Goal: Information Seeking & Learning: Learn about a topic

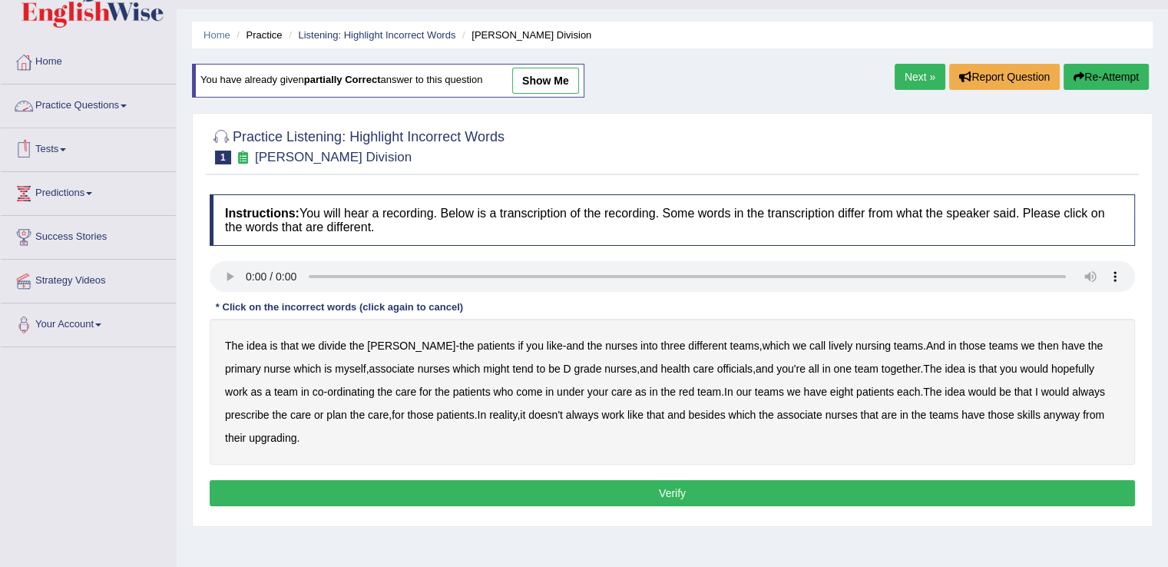
click at [68, 99] on link "Practice Questions" at bounding box center [88, 103] width 175 height 38
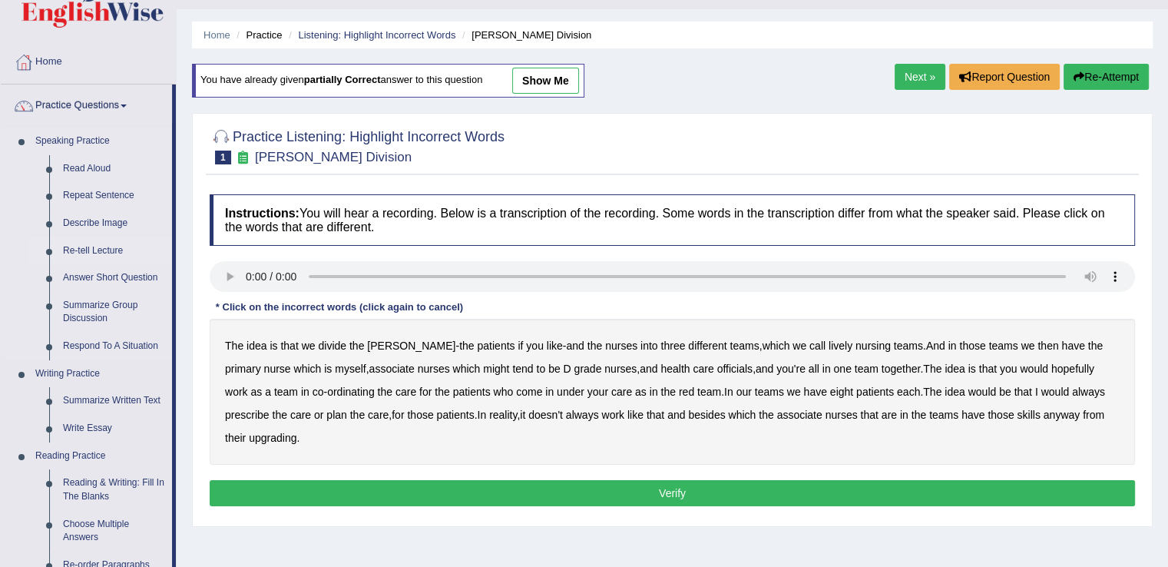
click at [91, 247] on link "Re-tell Lecture" at bounding box center [114, 251] width 116 height 28
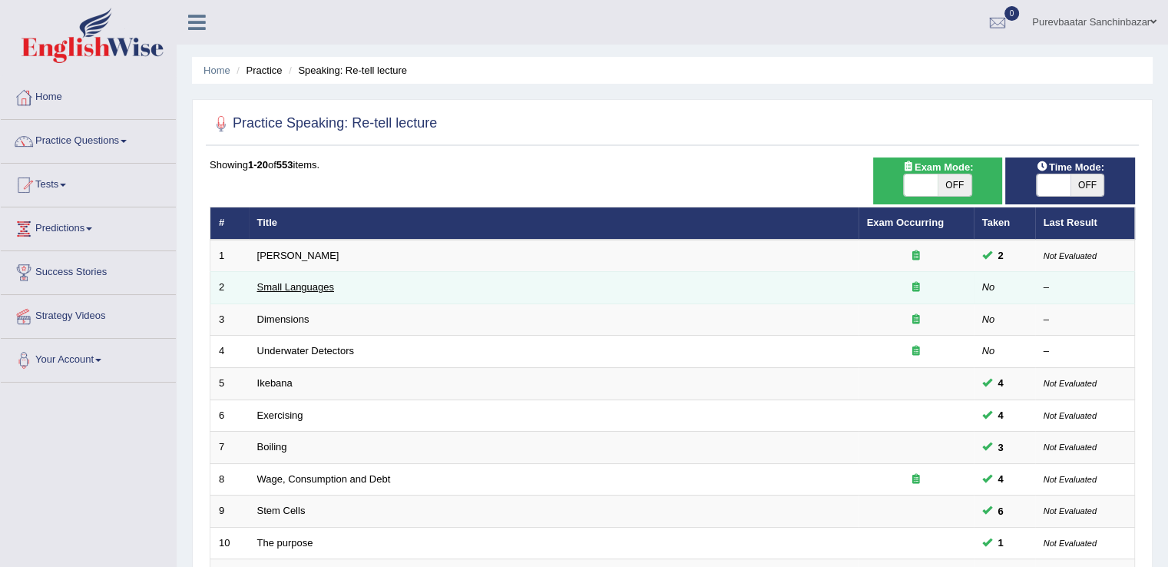
click at [309, 286] on link "Small Languages" at bounding box center [295, 287] width 77 height 12
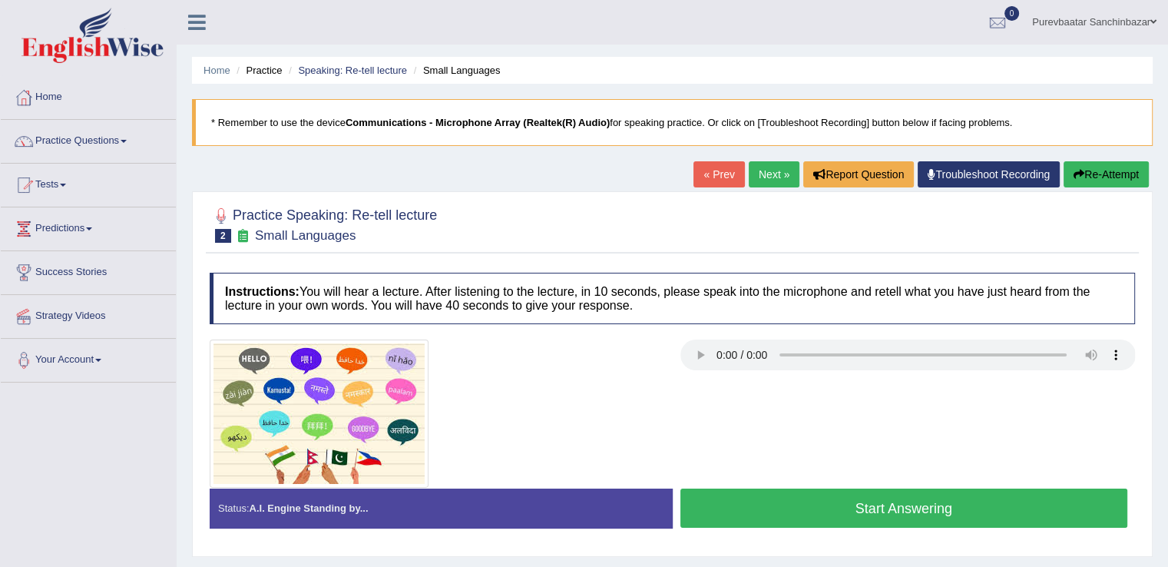
click at [759, 434] on div at bounding box center [672, 413] width 941 height 148
click at [830, 413] on div at bounding box center [672, 413] width 941 height 148
click at [522, 434] on div at bounding box center [437, 413] width 471 height 148
click at [481, 119] on b "Communications - Microphone Array (Realtek(R) Audio)" at bounding box center [478, 123] width 264 height 12
click at [962, 177] on link "Troubleshoot Recording" at bounding box center [989, 174] width 142 height 26
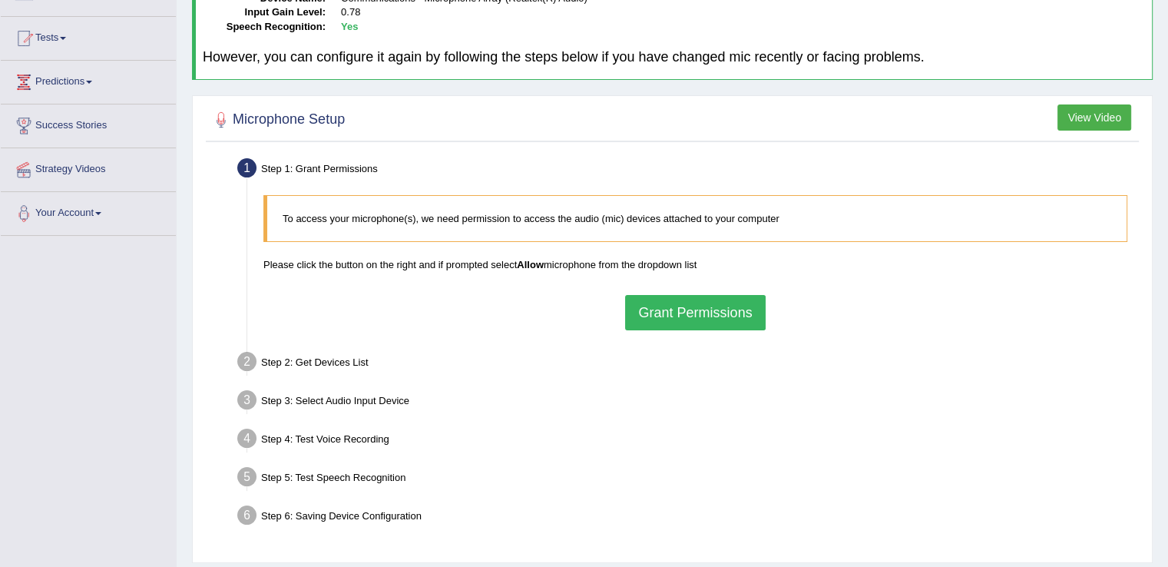
scroll to position [240, 0]
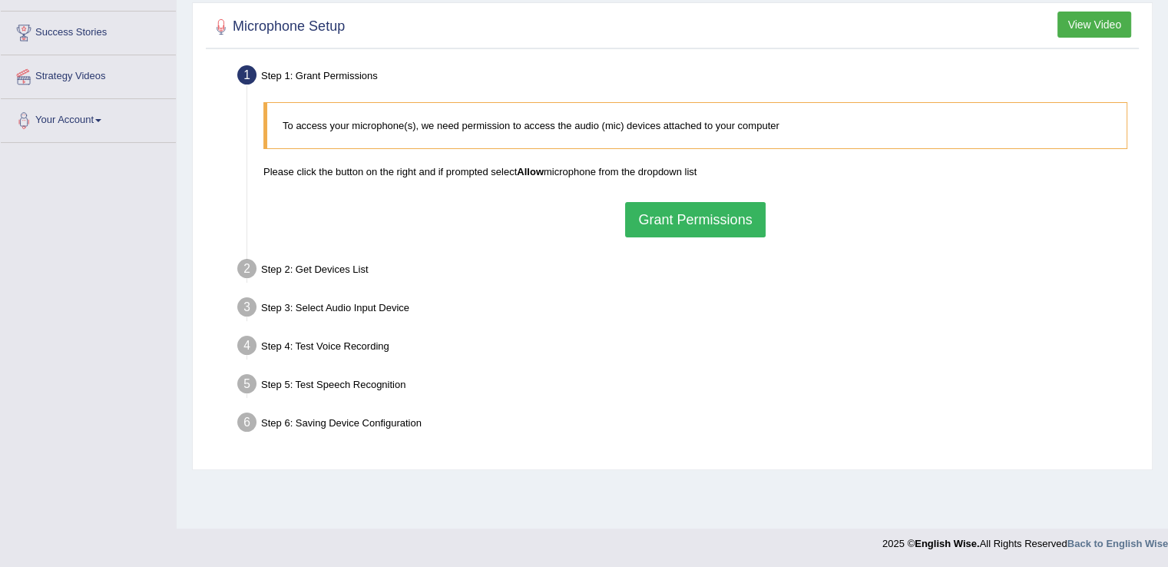
click at [692, 212] on button "Grant Permissions" at bounding box center [695, 219] width 140 height 35
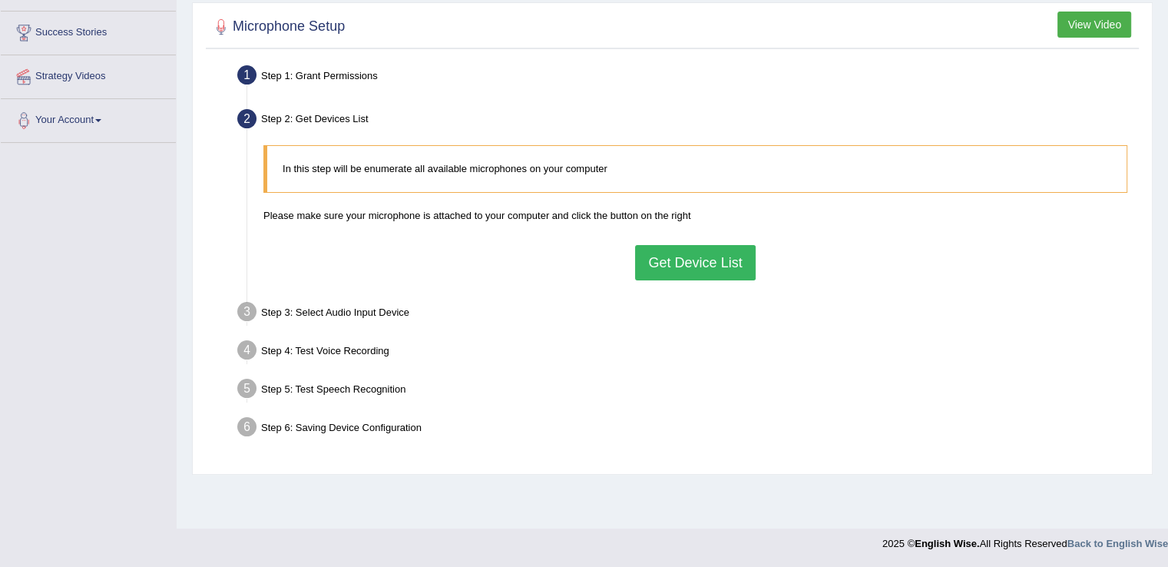
click at [689, 259] on button "Get Device List" at bounding box center [695, 262] width 120 height 35
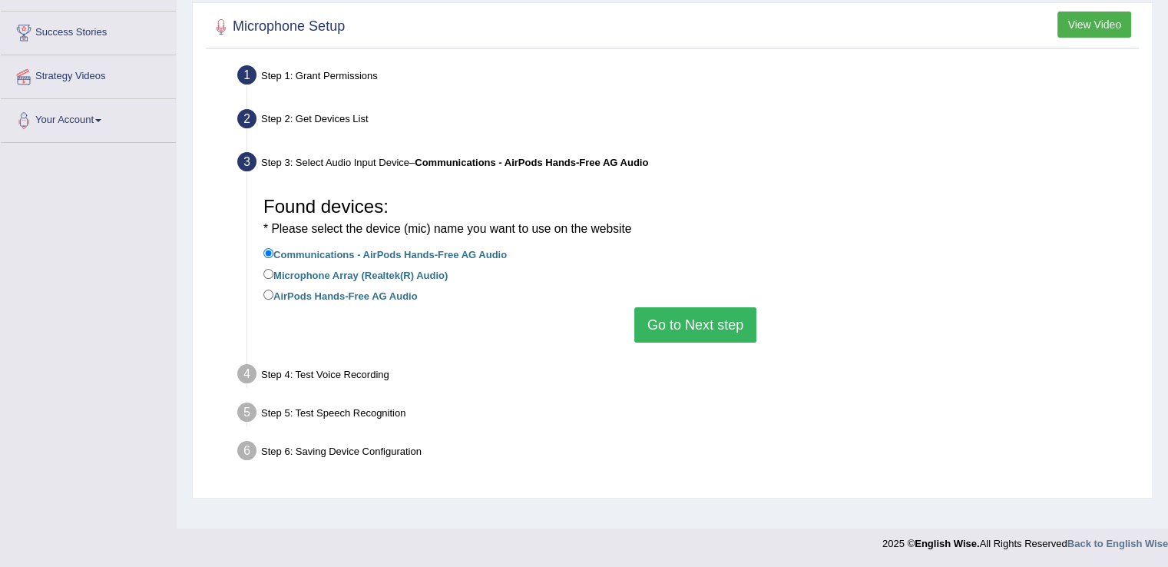
click at [302, 273] on label "Microphone Array (Realtek(R) Audio)" at bounding box center [355, 274] width 184 height 17
click at [273, 273] on input "Microphone Array (Realtek(R) Audio)" at bounding box center [268, 274] width 10 height 10
radio input "true"
click at [693, 309] on button "Go to Next step" at bounding box center [695, 324] width 122 height 35
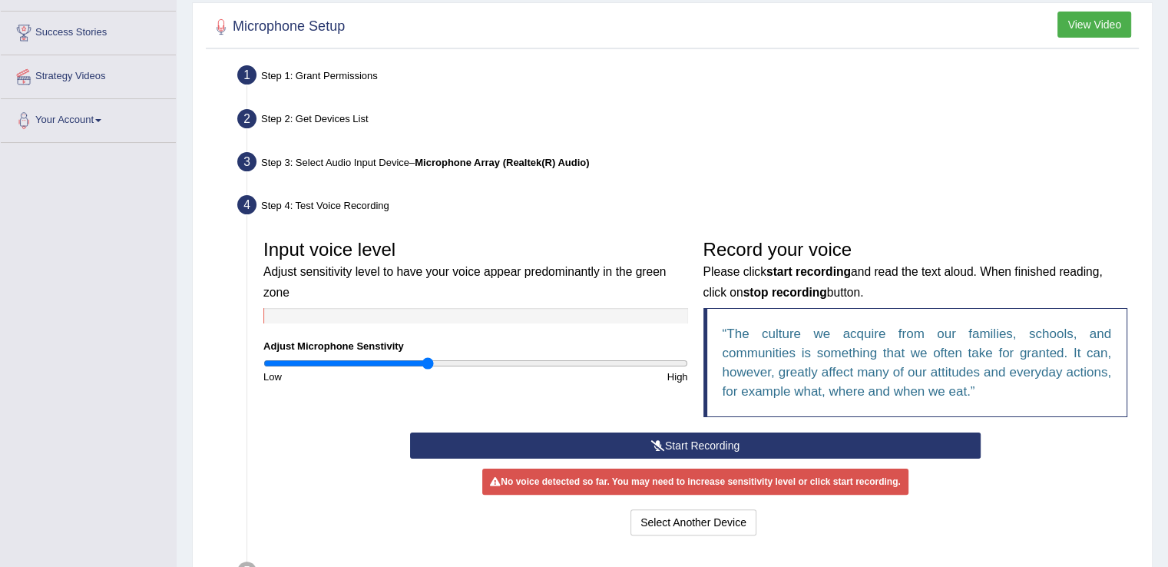
click at [727, 443] on button "Start Recording" at bounding box center [695, 445] width 571 height 26
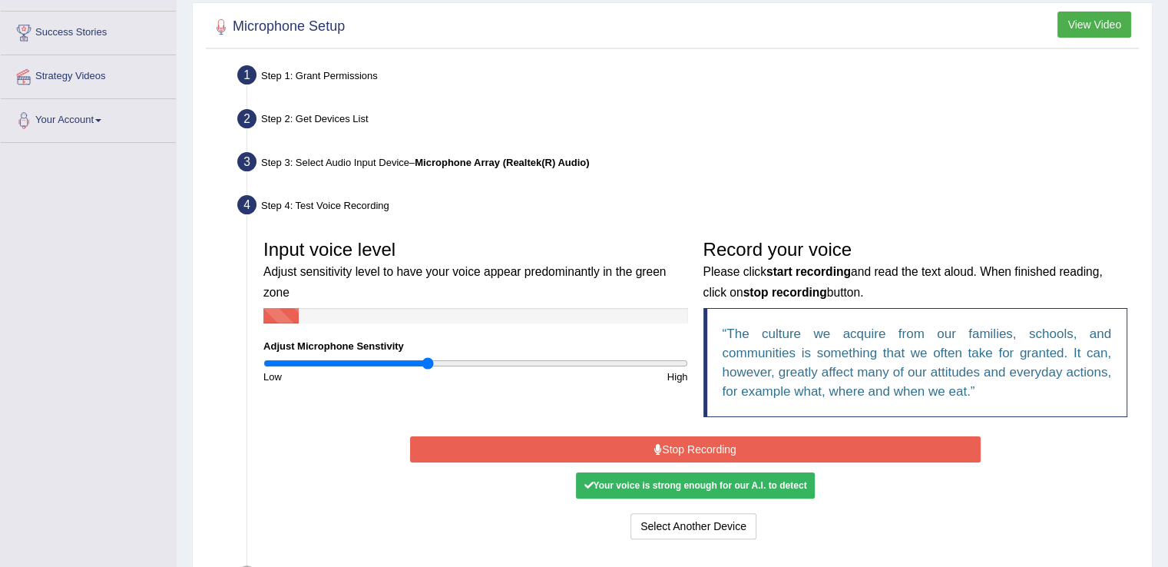
click at [727, 443] on button "Stop Recording" at bounding box center [695, 449] width 571 height 26
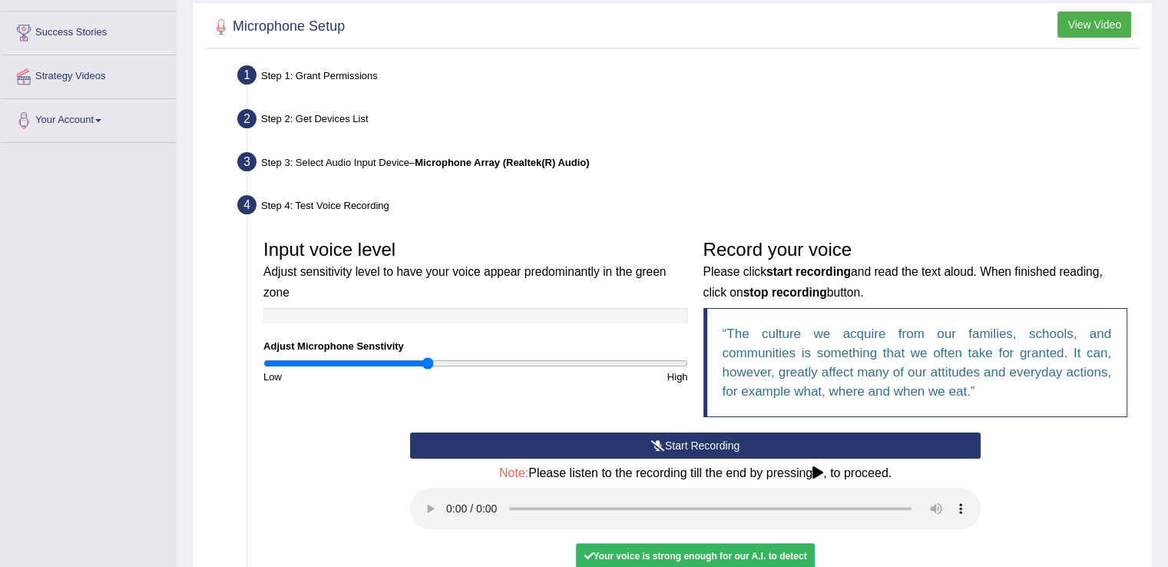
click at [356, 428] on div "Input voice level Adjust sensitivity level to have your voice appear predominan…" at bounding box center [695, 332] width 879 height 200
click at [280, 435] on div "Start Recording Stop Recording Note: Please listen to the recording till the en…" at bounding box center [695, 522] width 879 height 181
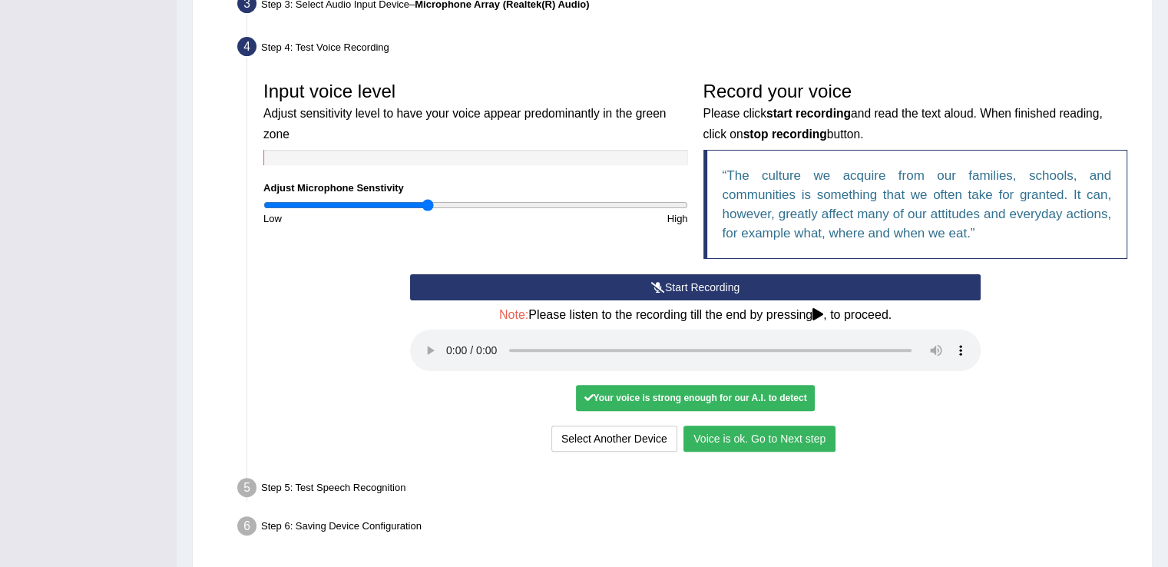
scroll to position [452, 0]
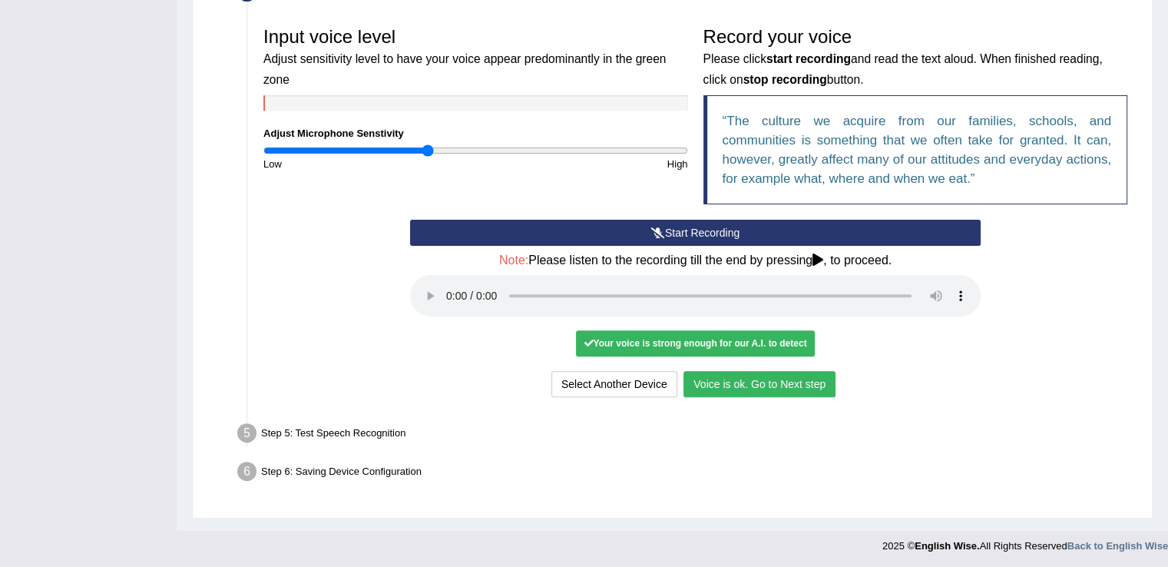
click at [713, 386] on button "Voice is ok. Go to Next step" at bounding box center [759, 384] width 152 height 26
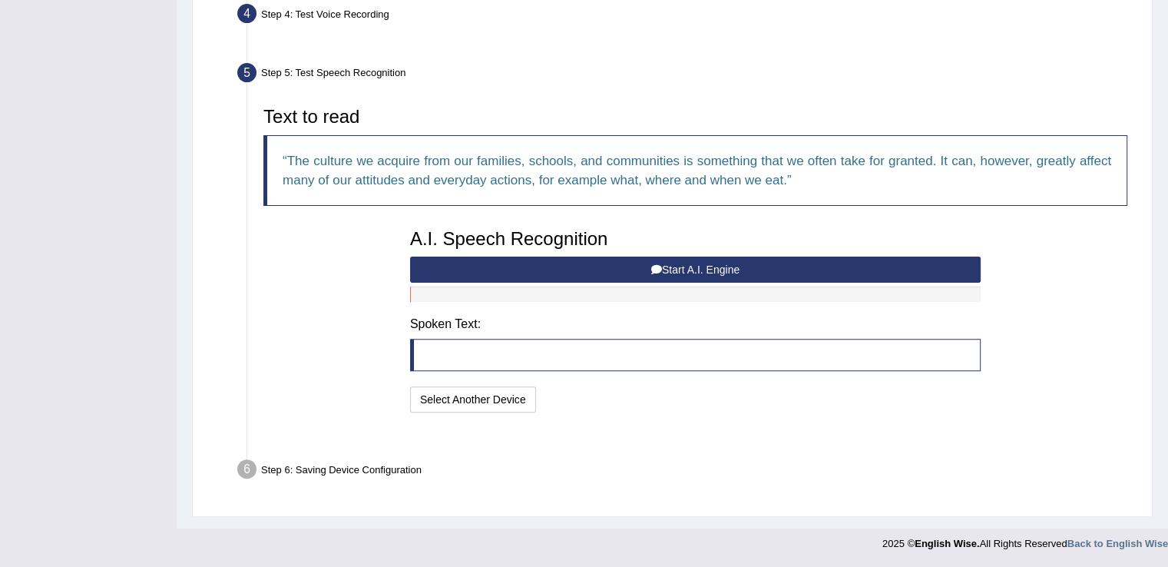
scroll to position [392, 0]
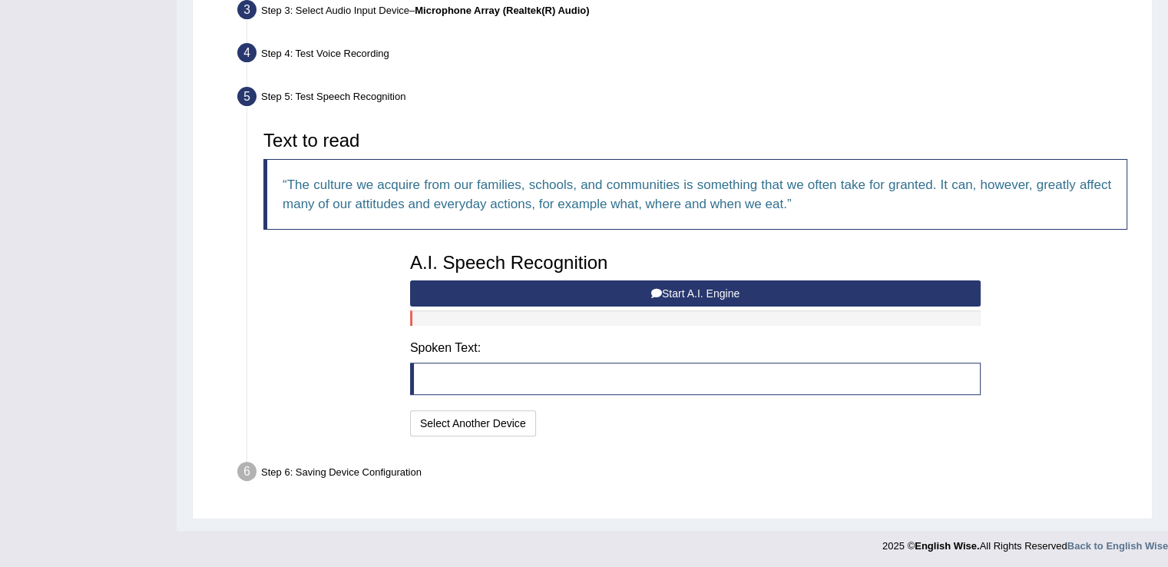
click at [719, 282] on button "Start A.I. Engine" at bounding box center [695, 293] width 571 height 26
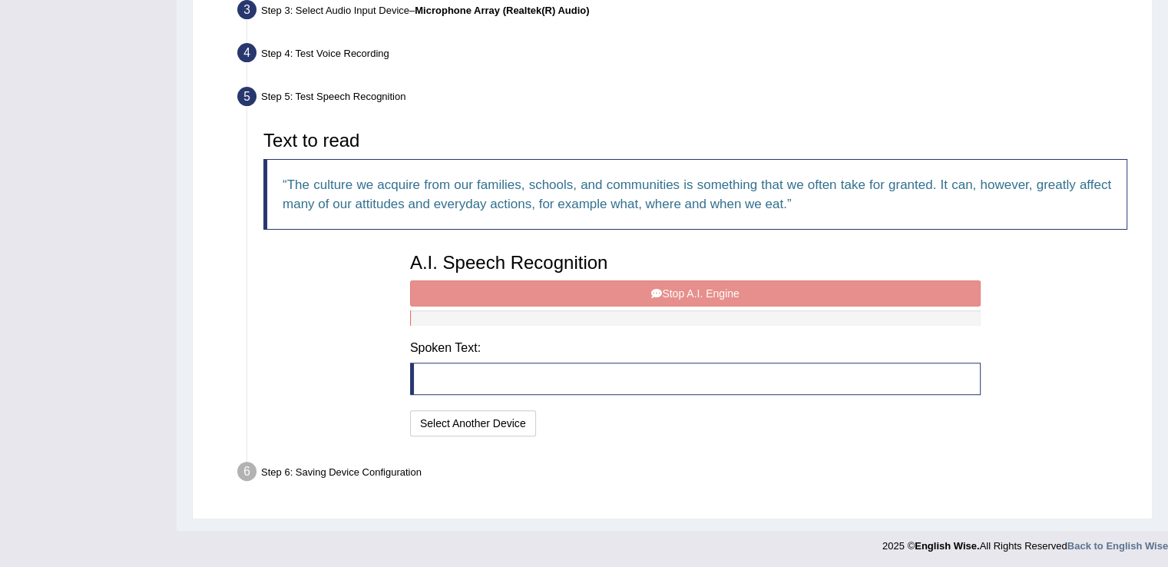
click at [719, 282] on div "A.I. Speech Recognition Start A.I. Engine Stop A.I. Engine Note: Please listen …" at bounding box center [695, 342] width 586 height 195
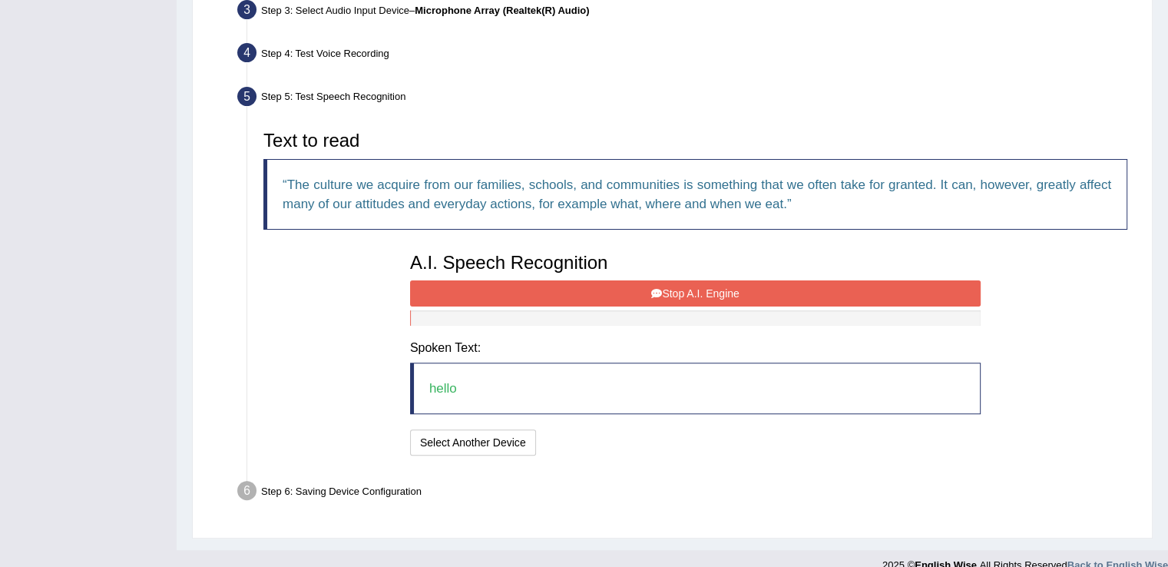
click at [719, 282] on button "Stop A.I. Engine" at bounding box center [695, 293] width 571 height 26
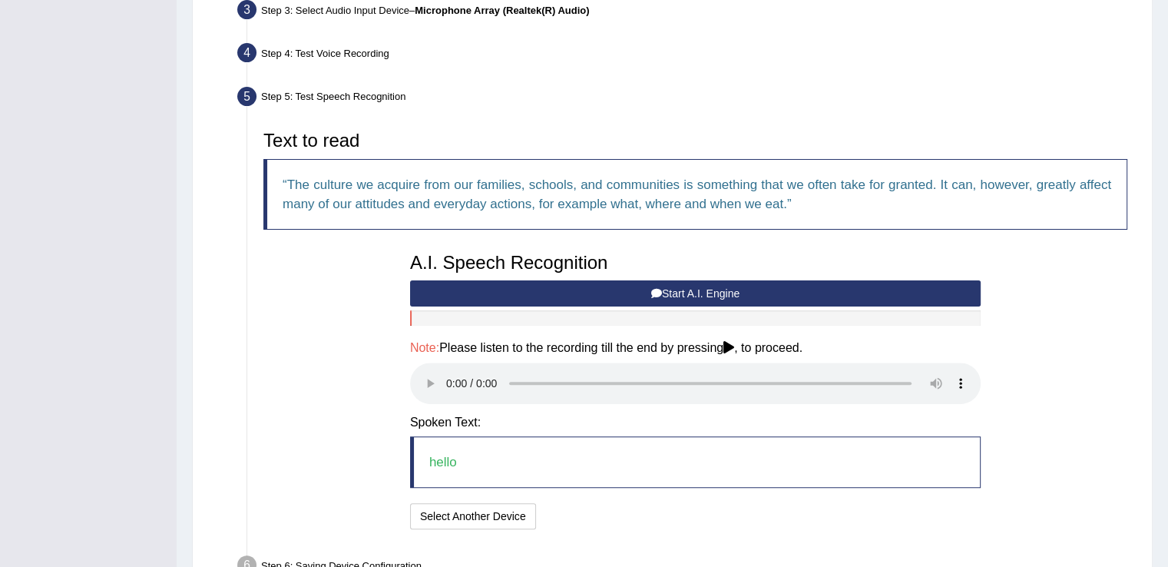
click at [719, 282] on button "Start A.I. Engine" at bounding box center [695, 293] width 571 height 26
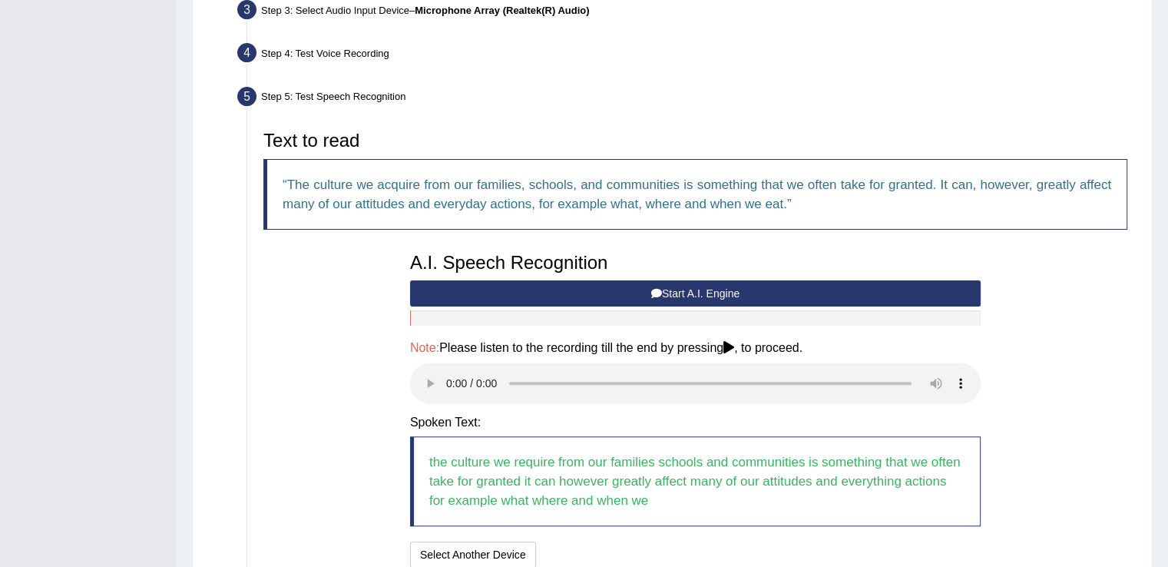
scroll to position [524, 0]
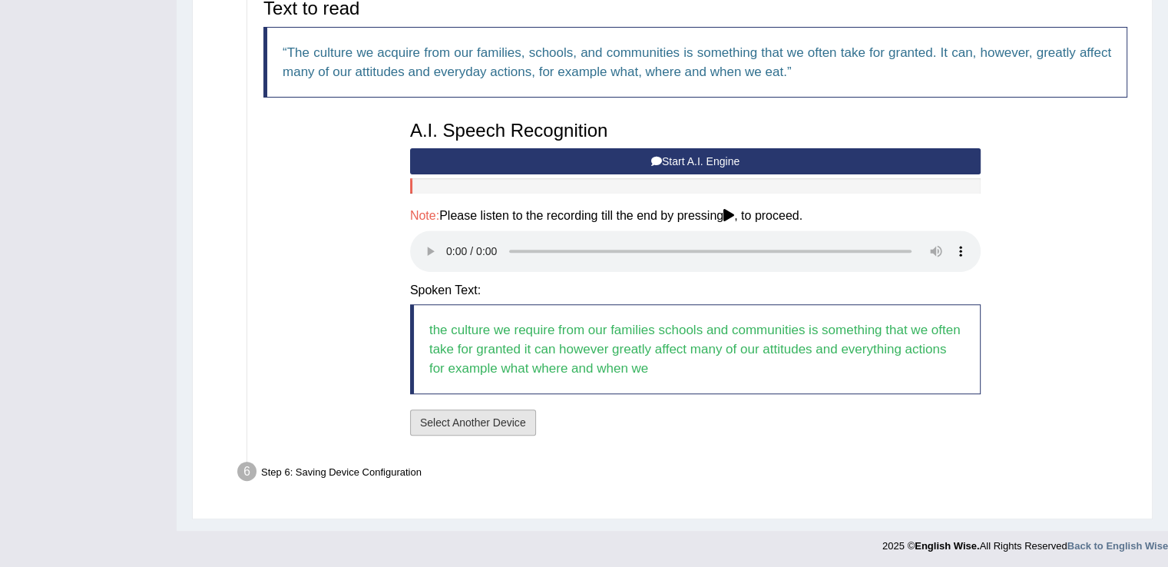
click at [487, 428] on button "Select Another Device" at bounding box center [473, 422] width 126 height 26
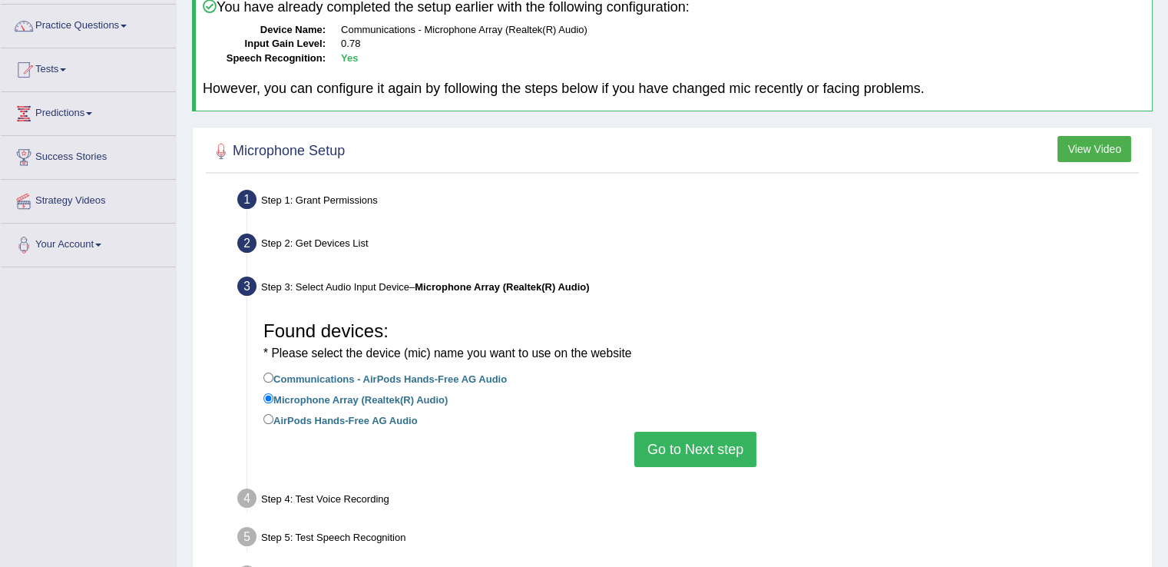
scroll to position [0, 0]
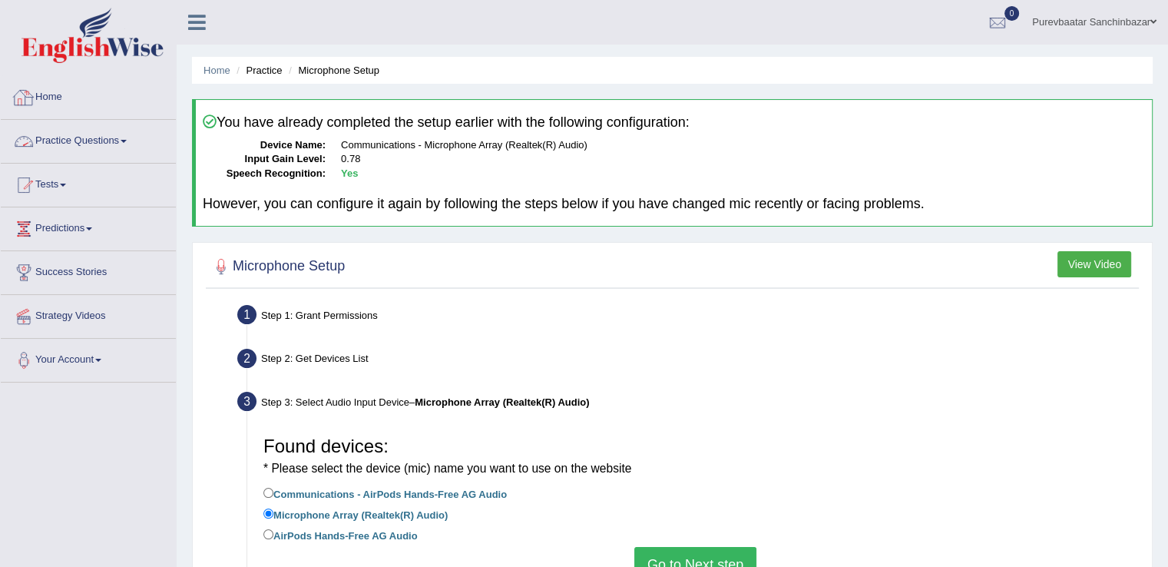
click at [101, 140] on link "Practice Questions" at bounding box center [88, 139] width 175 height 38
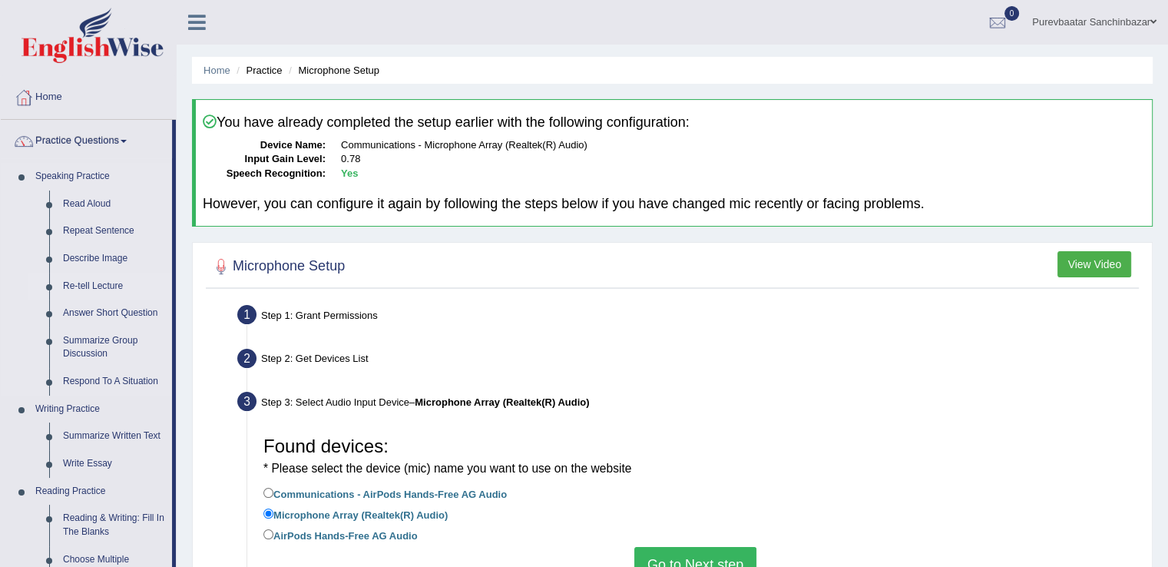
click at [98, 296] on link "Re-tell Lecture" at bounding box center [114, 287] width 116 height 28
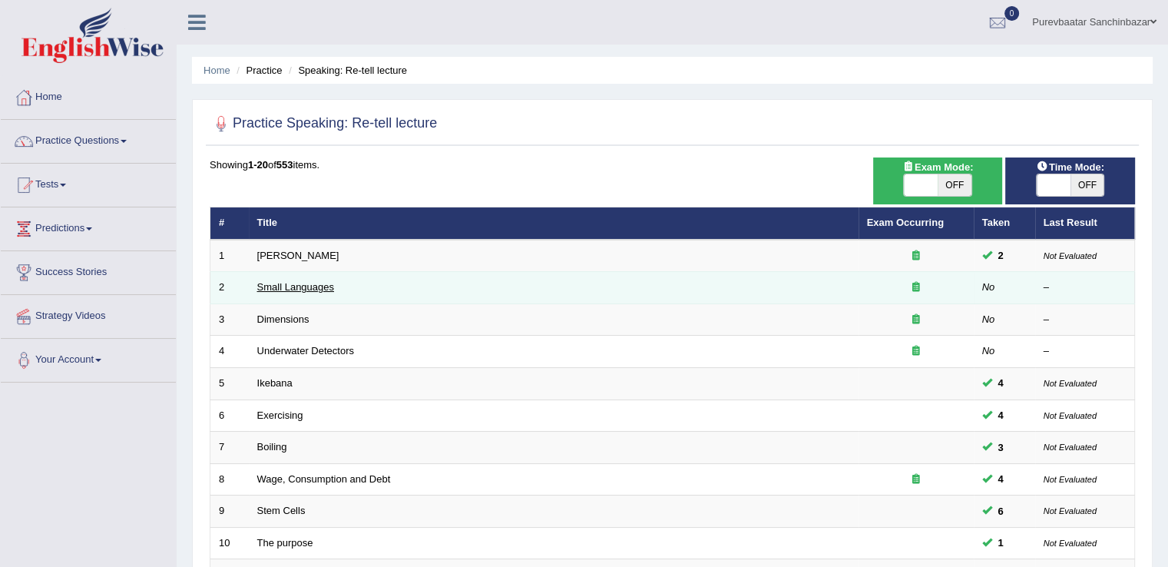
click at [291, 290] on link "Small Languages" at bounding box center [295, 287] width 77 height 12
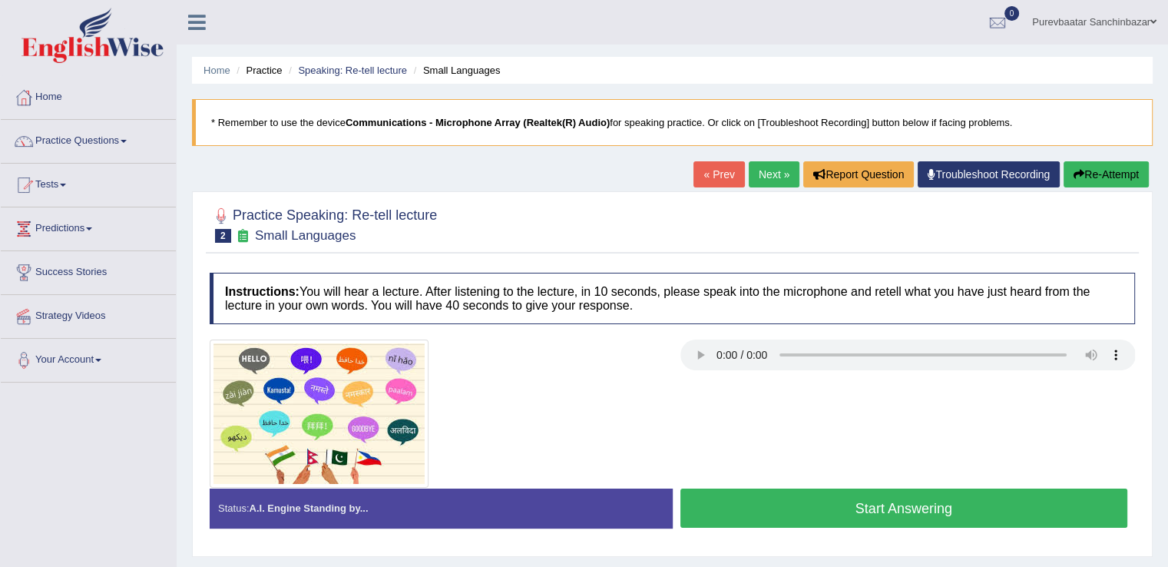
click at [770, 514] on button "Start Answering" at bounding box center [904, 507] width 448 height 39
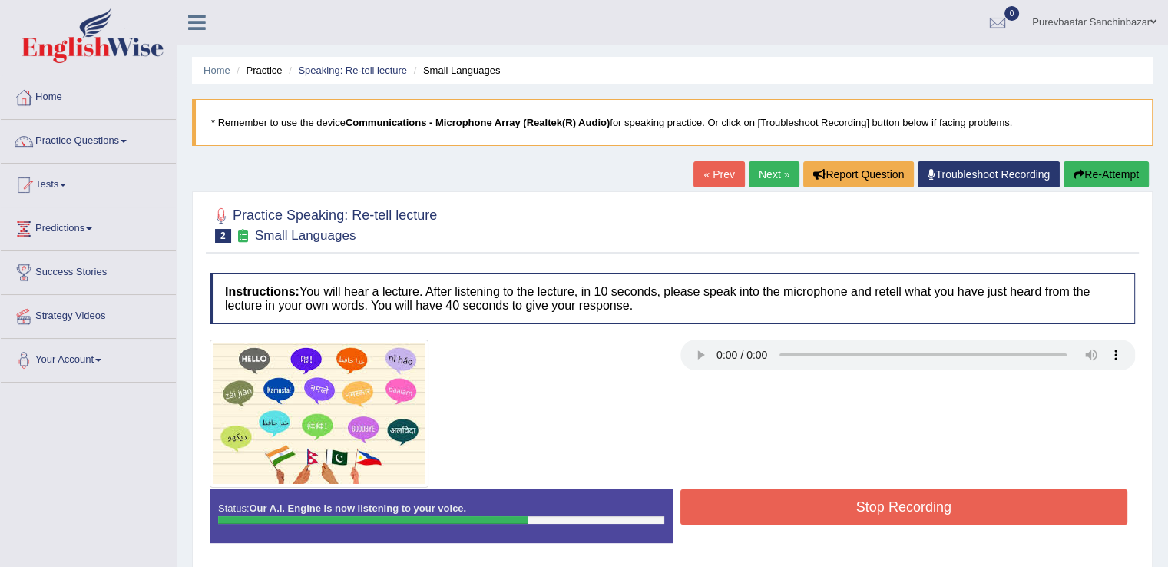
click at [770, 514] on button "Stop Recording" at bounding box center [904, 506] width 448 height 35
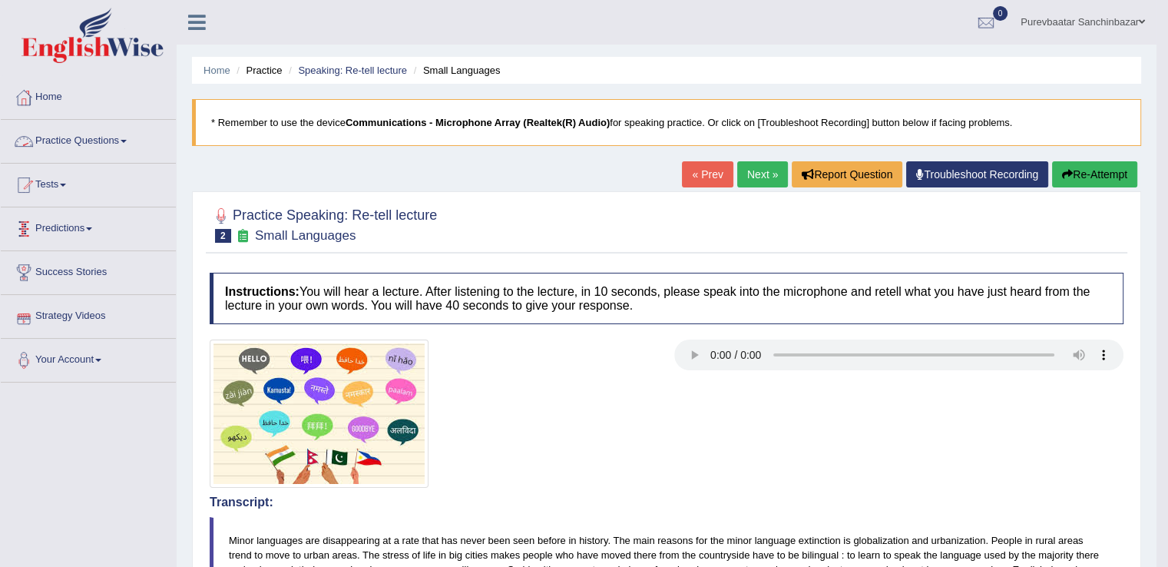
click at [61, 142] on link "Practice Questions" at bounding box center [88, 139] width 175 height 38
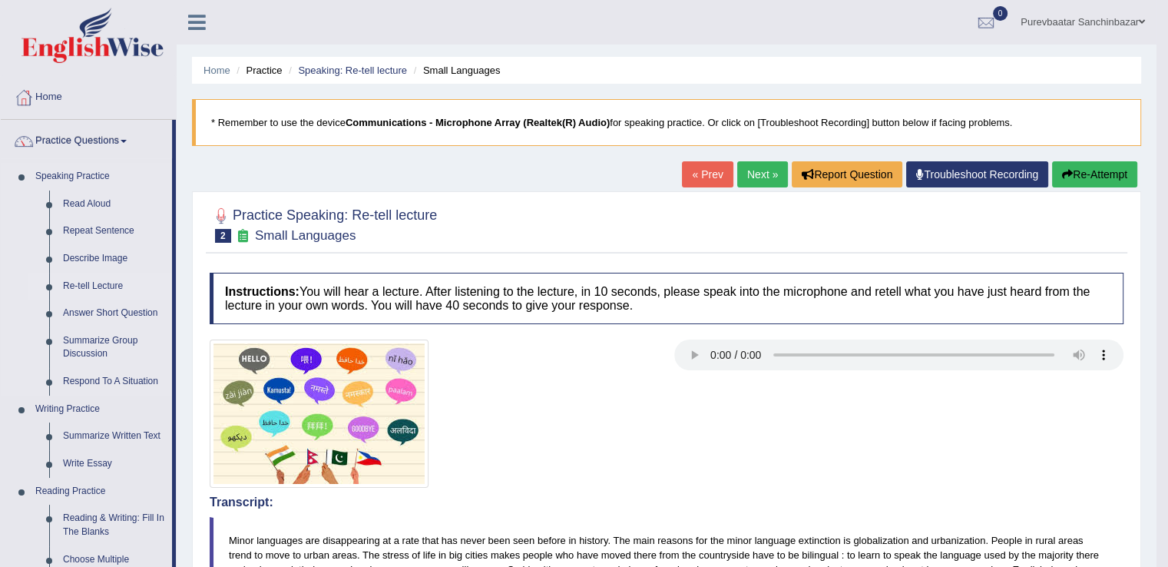
click at [114, 280] on link "Re-tell Lecture" at bounding box center [114, 287] width 116 height 28
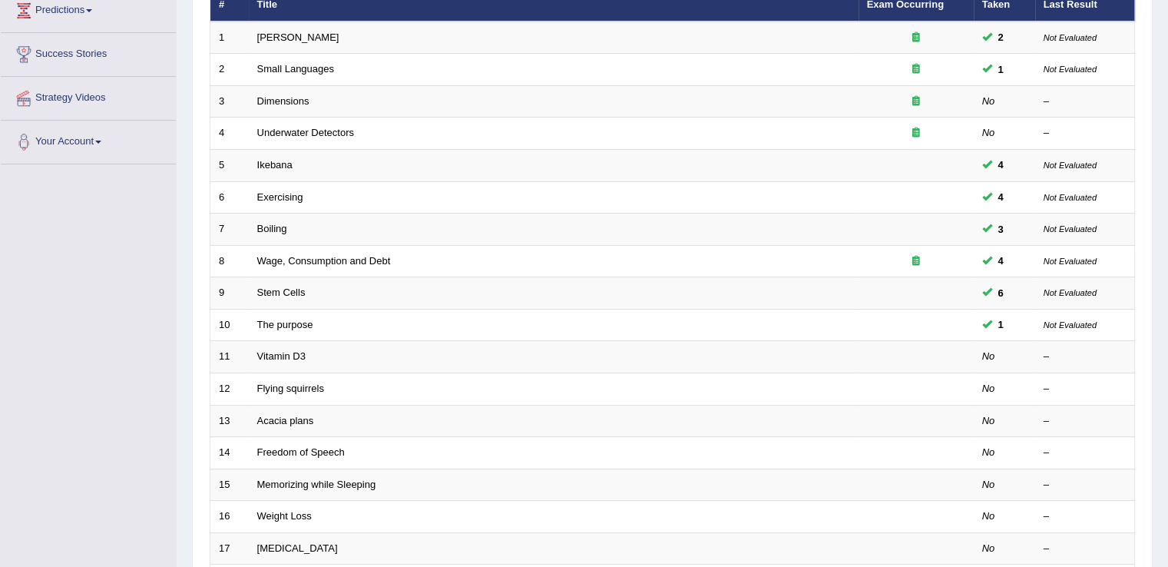
scroll to position [223, 0]
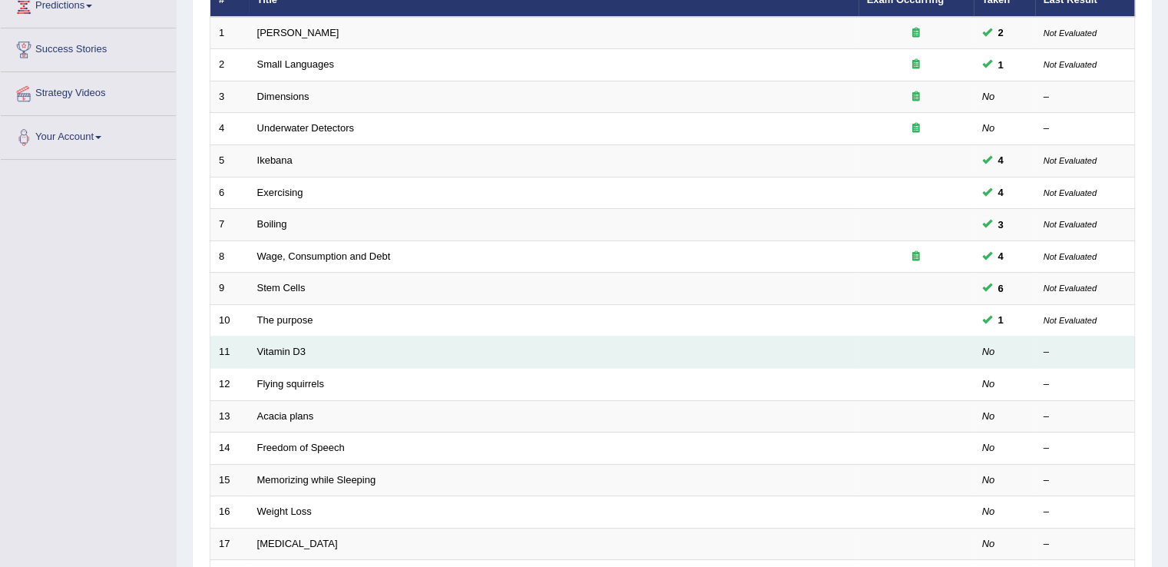
click at [949, 351] on td at bounding box center [916, 352] width 115 height 32
click at [277, 351] on link "Vitamin D3" at bounding box center [281, 352] width 48 height 12
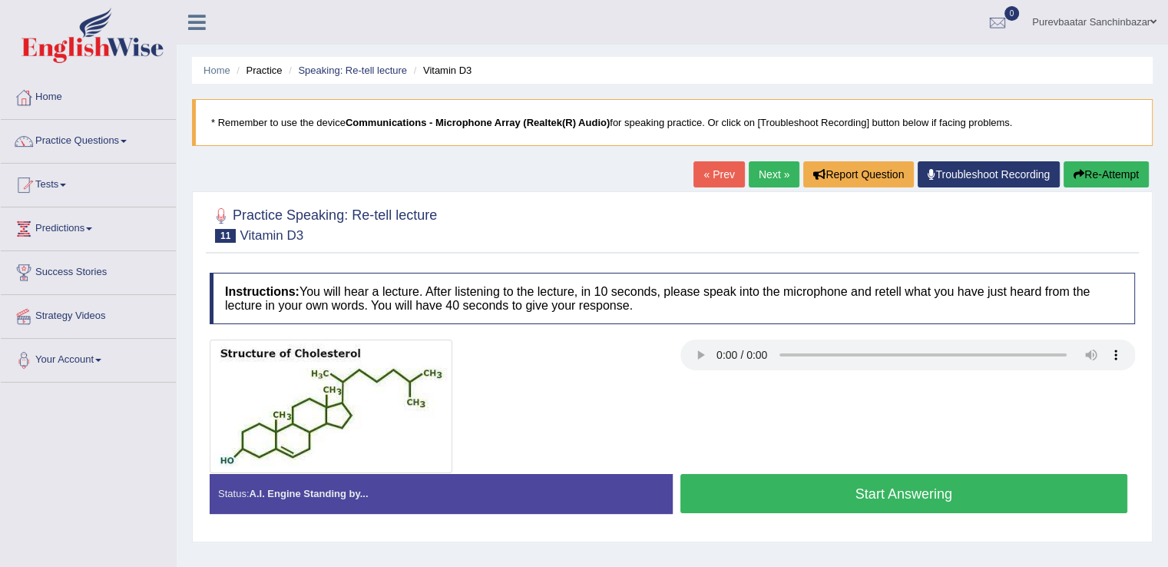
click at [770, 485] on button "Start Answering" at bounding box center [904, 493] width 448 height 39
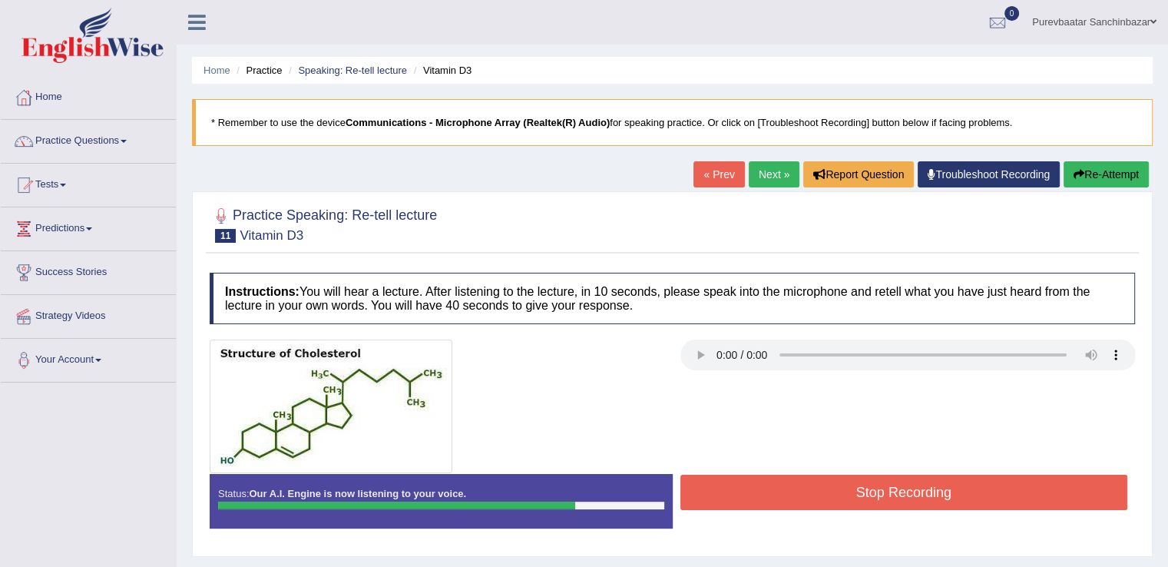
click at [770, 485] on button "Stop Recording" at bounding box center [904, 492] width 448 height 35
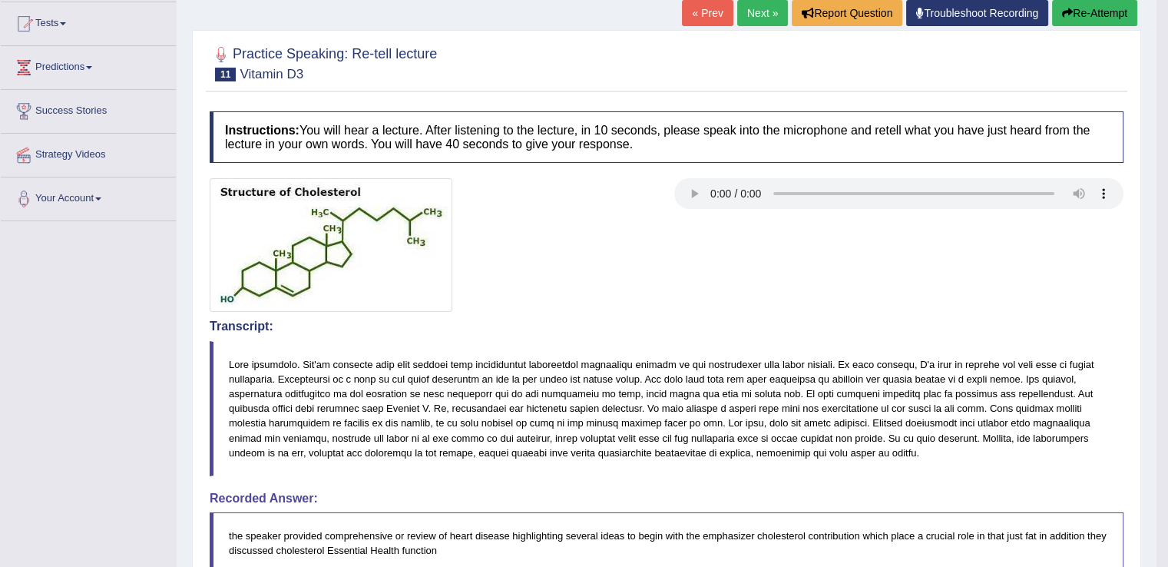
scroll to position [152, 0]
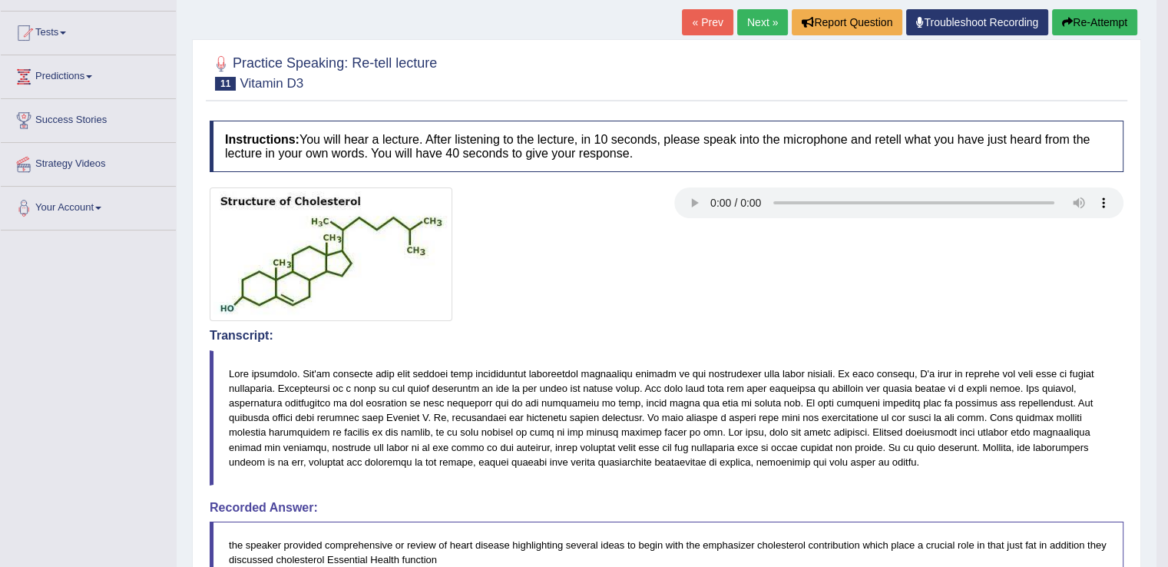
click at [1161, 249] on body "Toggle navigation Home Practice Questions Speaking Practice Read Aloud Repeat S…" at bounding box center [584, 131] width 1168 height 567
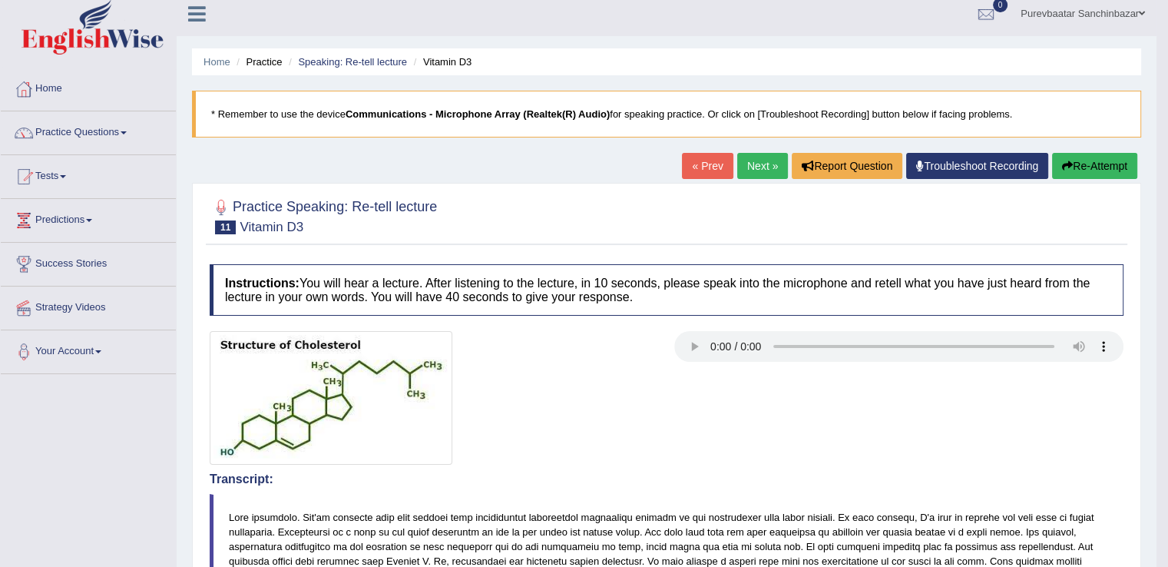
scroll to position [0, 0]
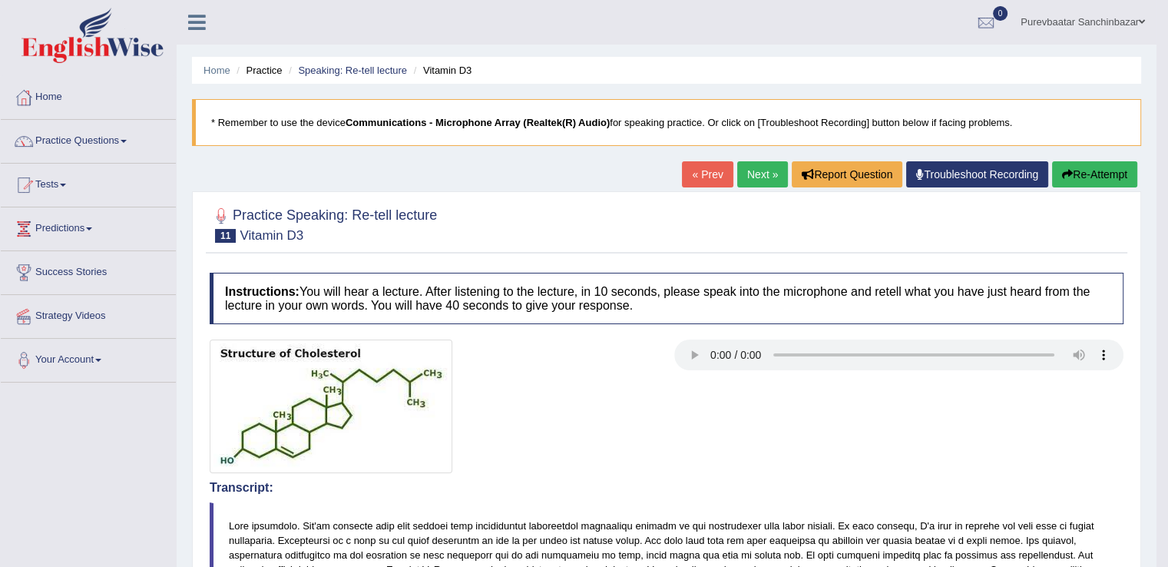
click at [743, 167] on link "Next »" at bounding box center [762, 174] width 51 height 26
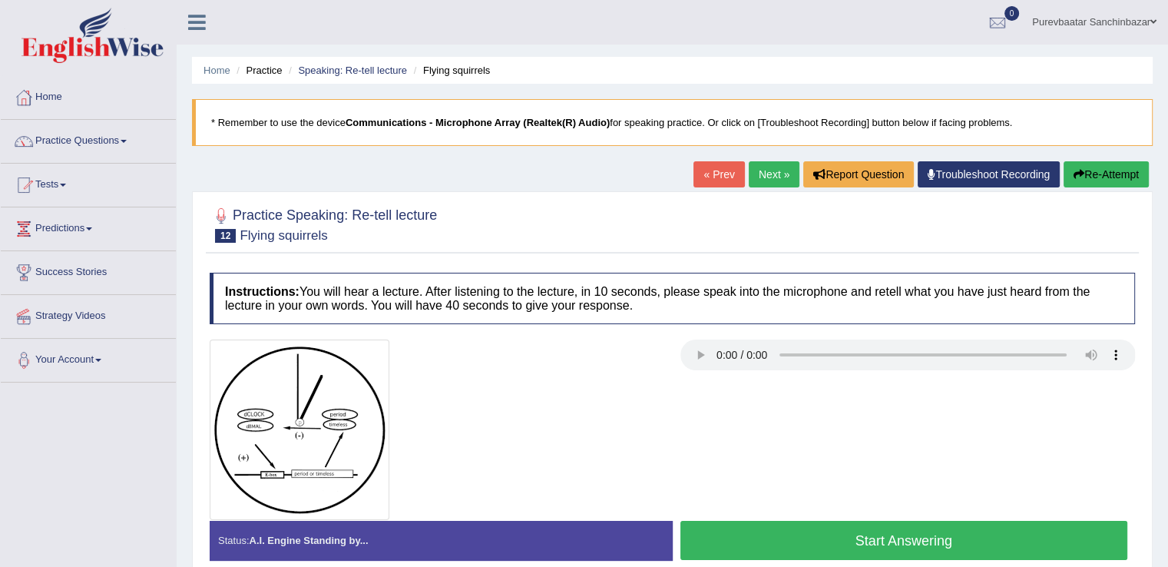
click at [710, 533] on button "Start Answering" at bounding box center [904, 540] width 448 height 39
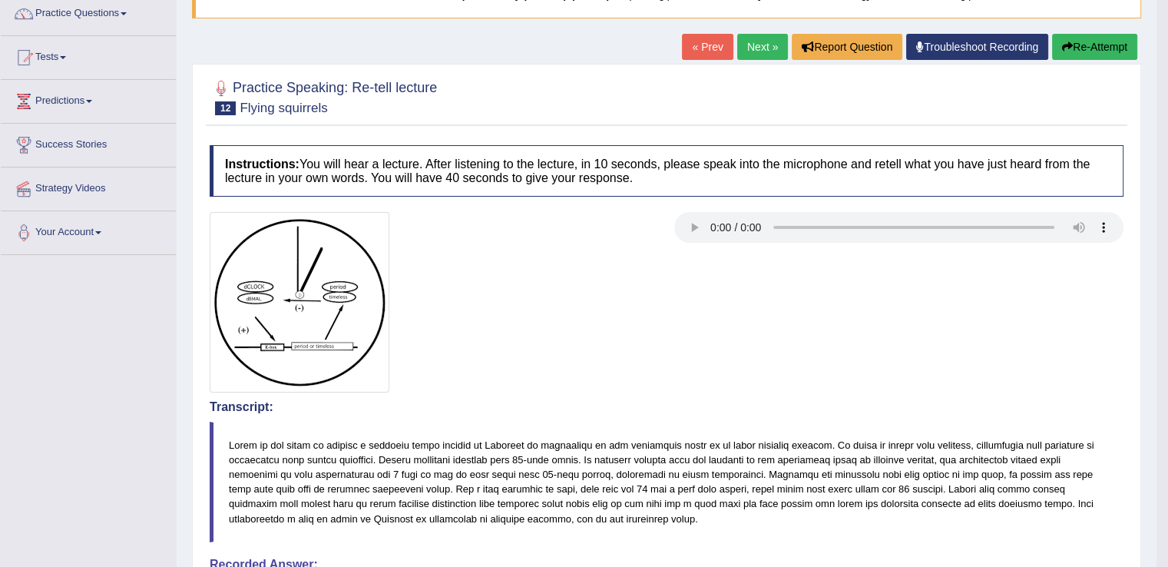
scroll to position [111, 0]
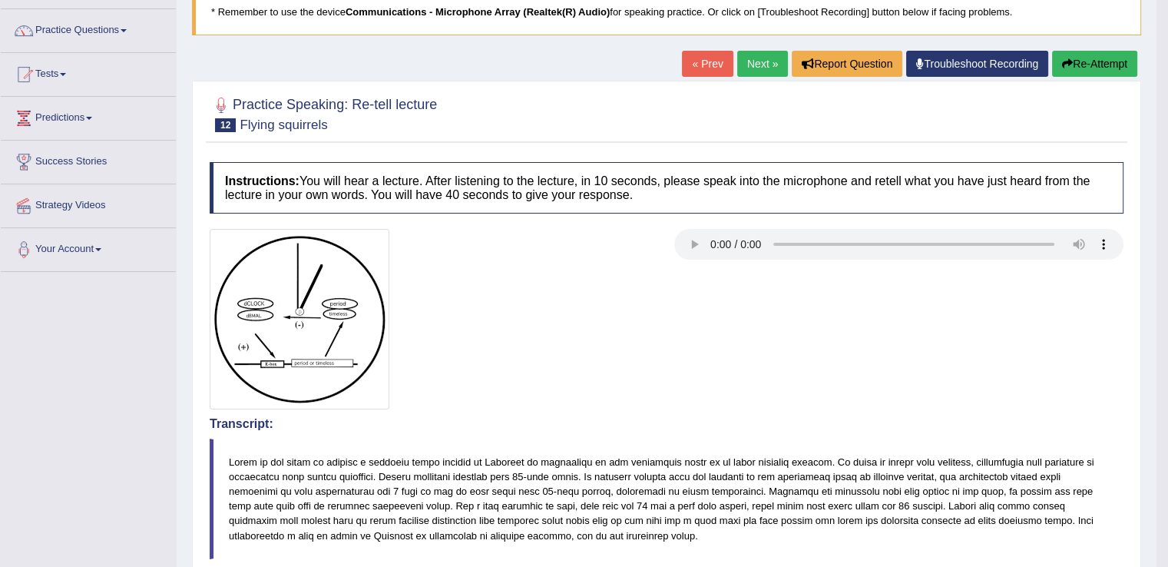
click at [1087, 67] on button "Re-Attempt" at bounding box center [1094, 64] width 85 height 26
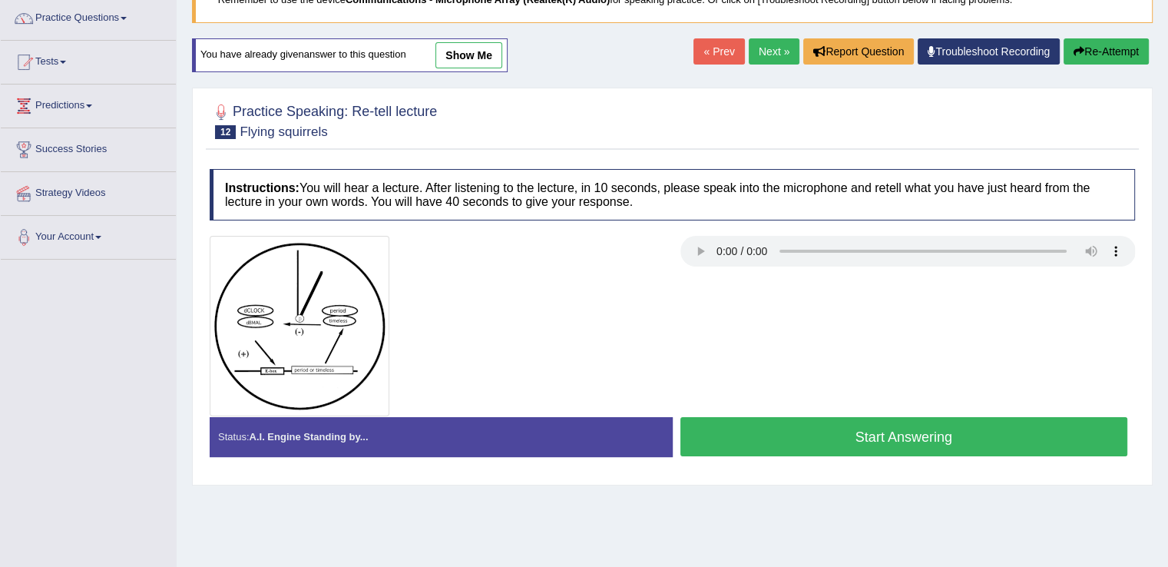
click at [875, 427] on button "Start Answering" at bounding box center [904, 436] width 448 height 39
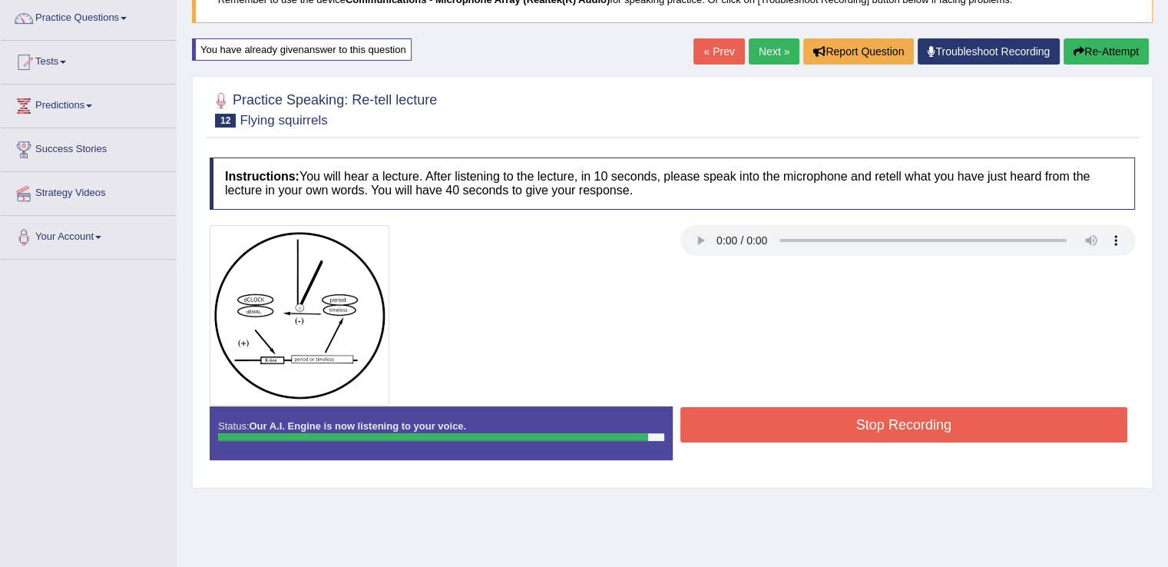
click at [875, 427] on button "Stop Recording" at bounding box center [904, 424] width 448 height 35
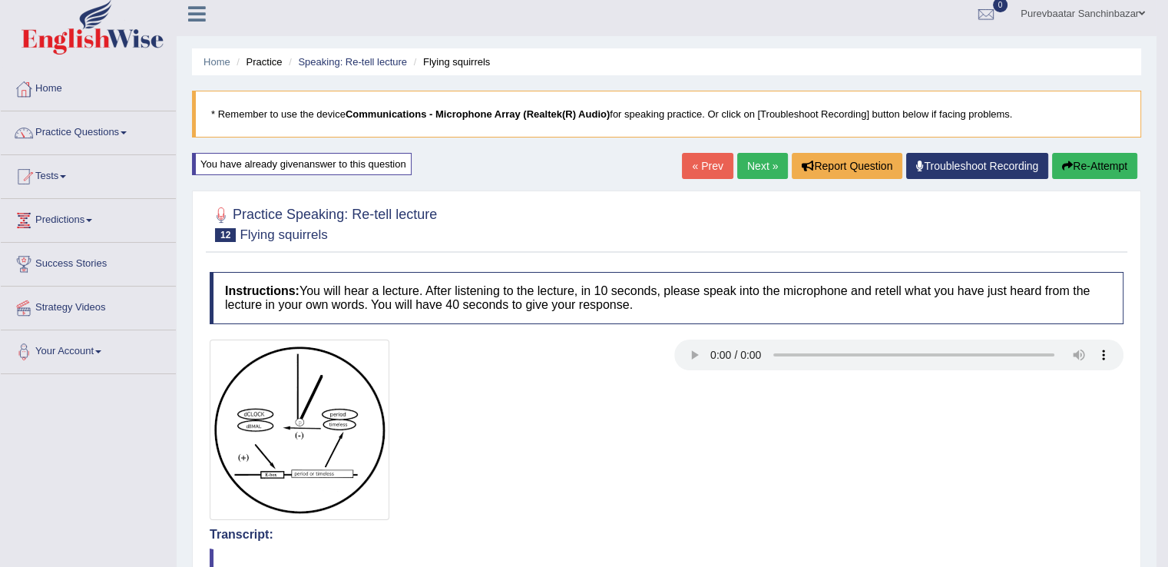
scroll to position [7, 0]
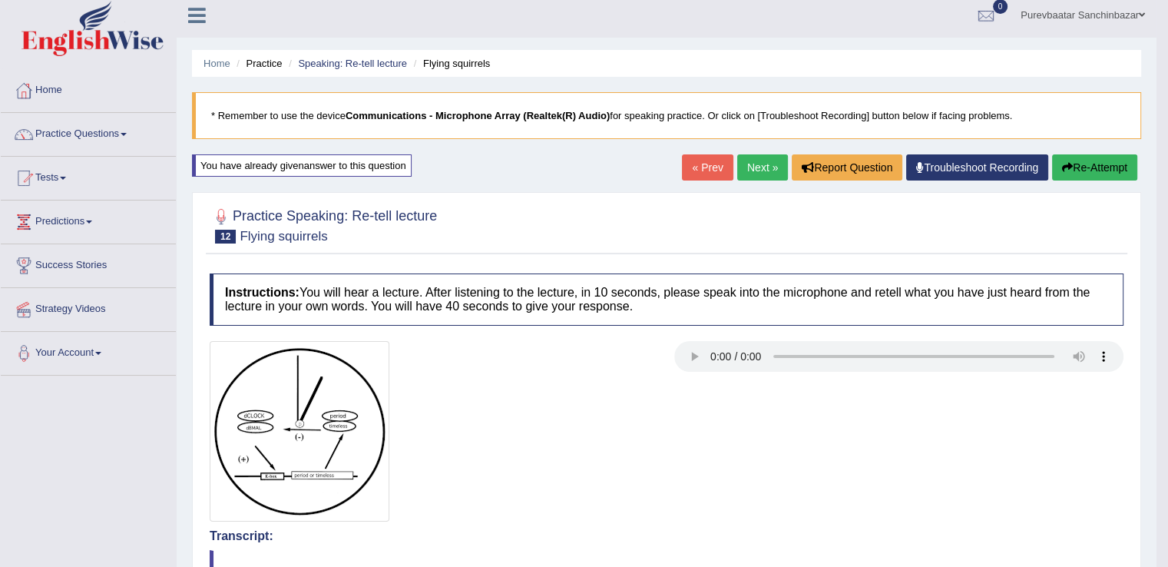
click at [1102, 161] on button "Re-Attempt" at bounding box center [1094, 167] width 85 height 26
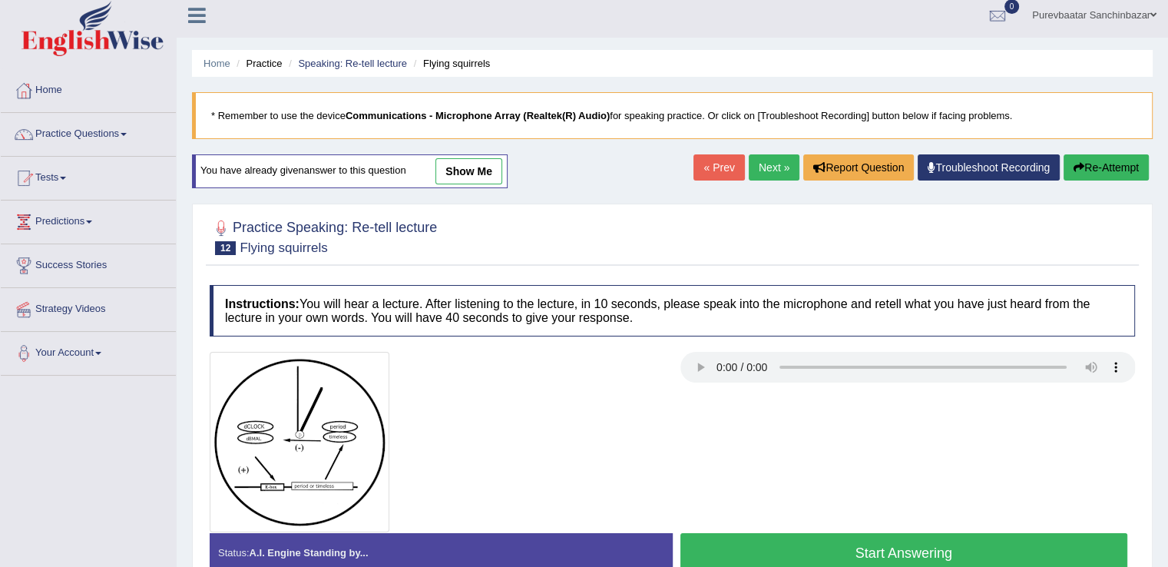
click at [828, 551] on button "Start Answering" at bounding box center [904, 552] width 448 height 39
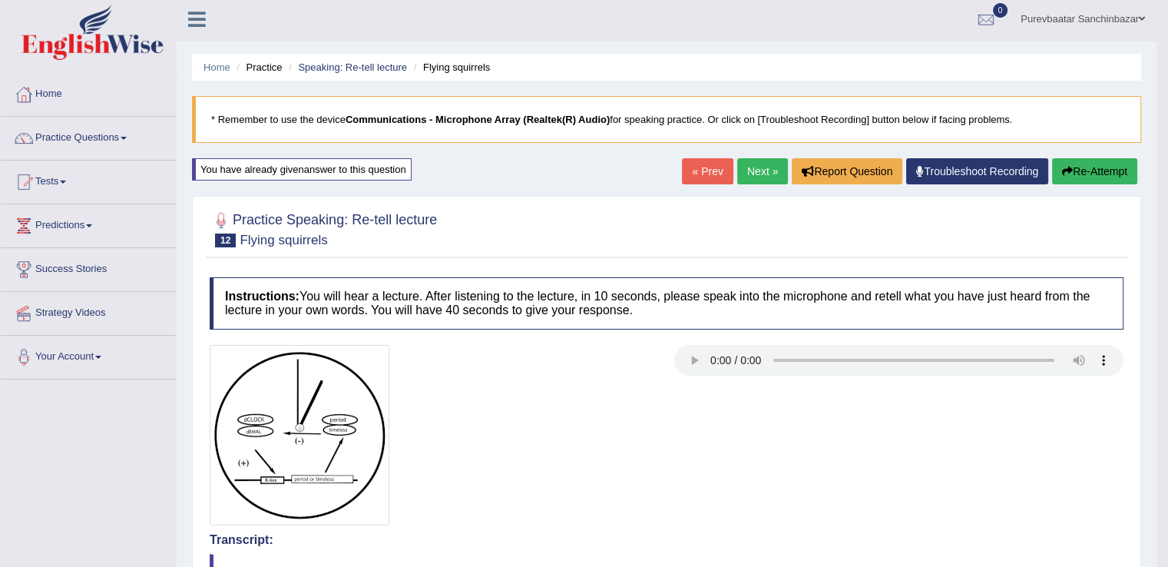
scroll to position [22, 0]
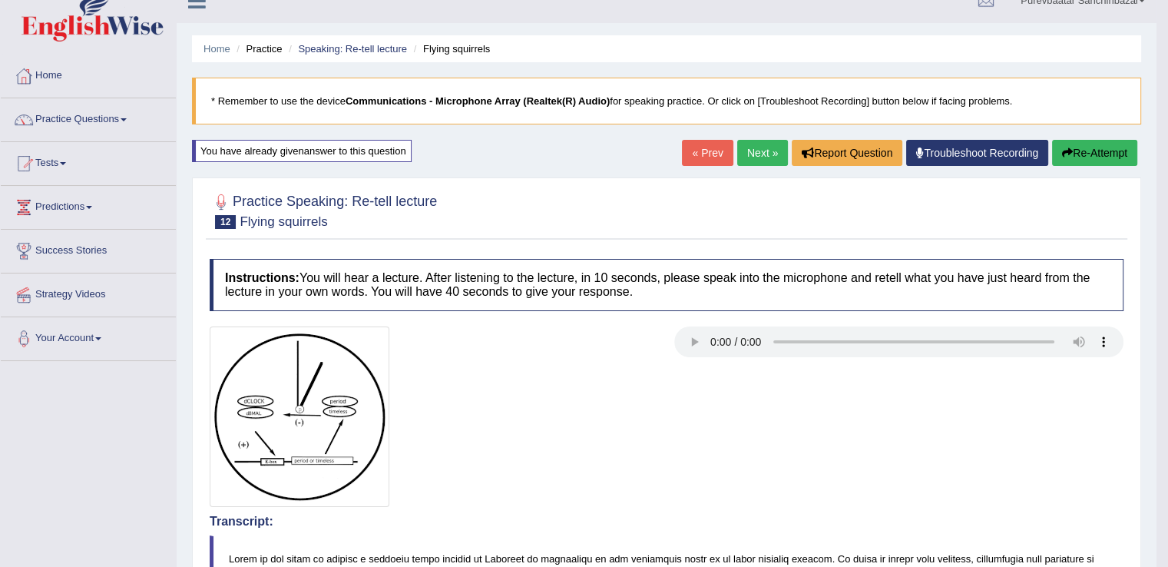
click at [1092, 146] on button "Re-Attempt" at bounding box center [1094, 153] width 85 height 26
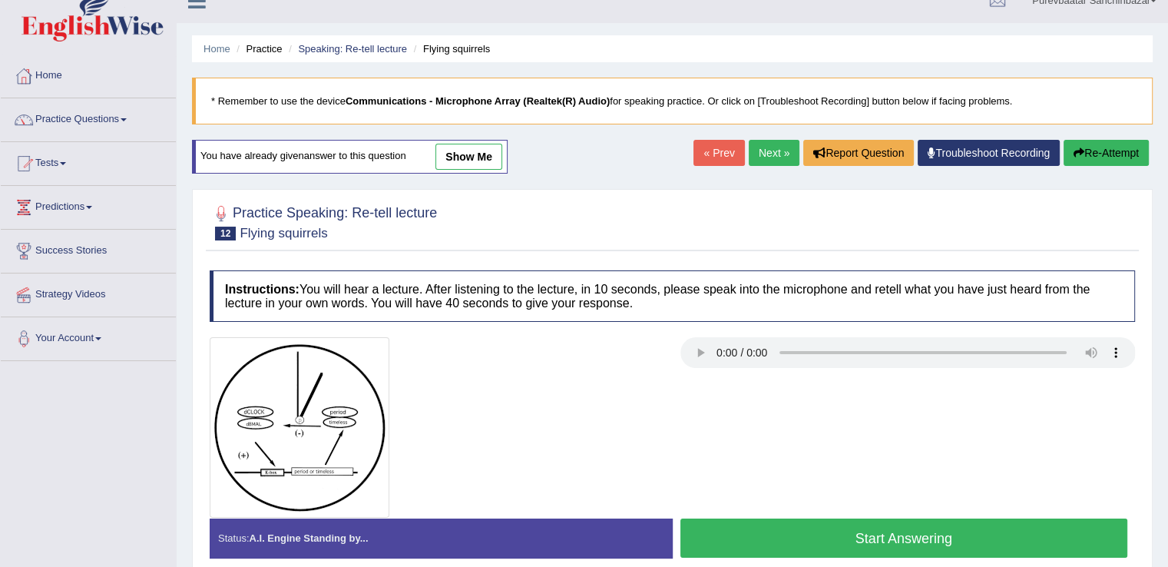
click at [908, 533] on button "Start Answering" at bounding box center [904, 537] width 448 height 39
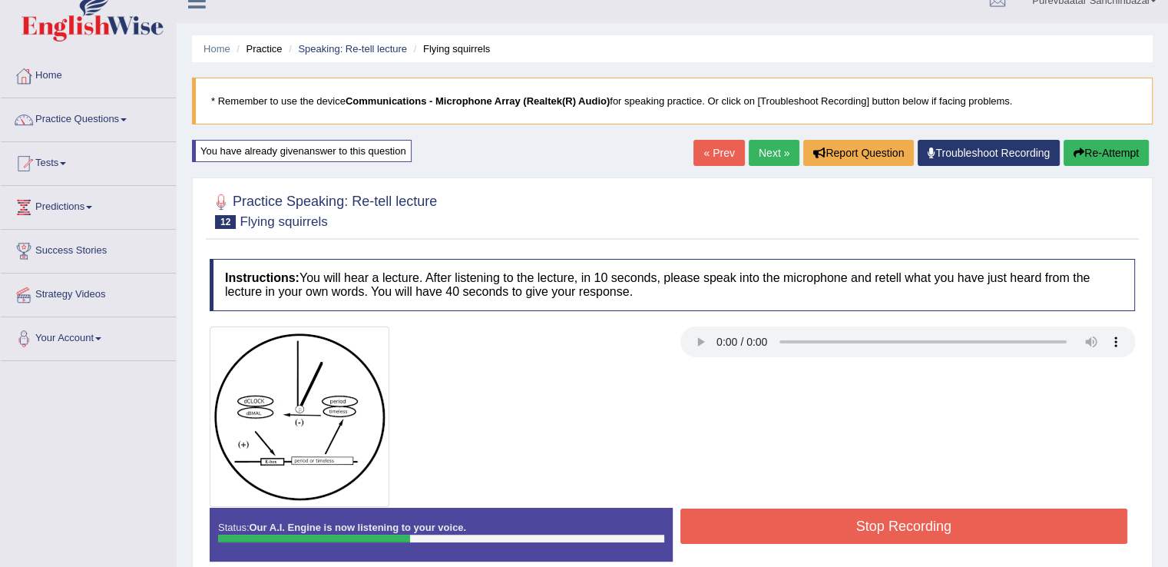
click at [1081, 146] on button "Re-Attempt" at bounding box center [1106, 153] width 85 height 26
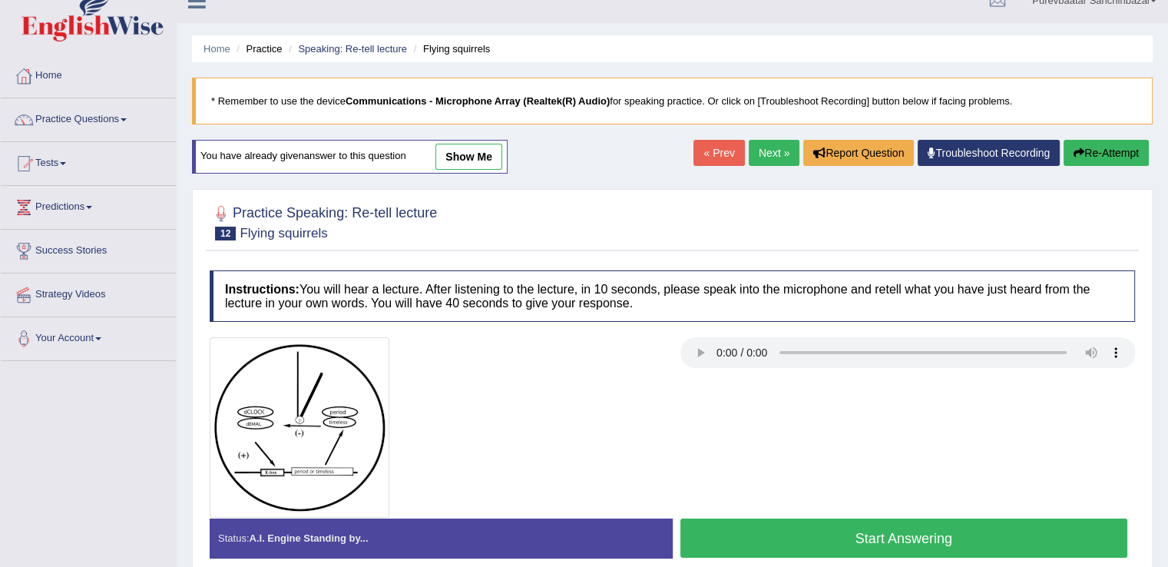
click at [761, 526] on button "Start Answering" at bounding box center [904, 537] width 448 height 39
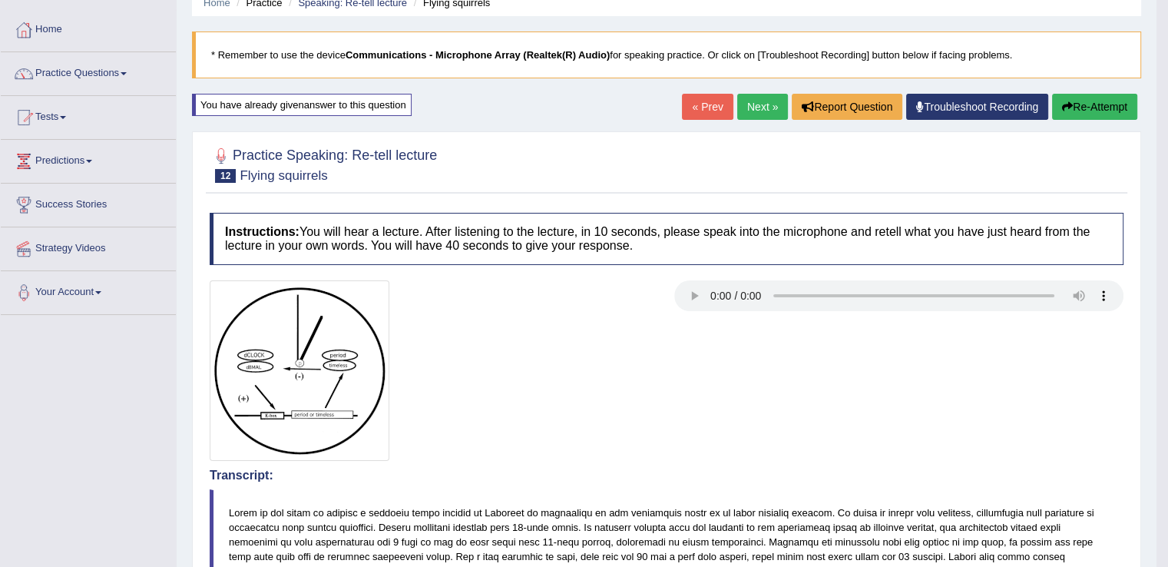
scroll to position [66, 0]
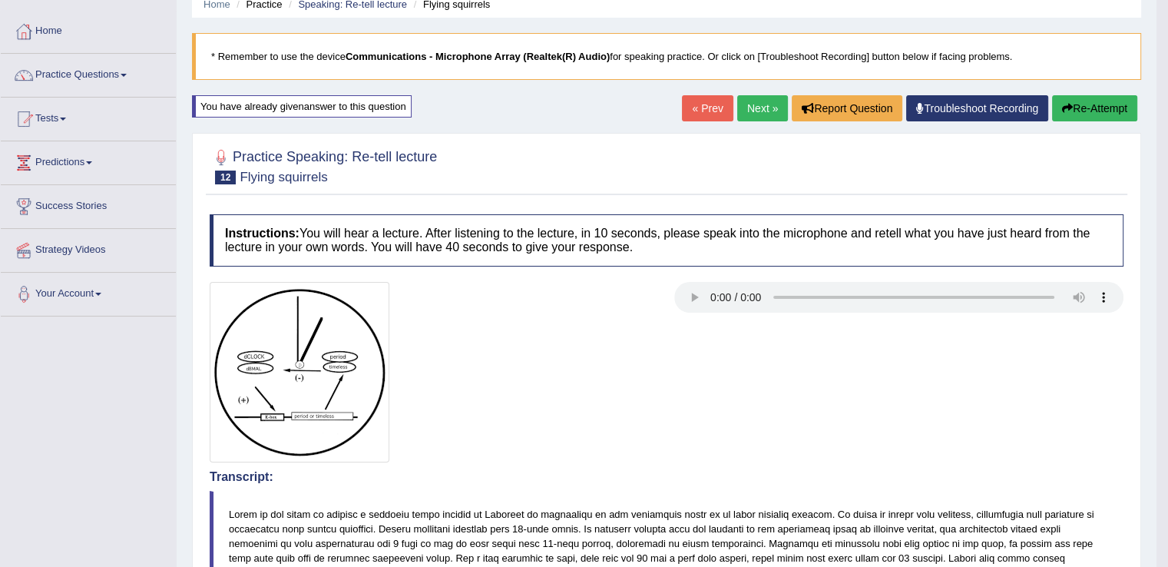
click at [1094, 103] on button "Re-Attempt" at bounding box center [1094, 108] width 85 height 26
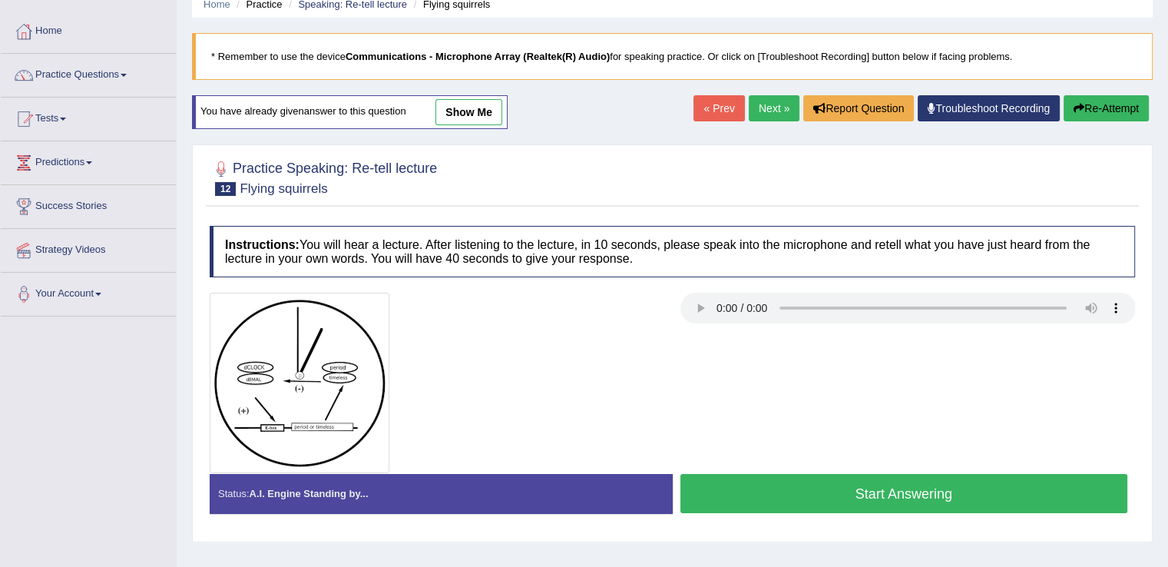
click at [985, 490] on button "Start Answering" at bounding box center [904, 493] width 448 height 39
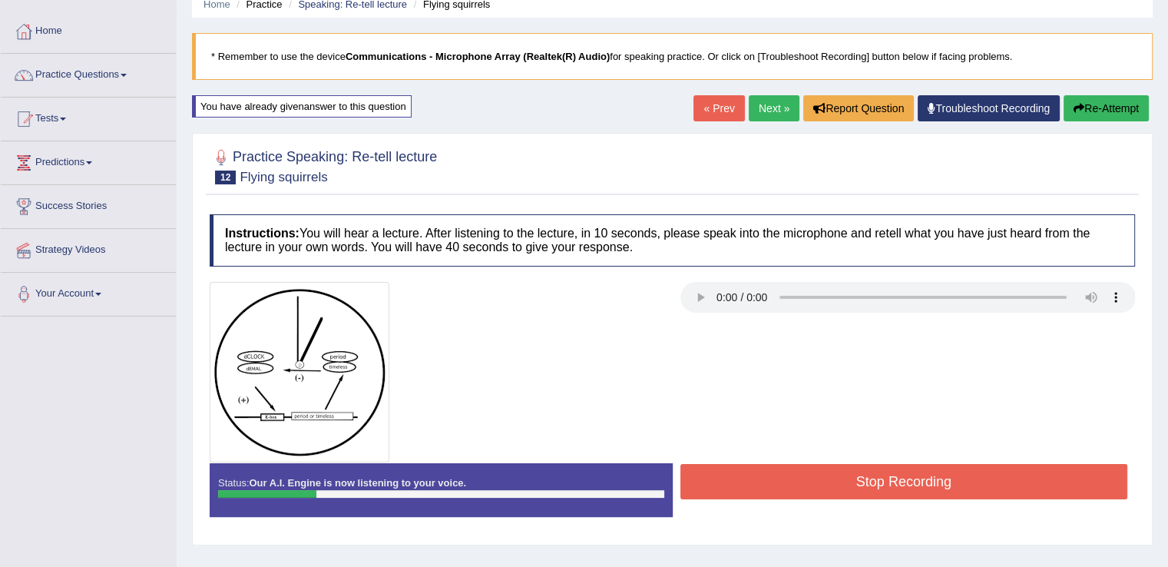
click at [1130, 95] on button "Re-Attempt" at bounding box center [1106, 108] width 85 height 26
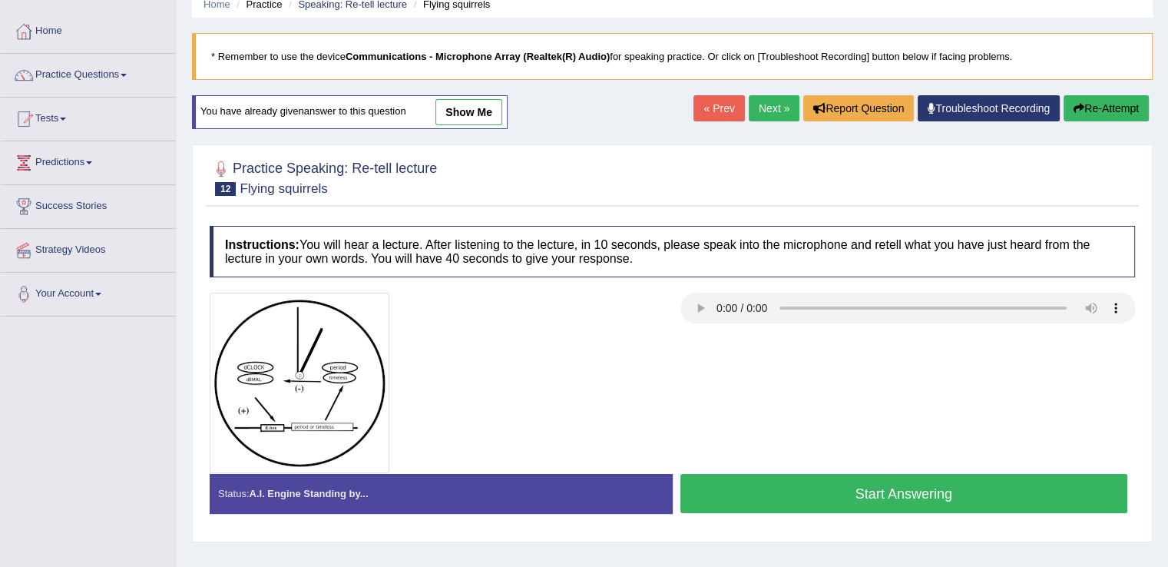
click at [808, 490] on button "Start Answering" at bounding box center [904, 493] width 448 height 39
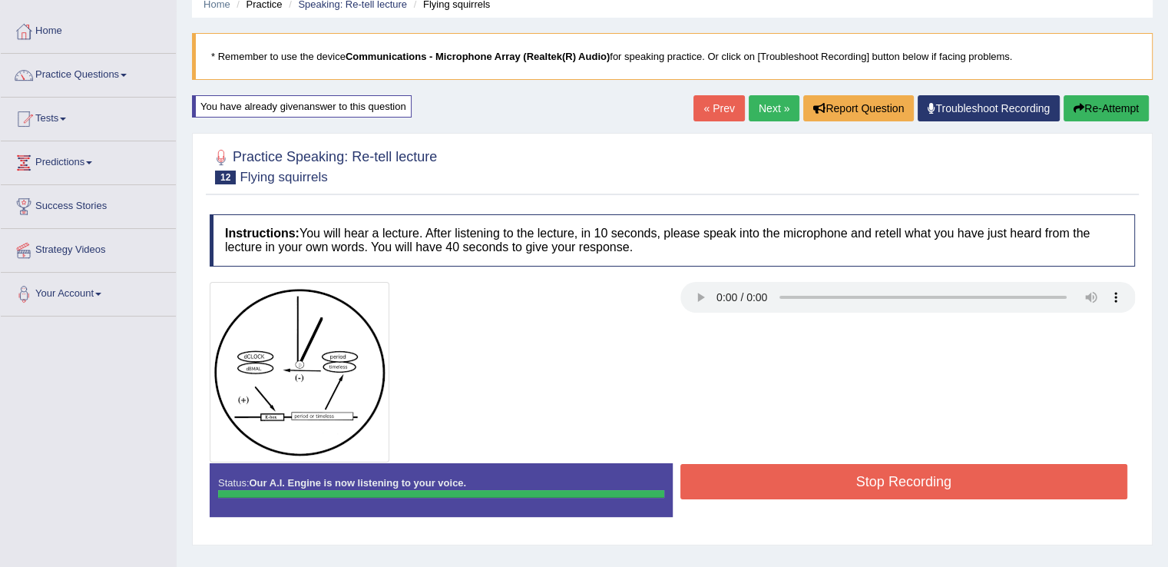
click at [808, 490] on button "Stop Recording" at bounding box center [904, 481] width 448 height 35
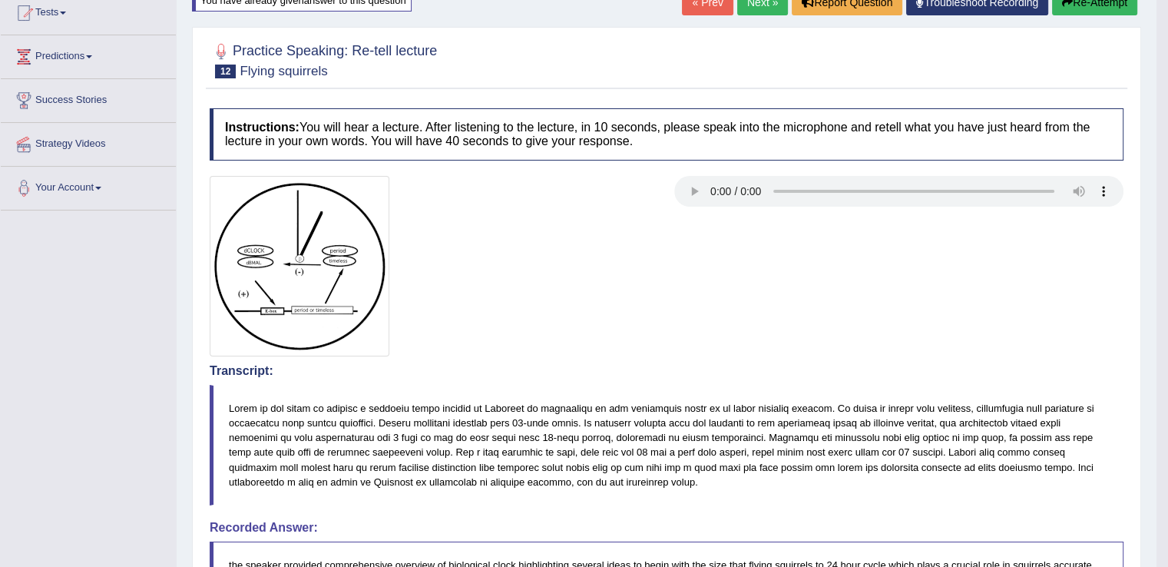
scroll to position [174, 0]
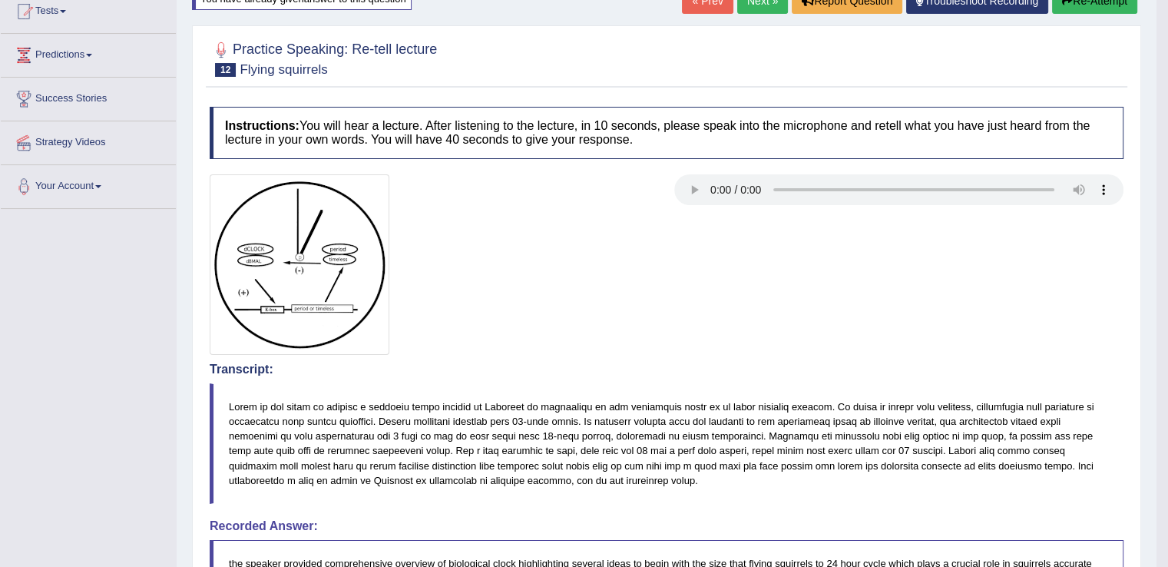
click at [1086, 6] on button "Re-Attempt" at bounding box center [1094, 1] width 85 height 26
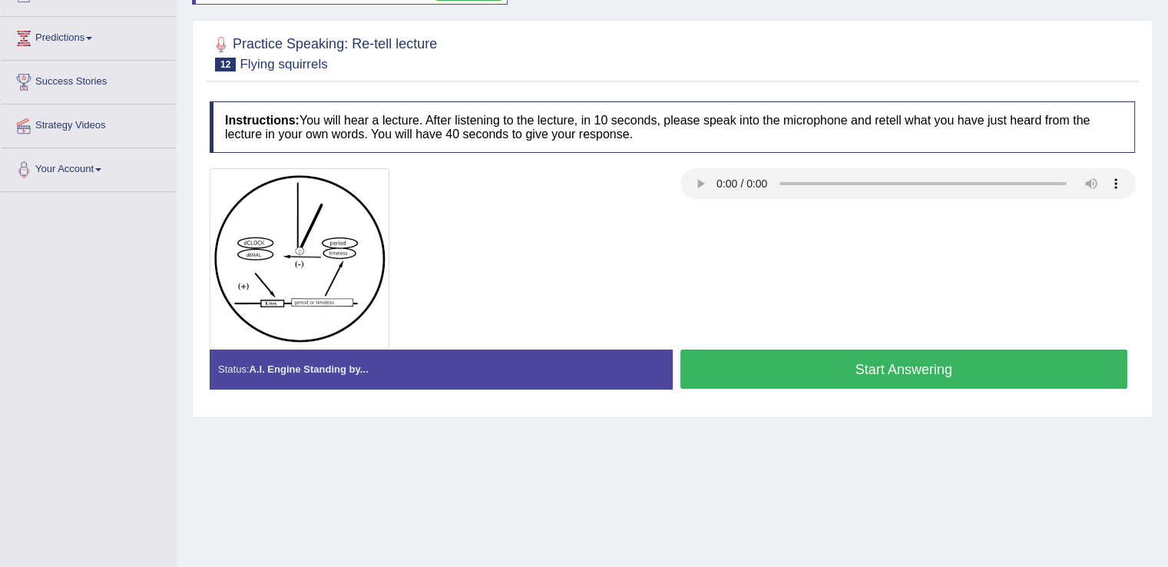
scroll to position [174, 0]
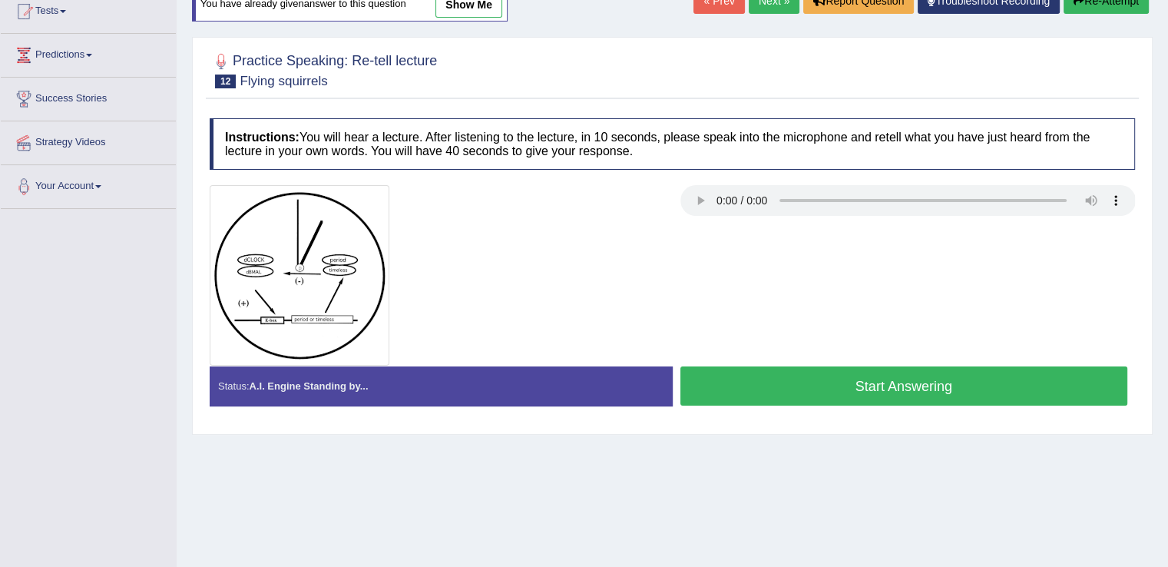
click at [816, 379] on button "Start Answering" at bounding box center [904, 385] width 448 height 39
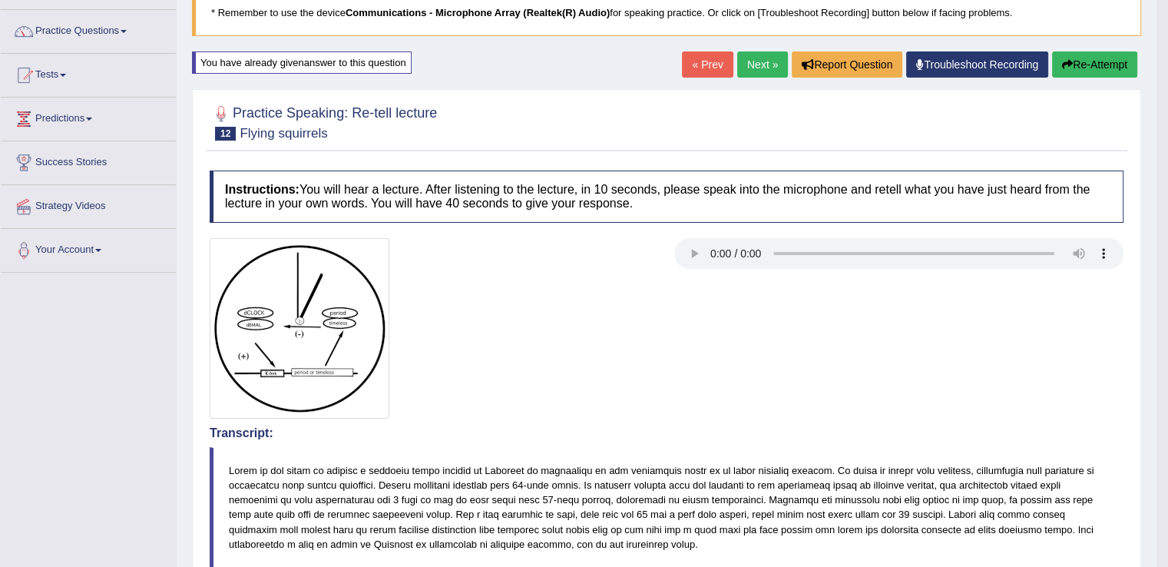
scroll to position [98, 0]
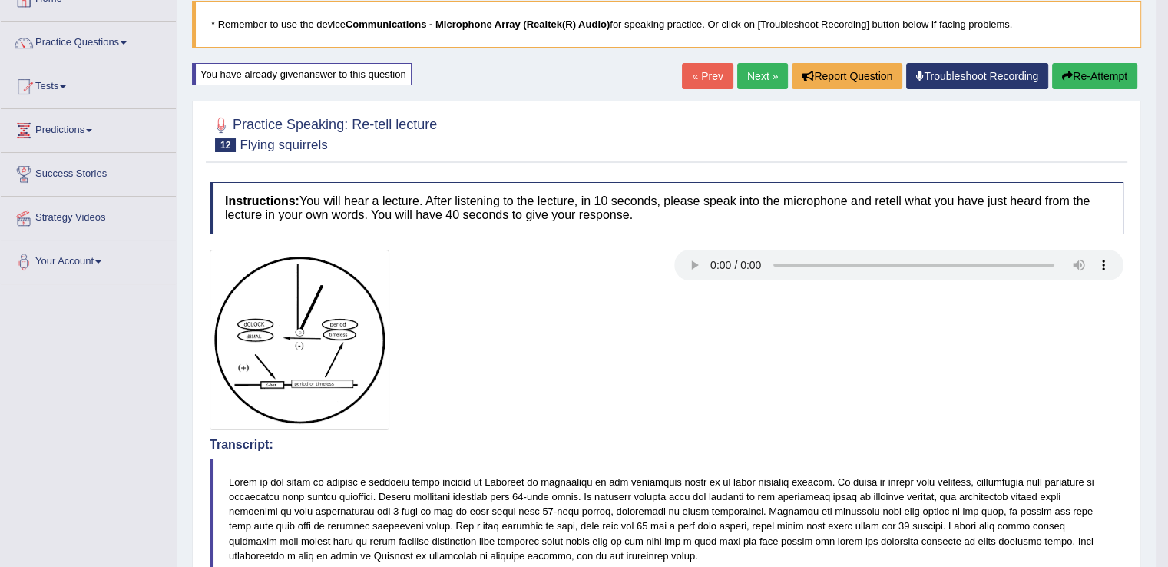
click at [1075, 73] on button "Re-Attempt" at bounding box center [1094, 76] width 85 height 26
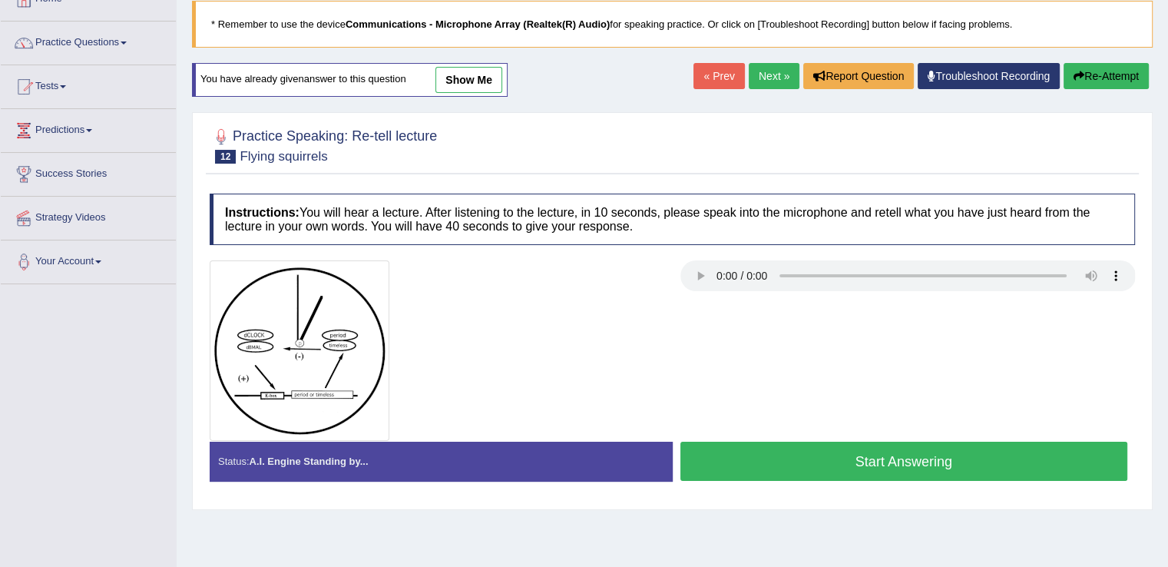
click at [879, 455] on button "Start Answering" at bounding box center [904, 461] width 448 height 39
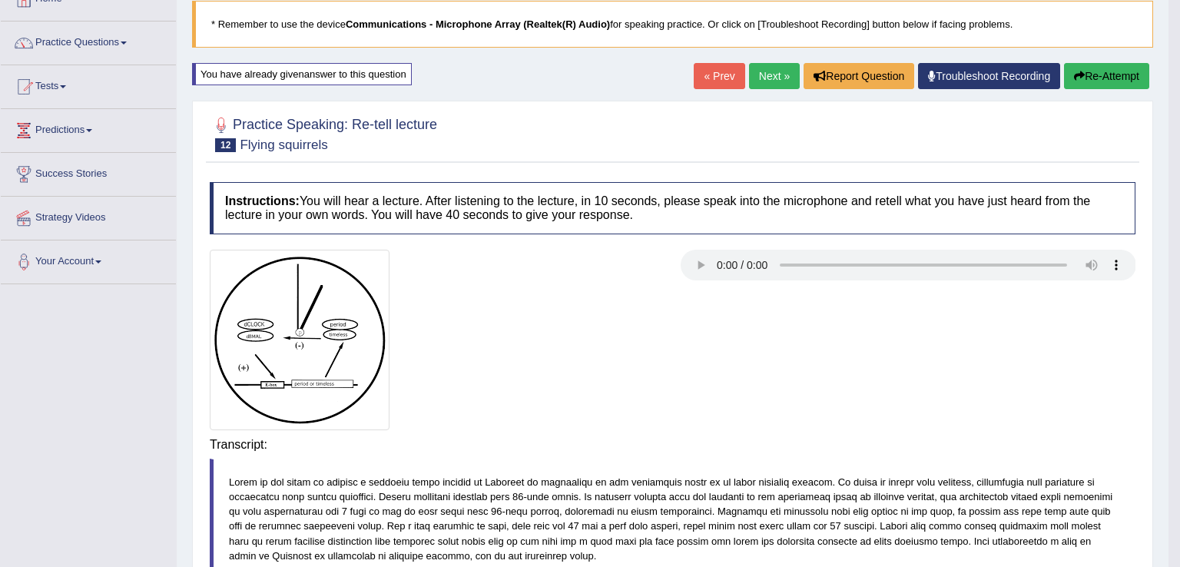
click at [879, 455] on body "Toggle navigation Home Practice Questions Speaking Practice Read Aloud Repeat S…" at bounding box center [590, 185] width 1180 height 567
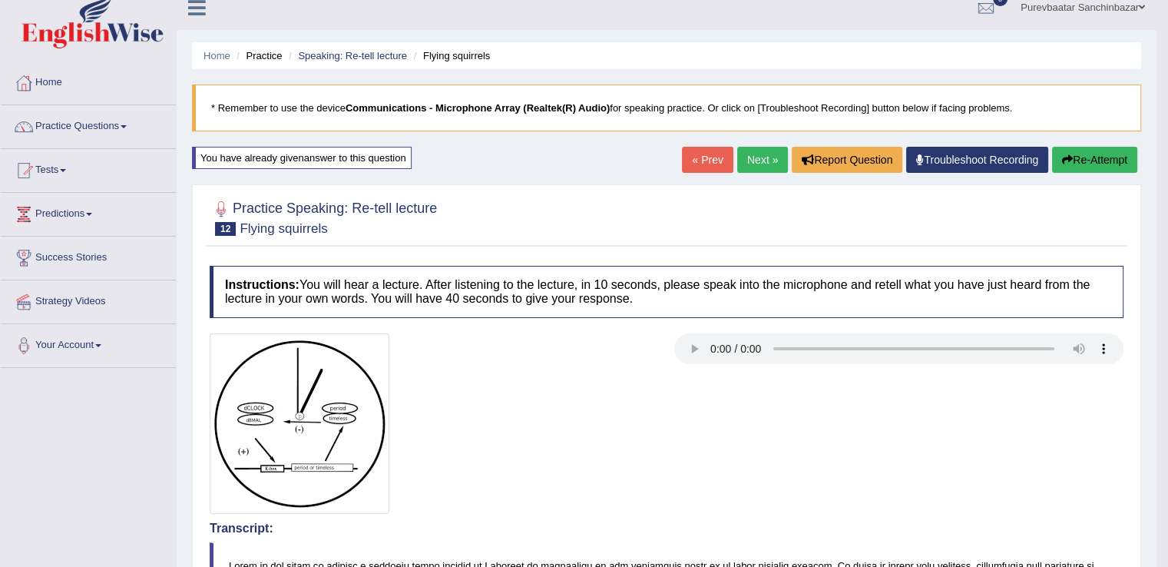
scroll to position [18, 0]
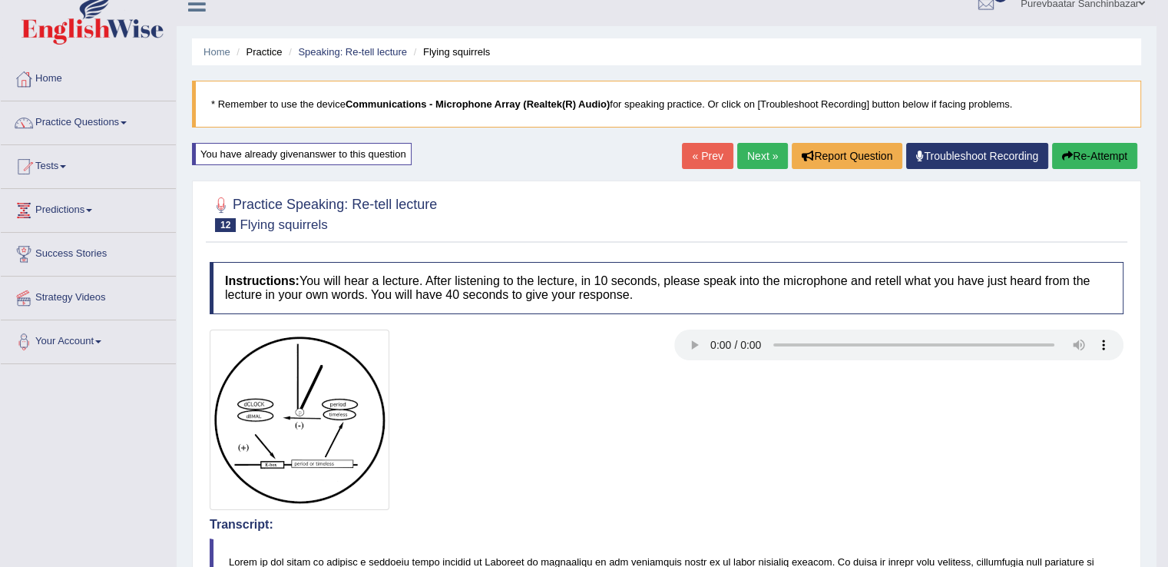
click at [1075, 161] on button "Re-Attempt" at bounding box center [1094, 156] width 85 height 26
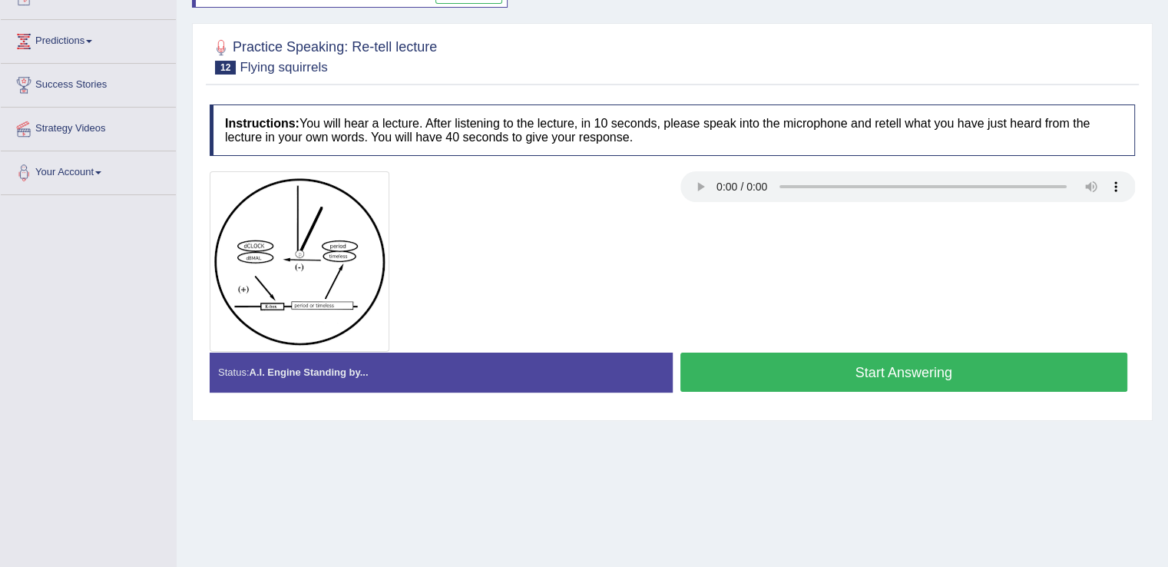
scroll to position [189, 0]
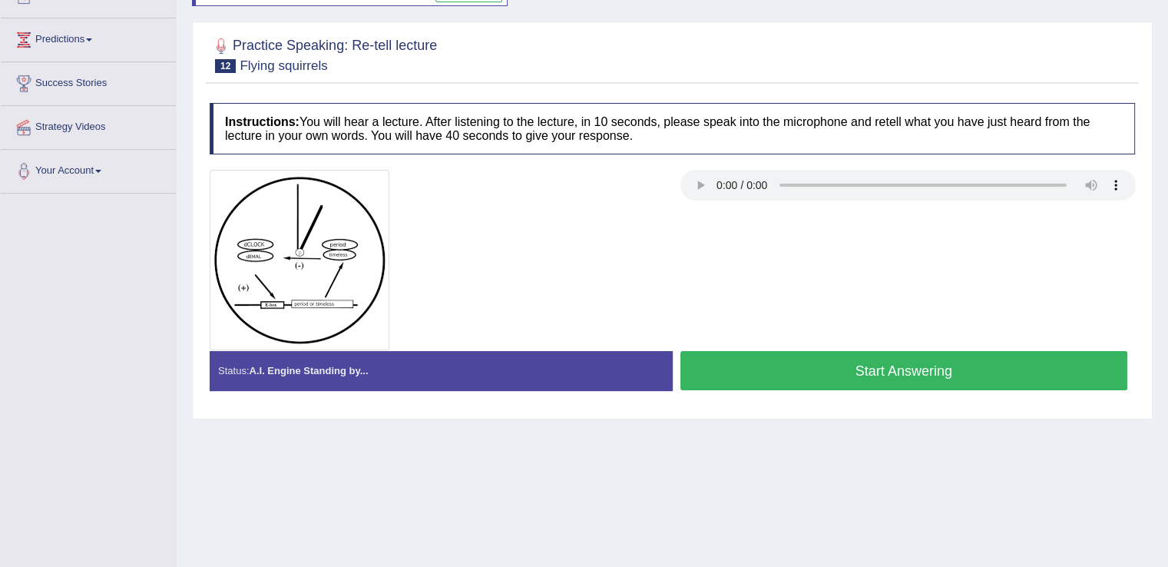
click at [836, 366] on button "Start Answering" at bounding box center [904, 370] width 448 height 39
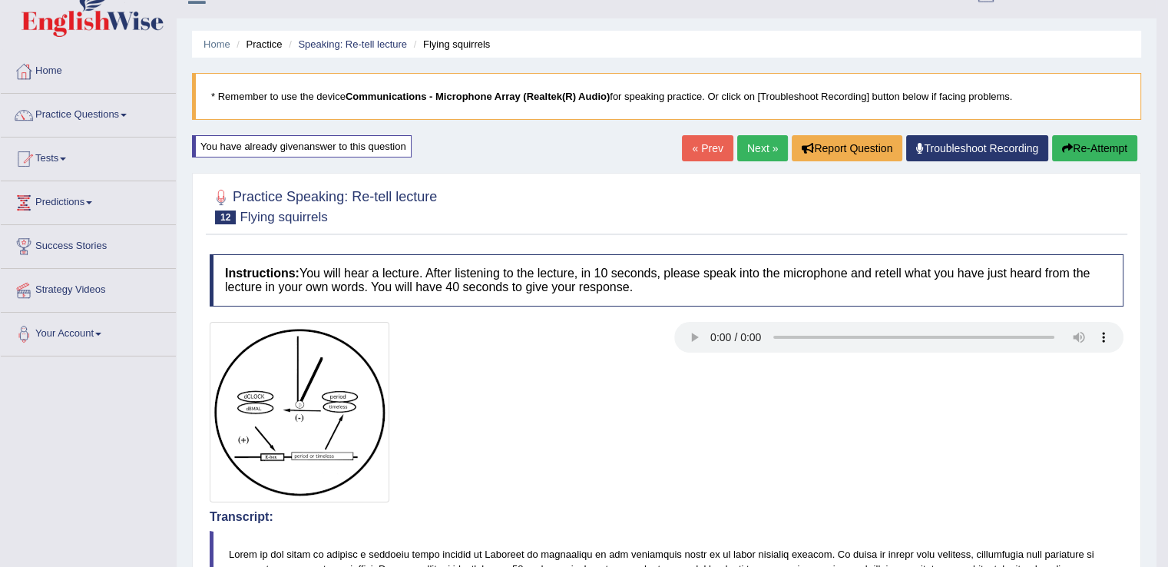
scroll to position [12, 0]
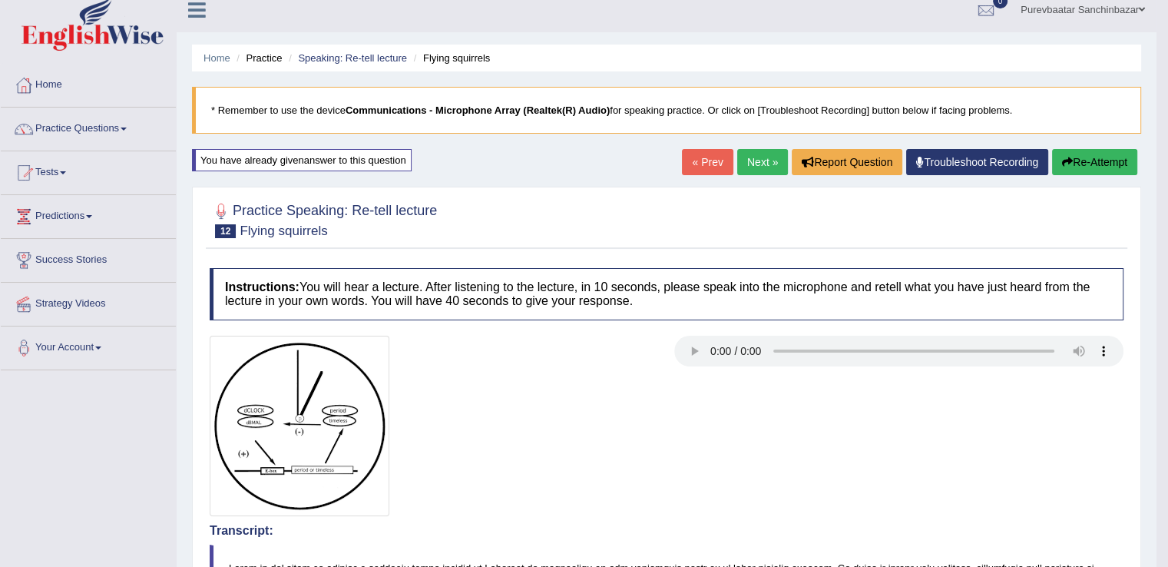
click at [1103, 151] on button "Re-Attempt" at bounding box center [1094, 162] width 85 height 26
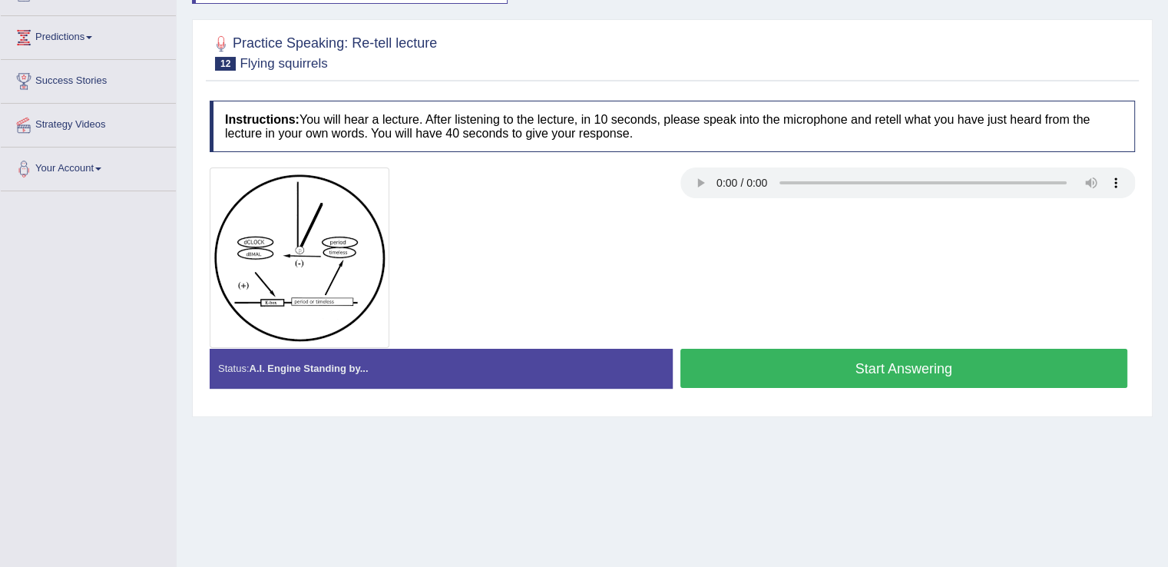
scroll to position [206, 0]
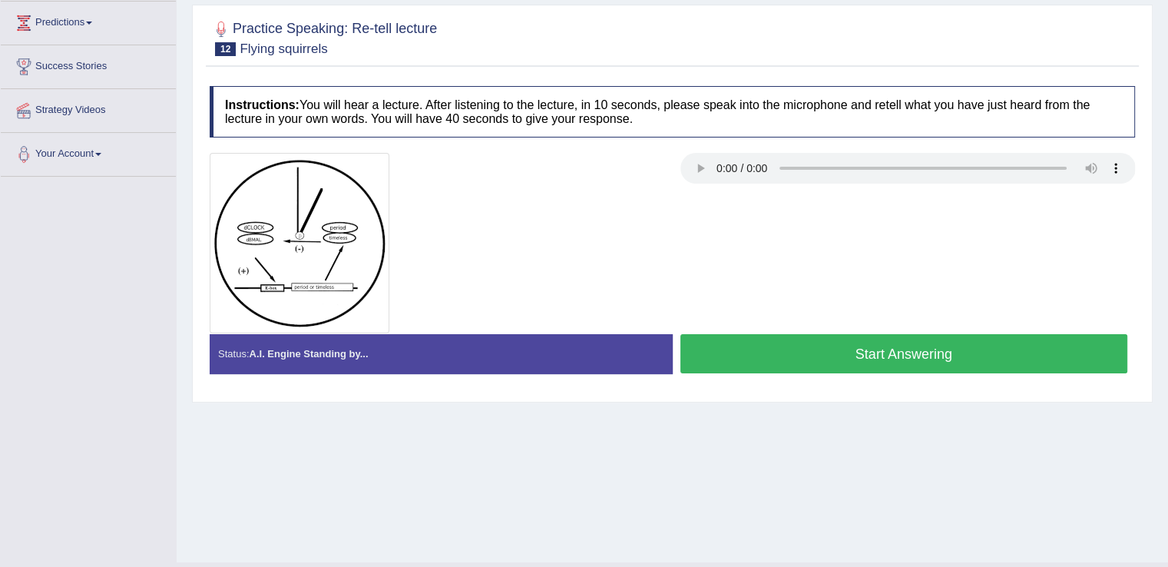
click at [891, 346] on button "Start Answering" at bounding box center [904, 353] width 448 height 39
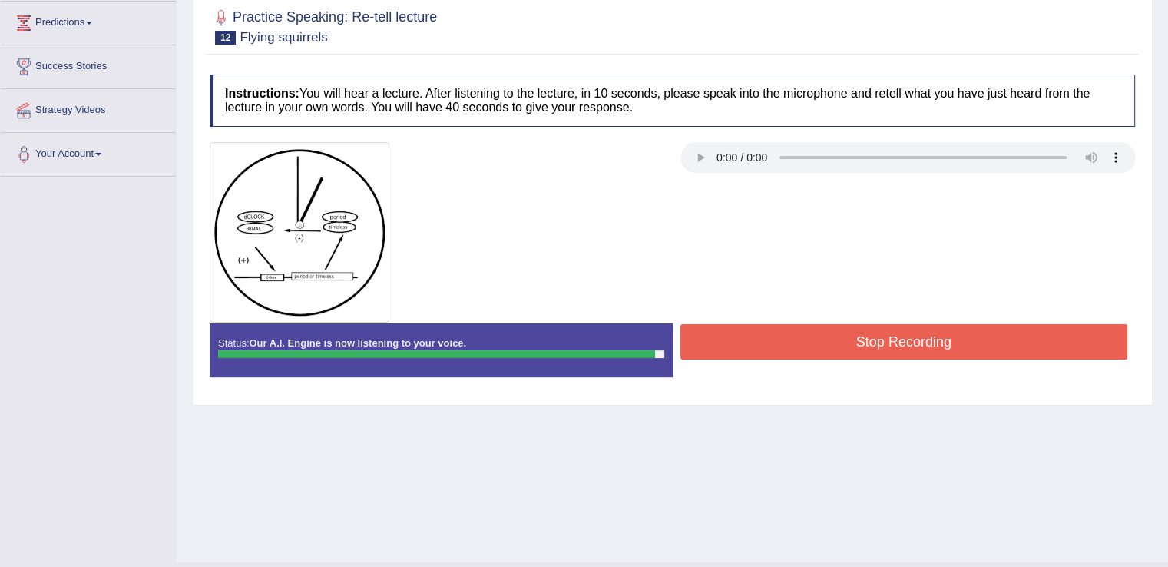
click at [891, 346] on button "Stop Recording" at bounding box center [904, 341] width 448 height 35
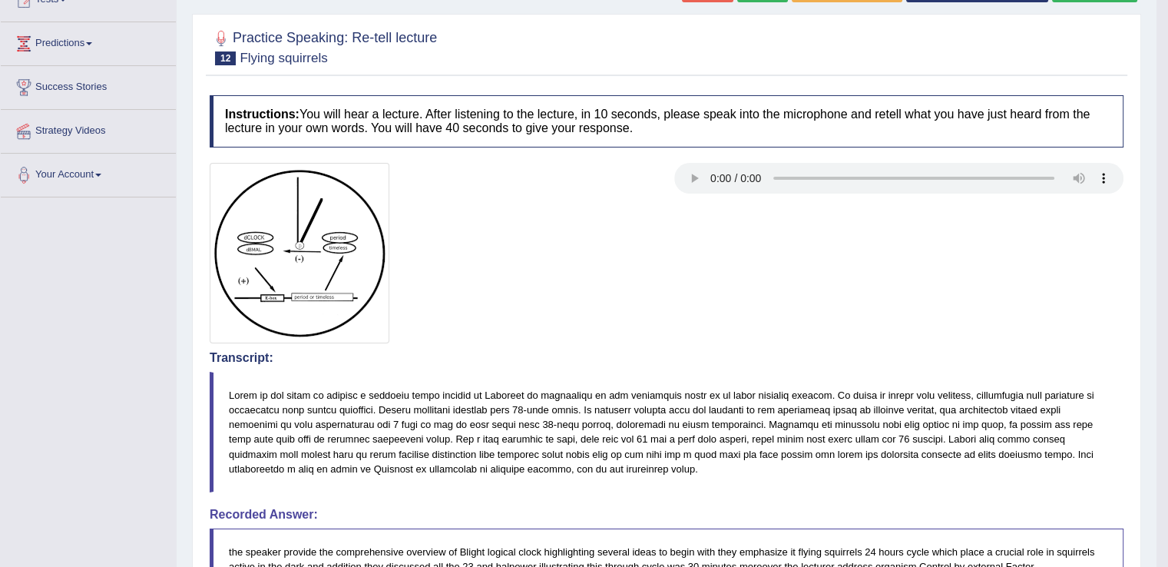
scroll to position [49, 0]
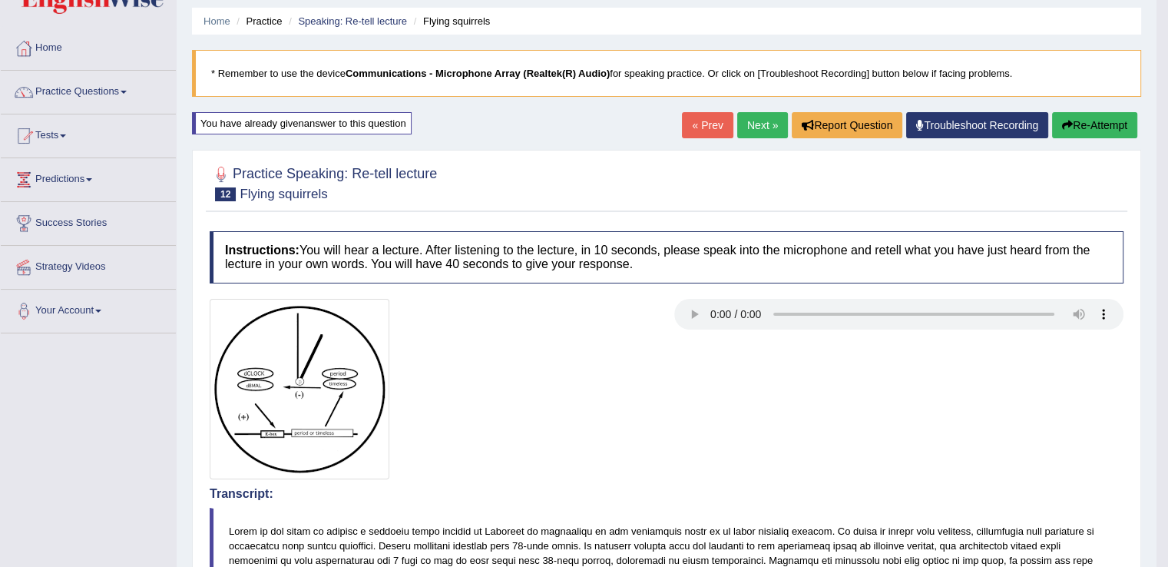
click at [1072, 121] on button "Re-Attempt" at bounding box center [1094, 125] width 85 height 26
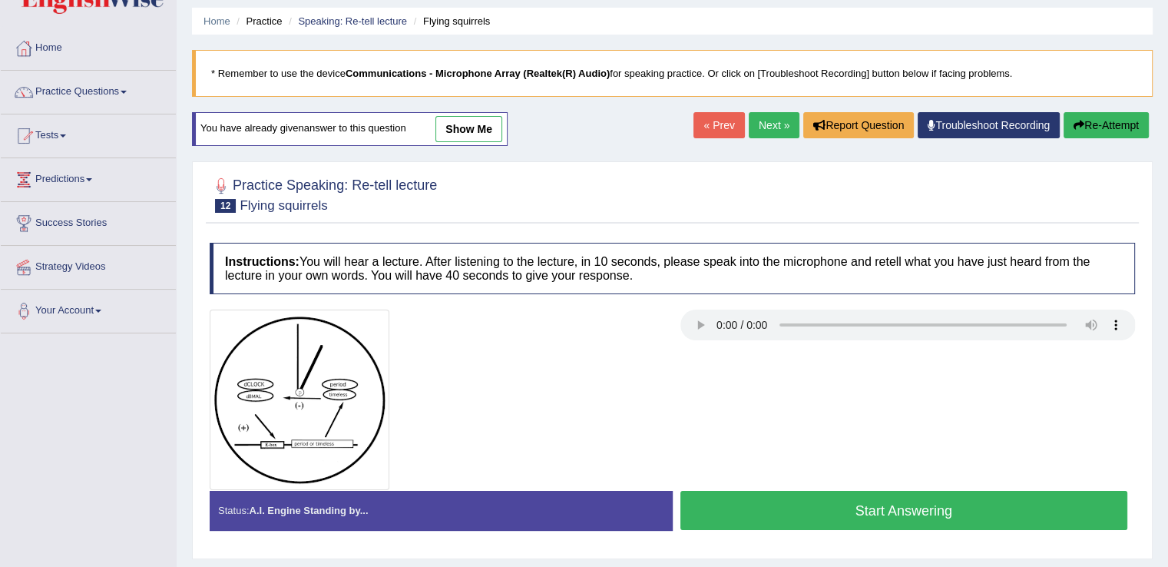
click at [918, 511] on button "Start Answering" at bounding box center [904, 510] width 448 height 39
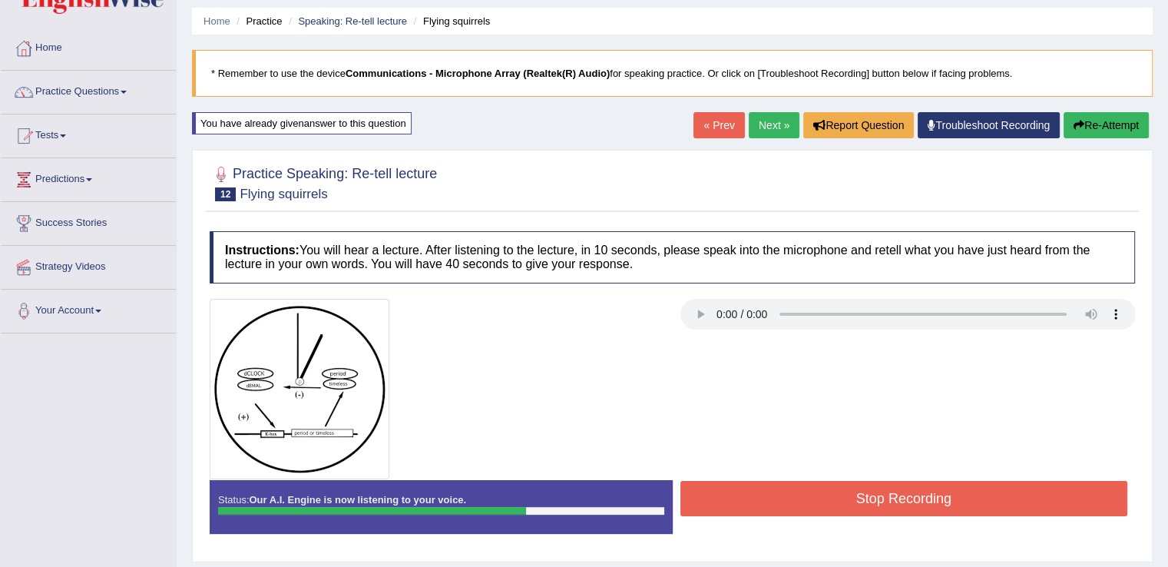
click at [918, 511] on button "Stop Recording" at bounding box center [904, 498] width 448 height 35
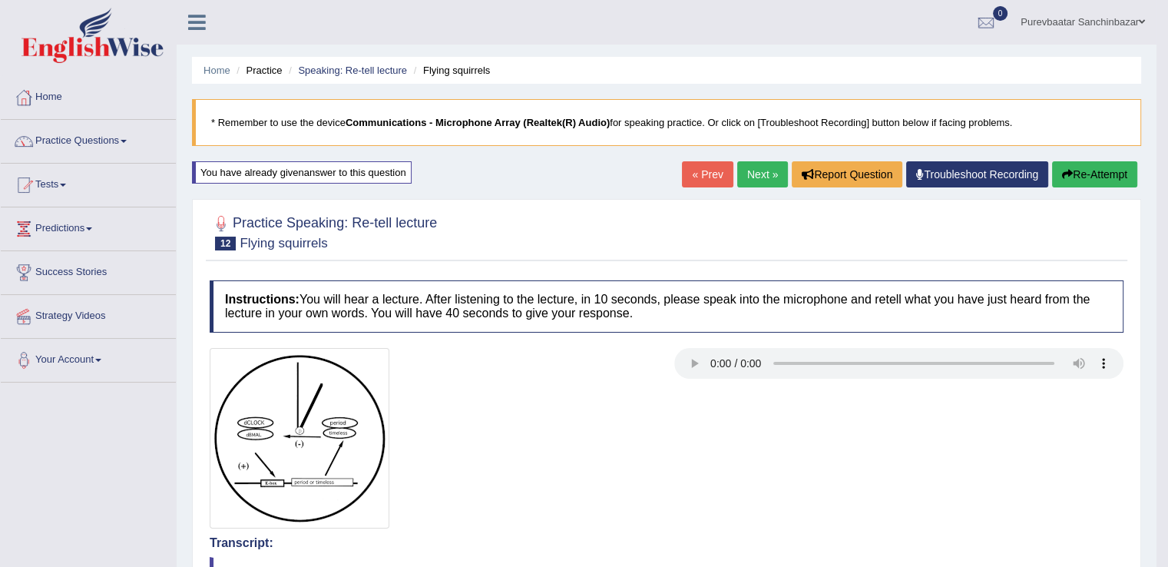
click at [1107, 170] on button "Re-Attempt" at bounding box center [1094, 174] width 85 height 26
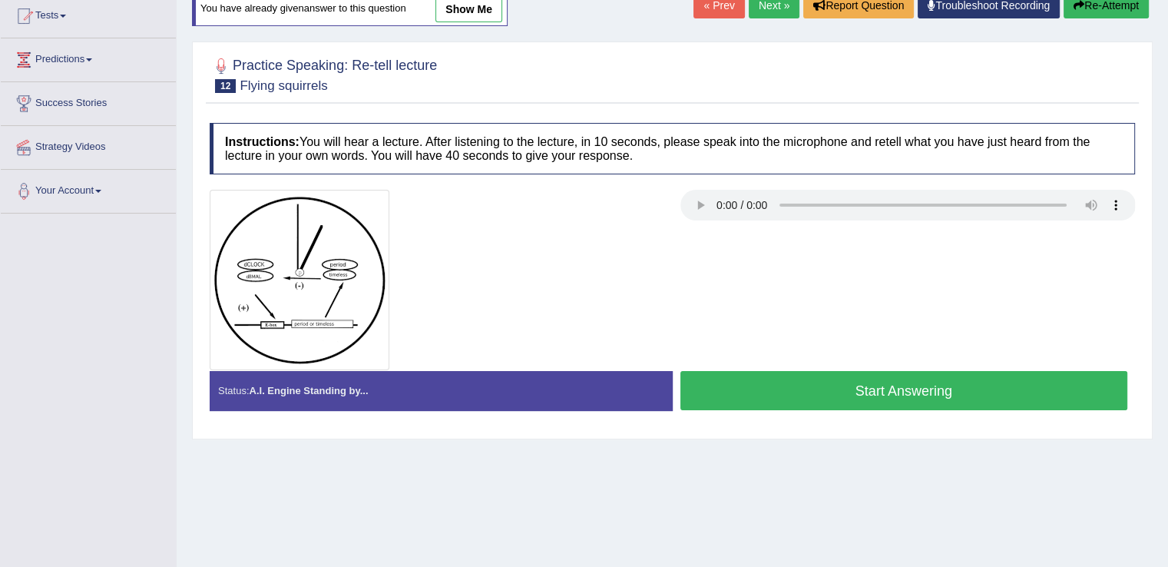
scroll to position [144, 0]
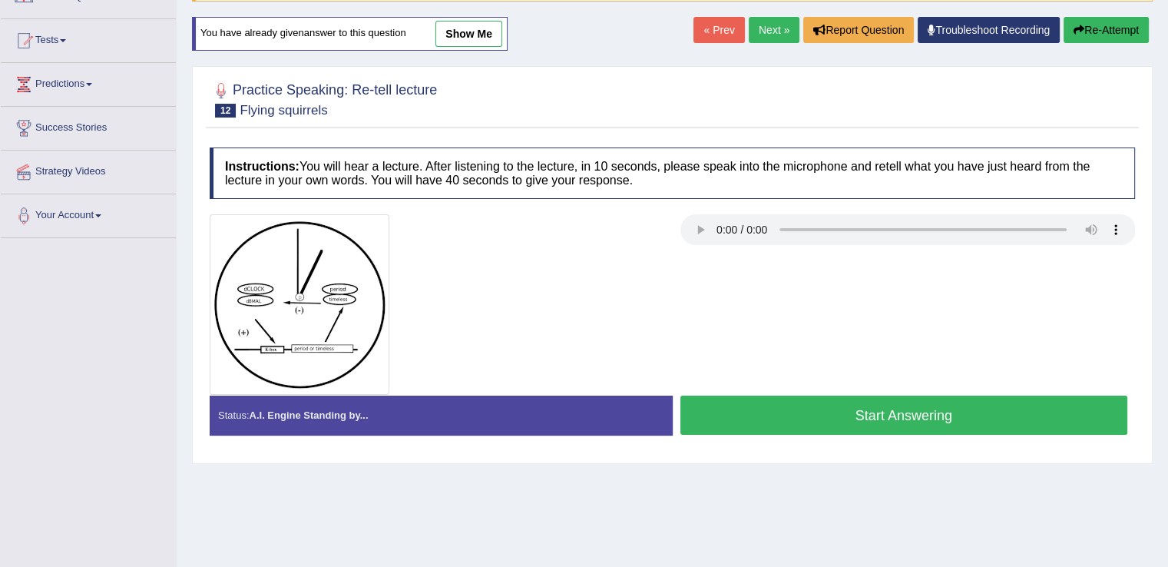
click at [934, 406] on button "Start Answering" at bounding box center [904, 415] width 448 height 39
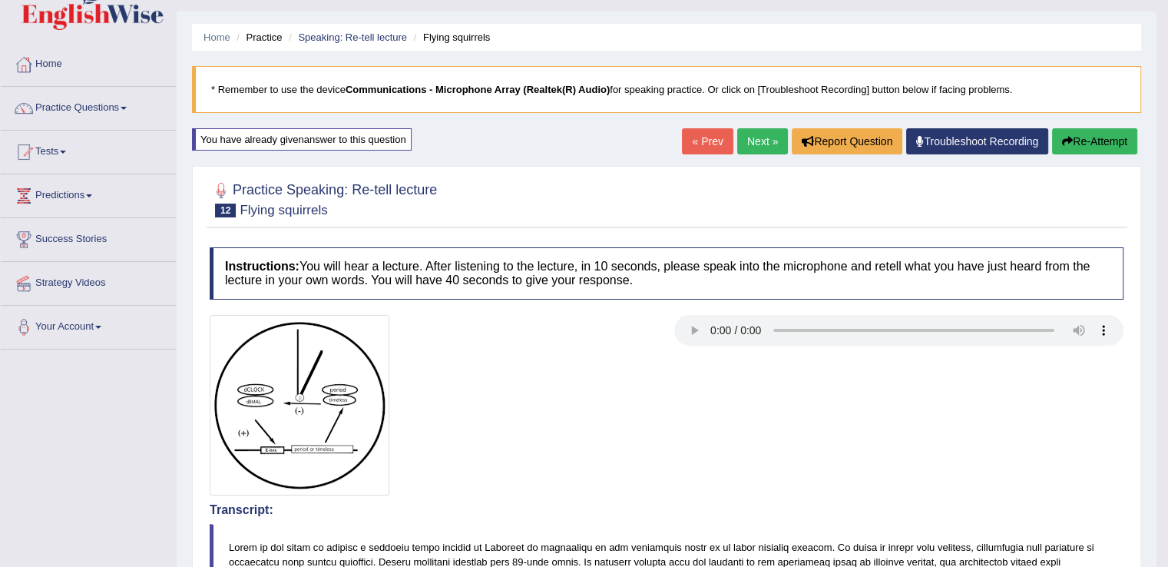
scroll to position [0, 0]
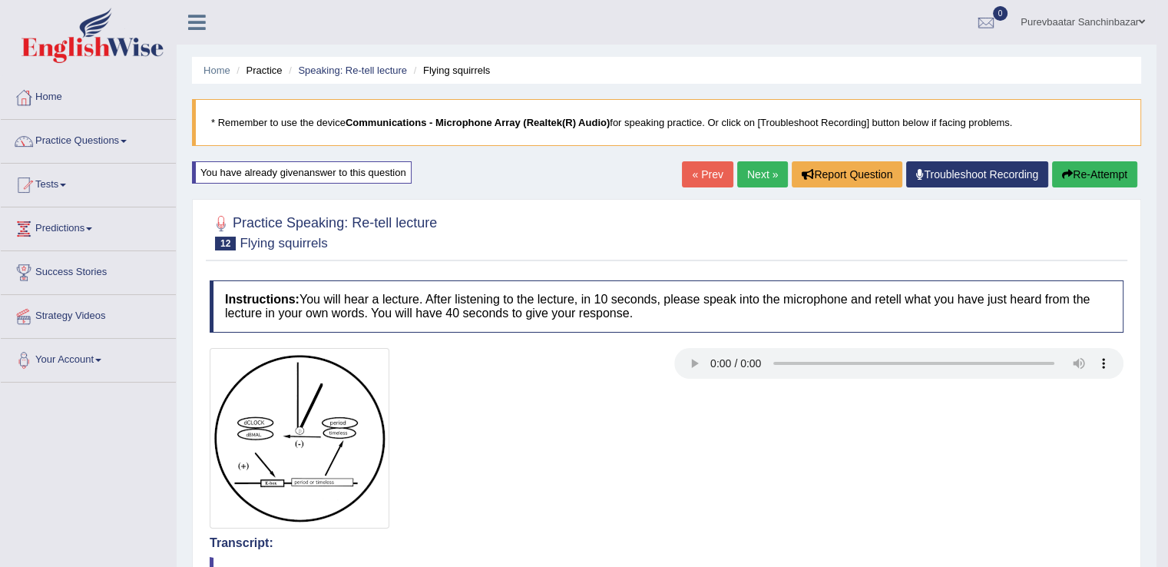
click at [754, 176] on link "Next »" at bounding box center [762, 174] width 51 height 26
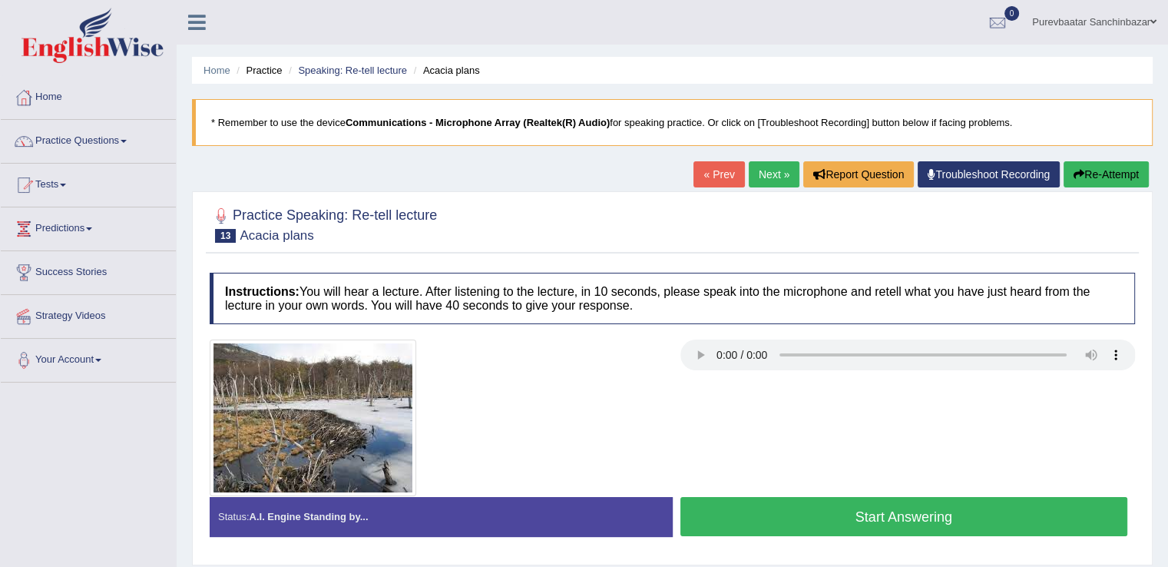
click at [755, 510] on button "Start Answering" at bounding box center [904, 516] width 448 height 39
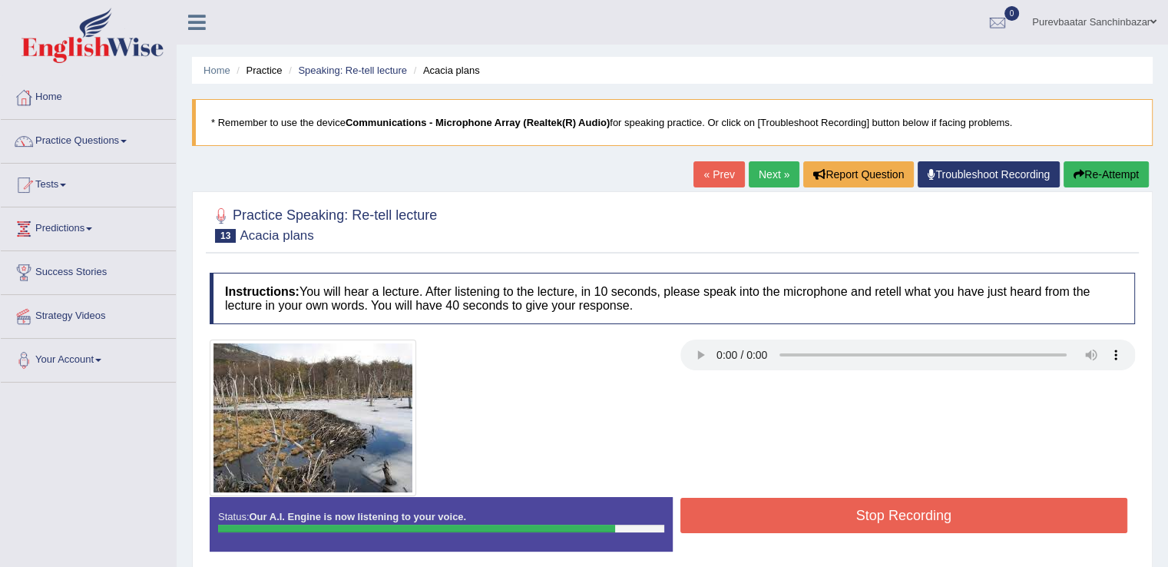
click at [755, 510] on button "Stop Recording" at bounding box center [904, 515] width 448 height 35
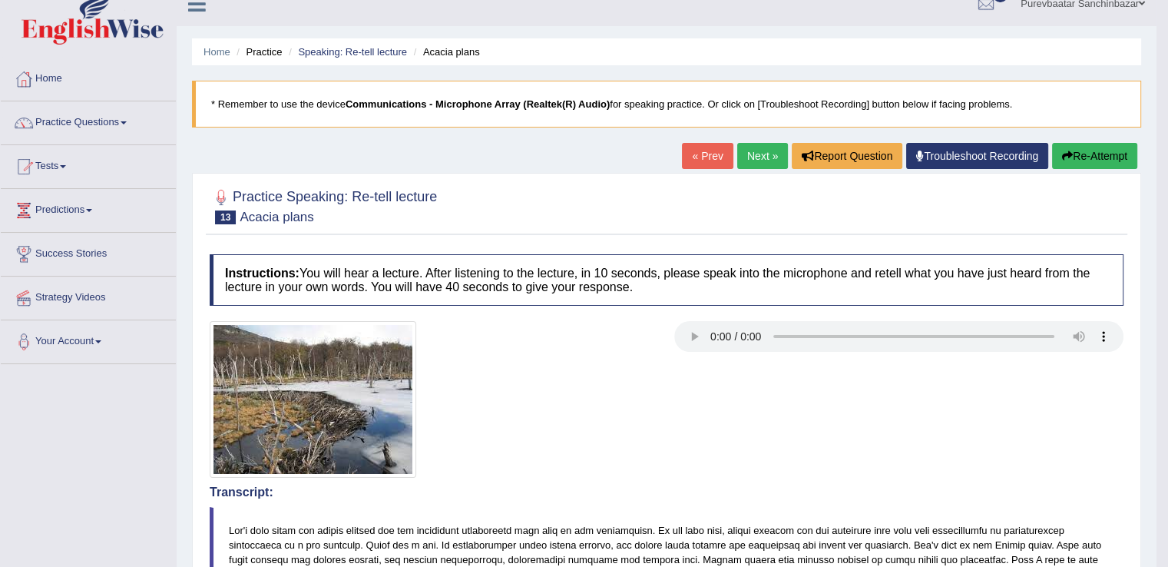
scroll to position [12, 0]
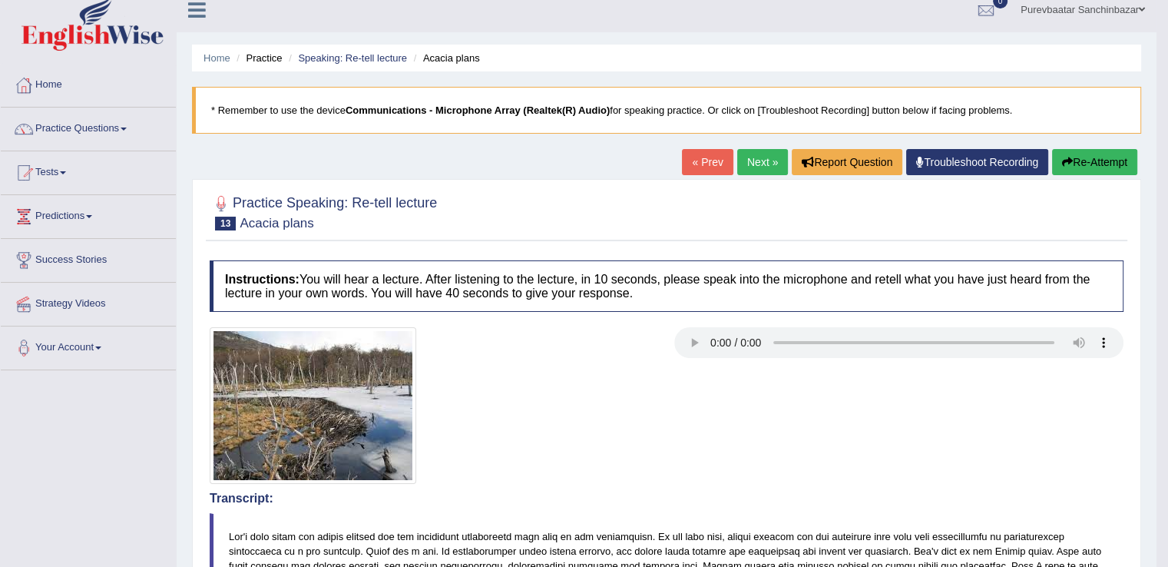
click at [1078, 167] on button "Re-Attempt" at bounding box center [1094, 162] width 85 height 26
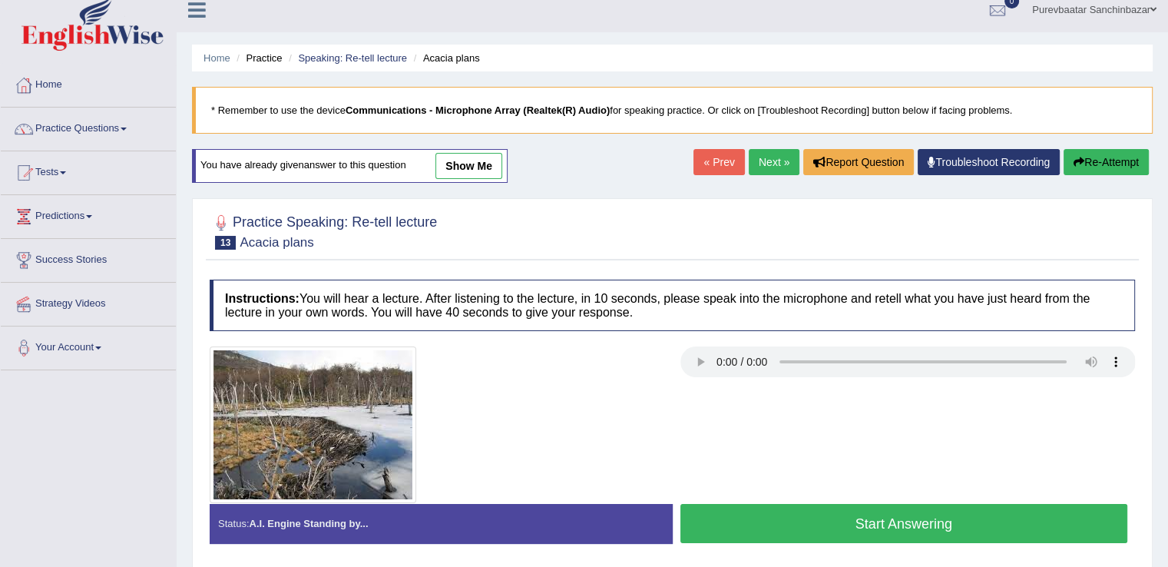
click at [843, 524] on button "Start Answering" at bounding box center [904, 523] width 448 height 39
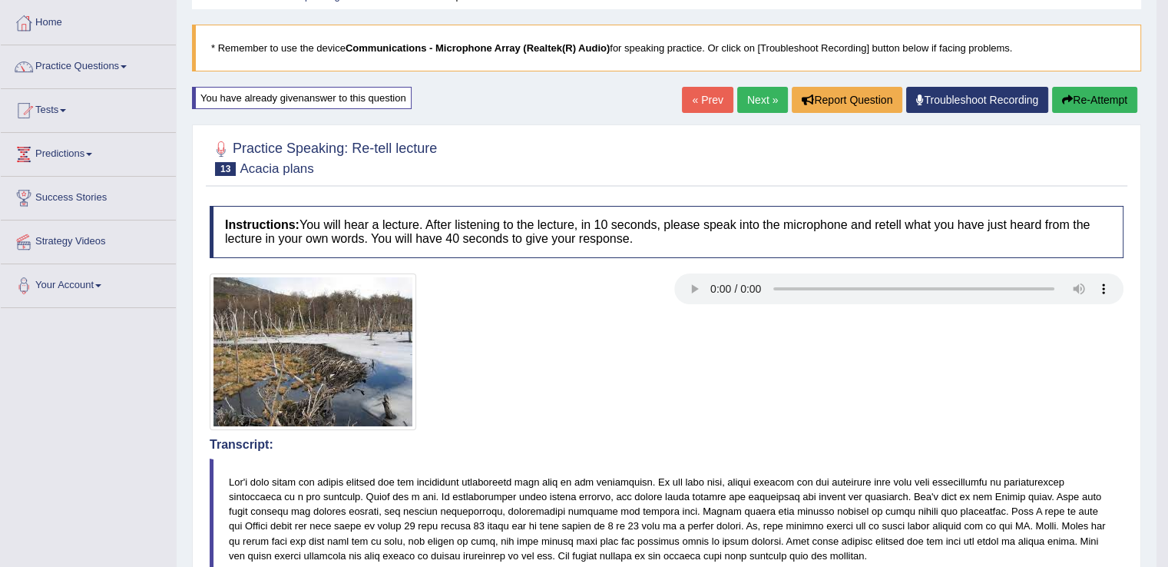
scroll to position [65, 0]
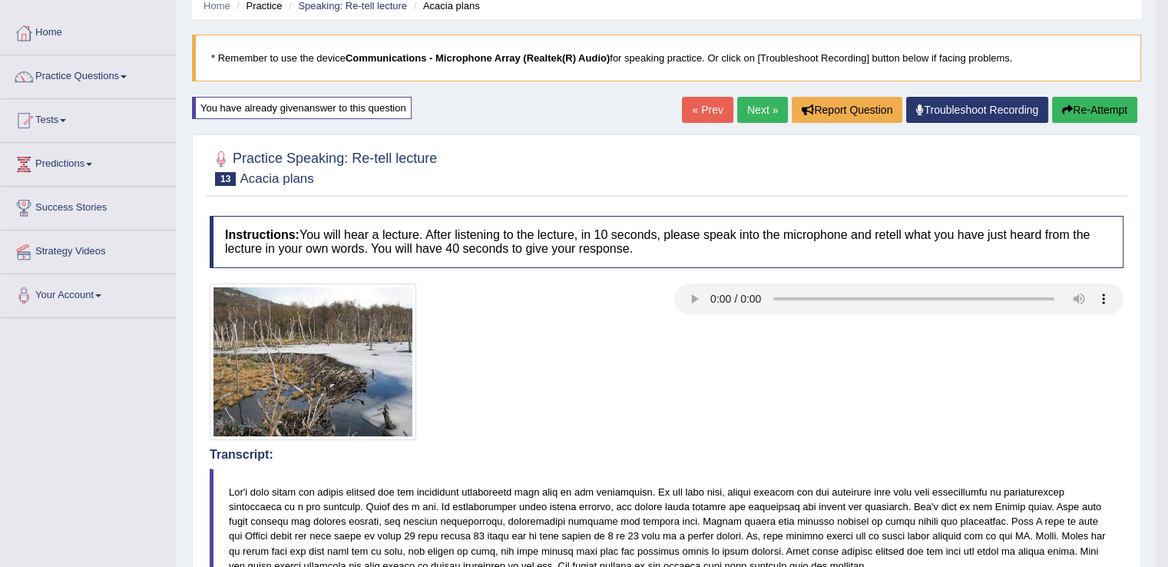
click at [1078, 97] on button "Re-Attempt" at bounding box center [1094, 110] width 85 height 26
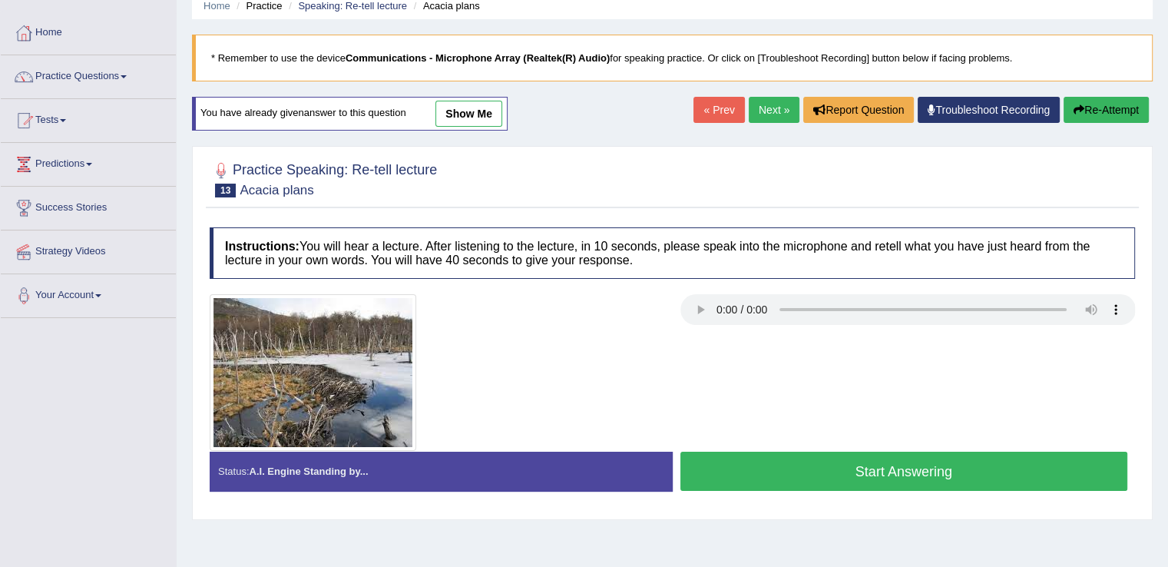
click at [882, 464] on button "Start Answering" at bounding box center [904, 471] width 448 height 39
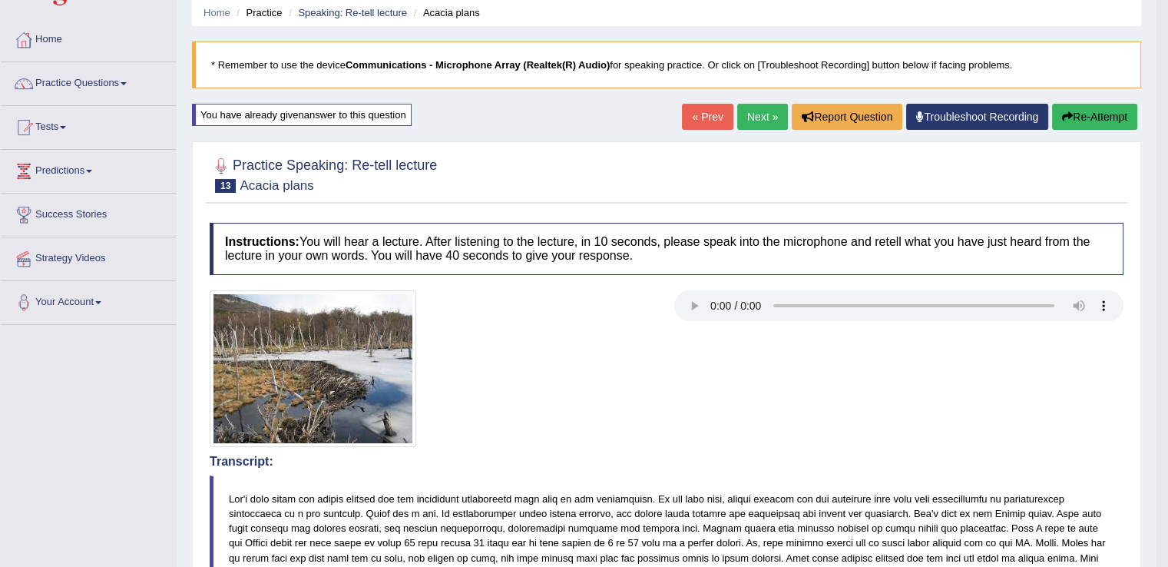
scroll to position [55, 0]
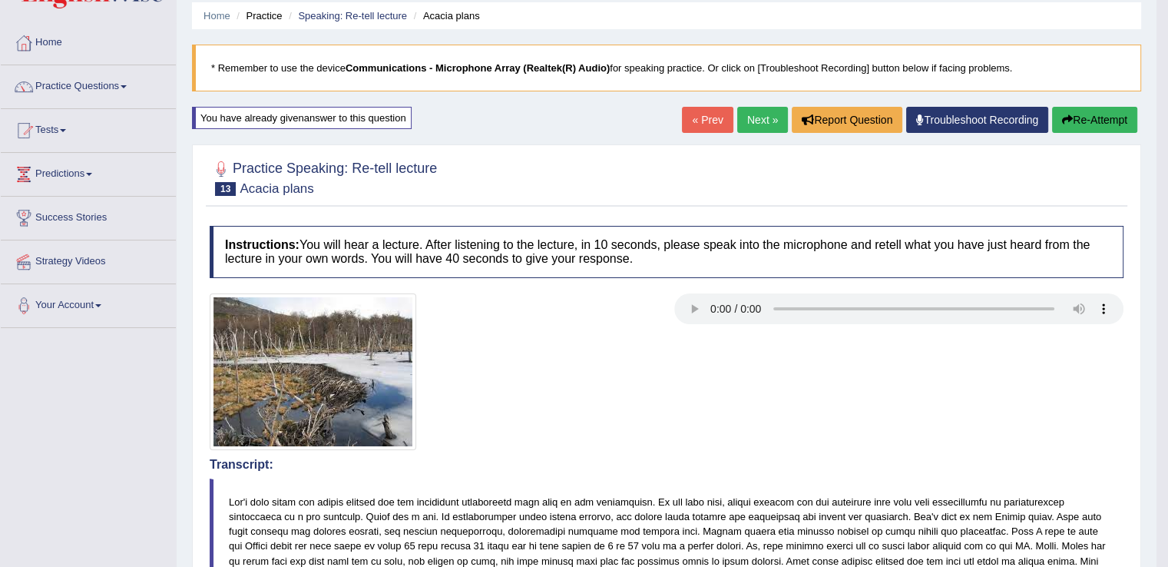
click at [1101, 114] on button "Re-Attempt" at bounding box center [1094, 120] width 85 height 26
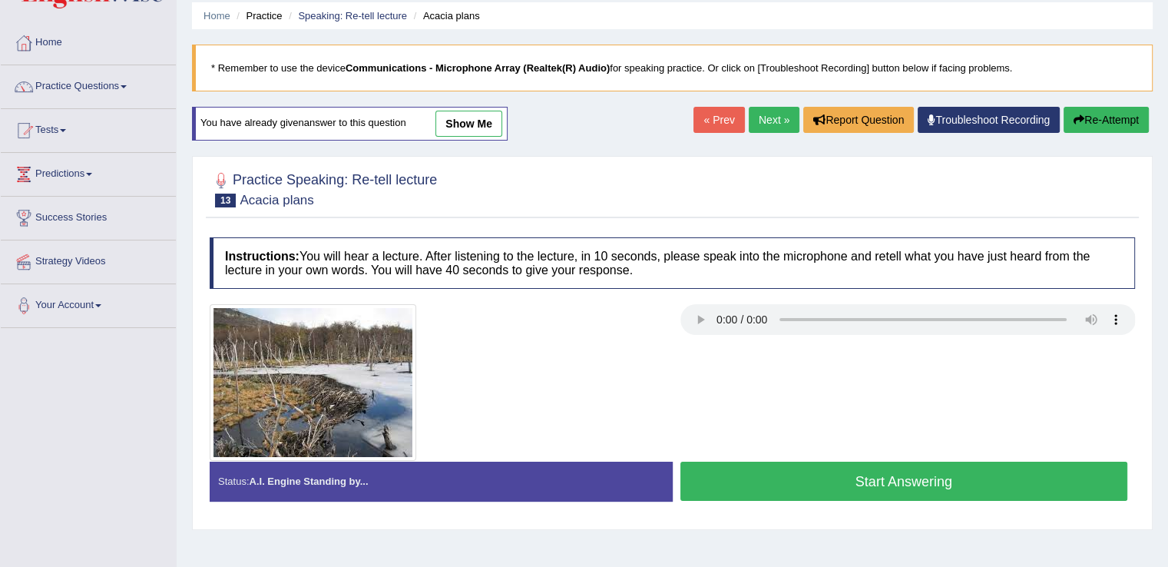
click at [848, 468] on button "Start Answering" at bounding box center [904, 481] width 448 height 39
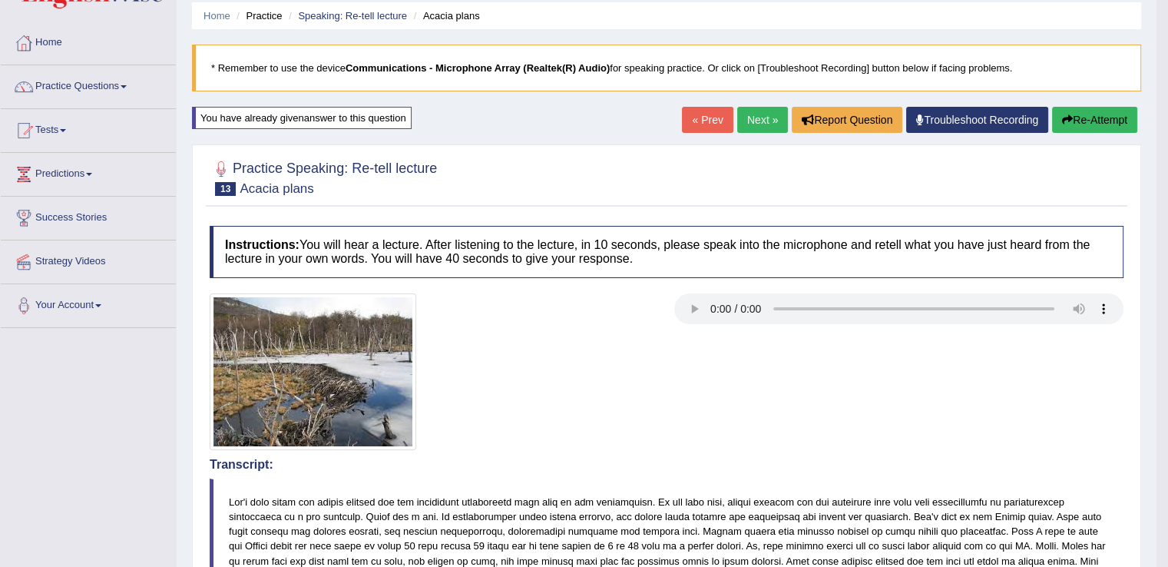
drag, startPoint x: 1172, startPoint y: 99, endPoint x: 1179, endPoint y: 221, distance: 122.3
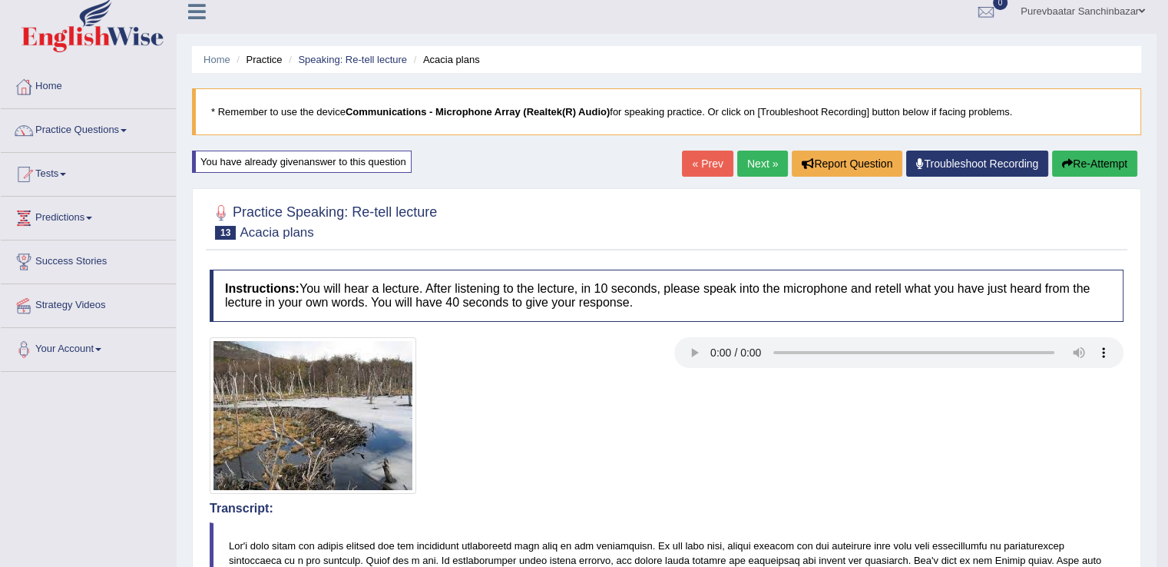
scroll to position [12, 0]
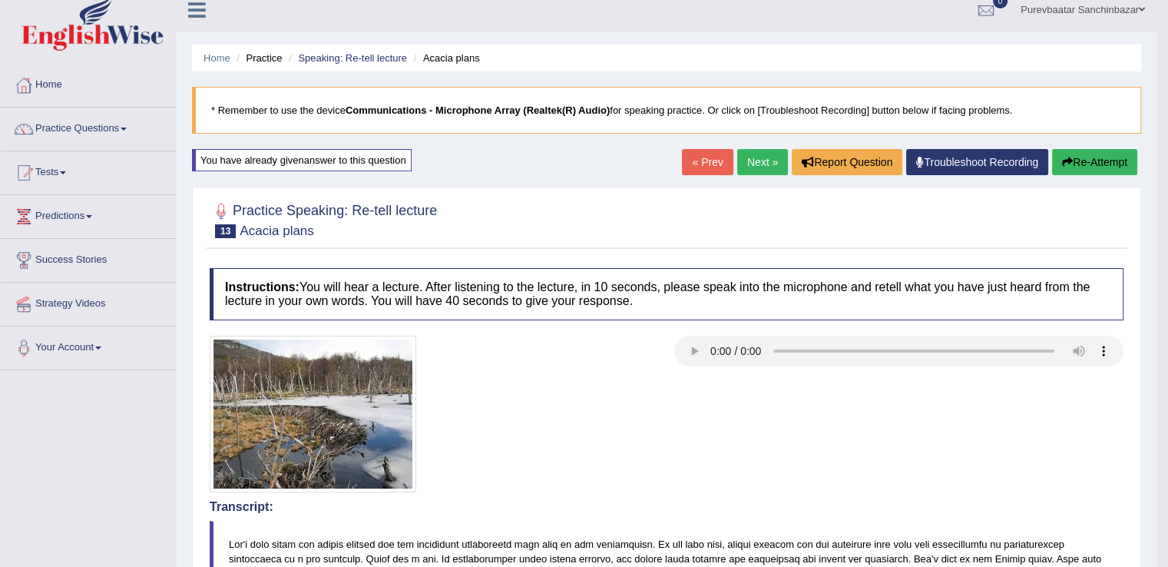
click at [1087, 161] on button "Re-Attempt" at bounding box center [1094, 162] width 85 height 26
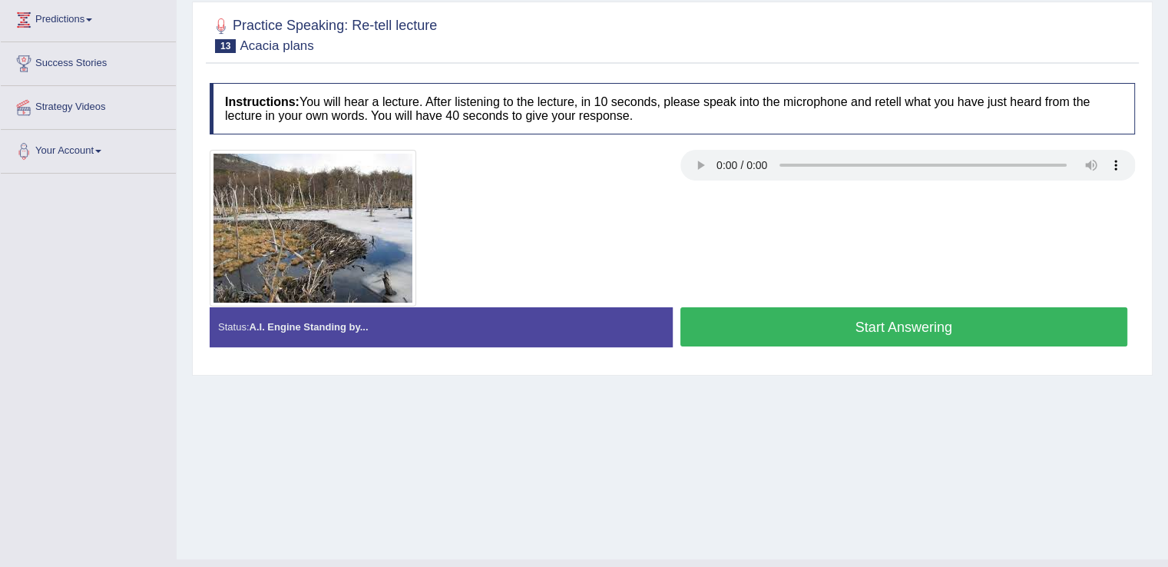
scroll to position [215, 0]
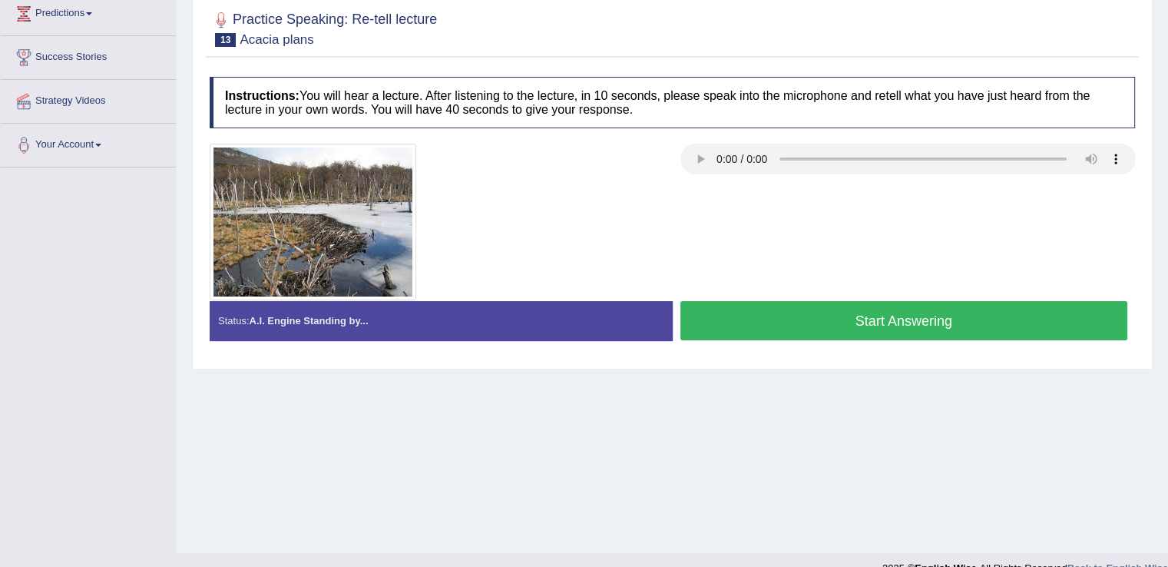
click at [888, 329] on button "Start Answering" at bounding box center [904, 320] width 448 height 39
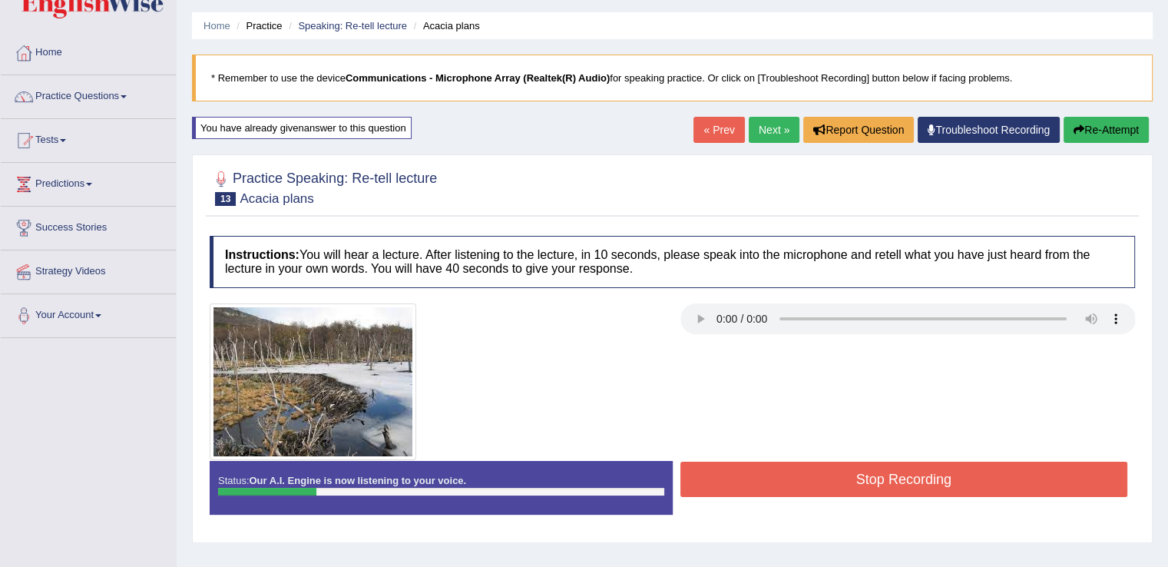
scroll to position [0, 0]
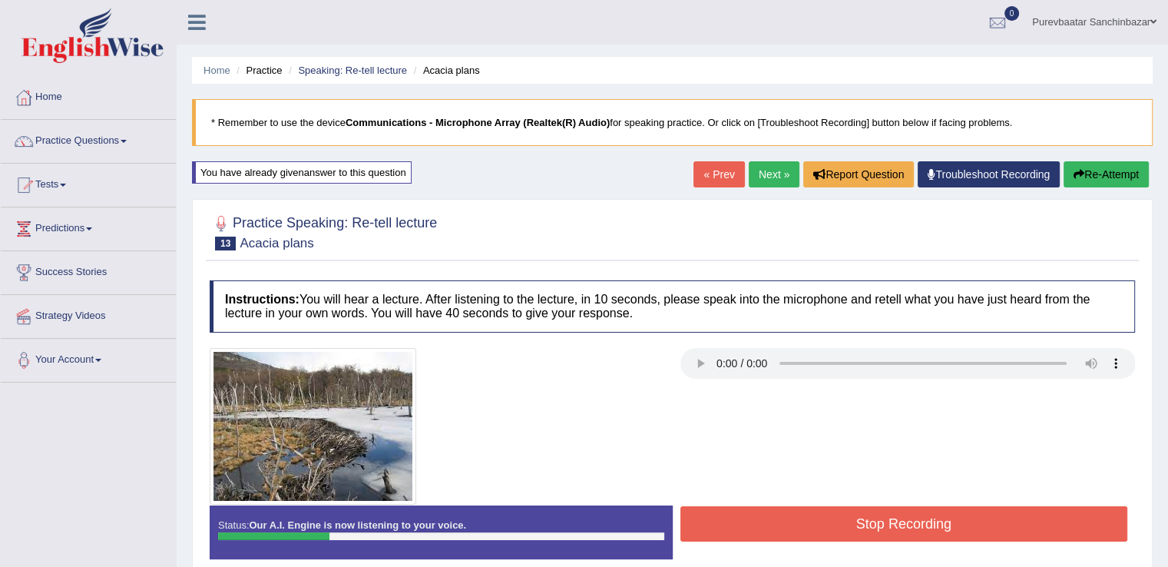
click at [1101, 164] on button "Re-Attempt" at bounding box center [1106, 174] width 85 height 26
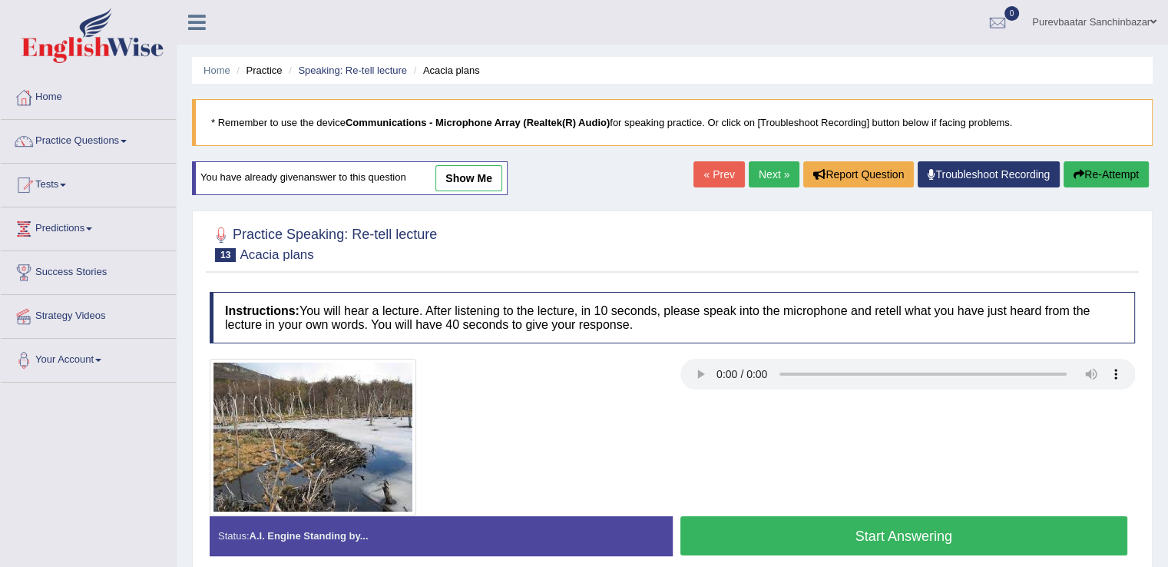
click at [808, 536] on button "Start Answering" at bounding box center [904, 535] width 448 height 39
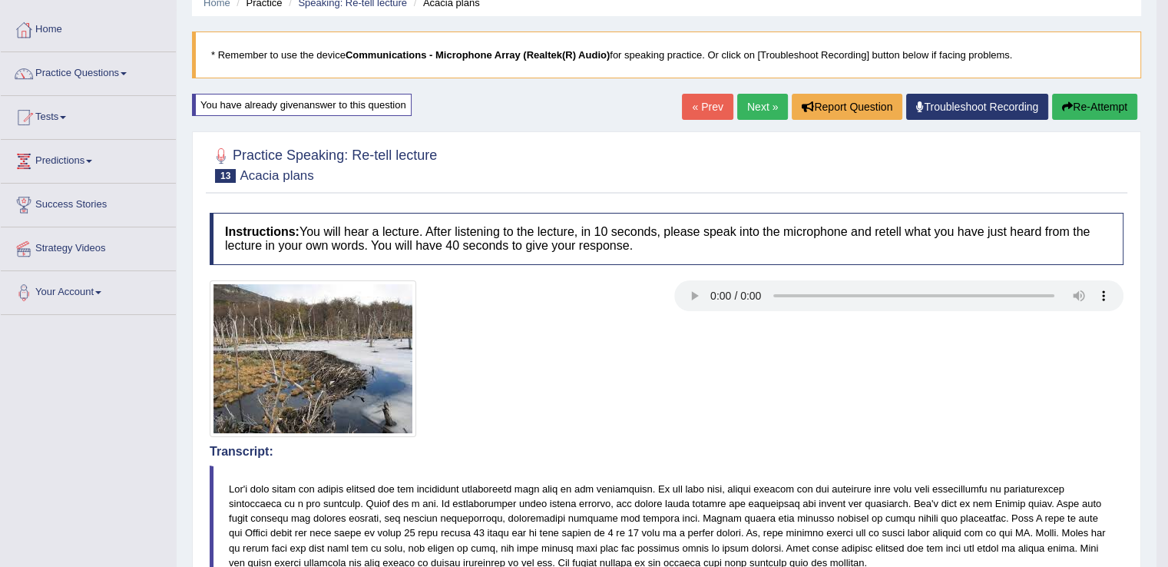
scroll to position [69, 0]
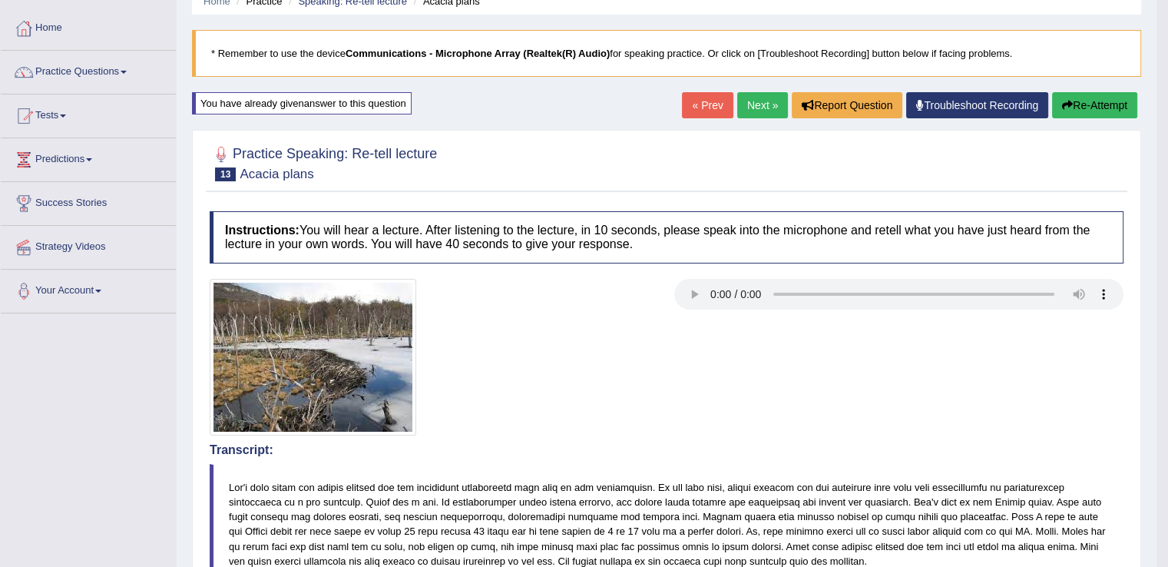
click at [1081, 94] on button "Re-Attempt" at bounding box center [1094, 105] width 85 height 26
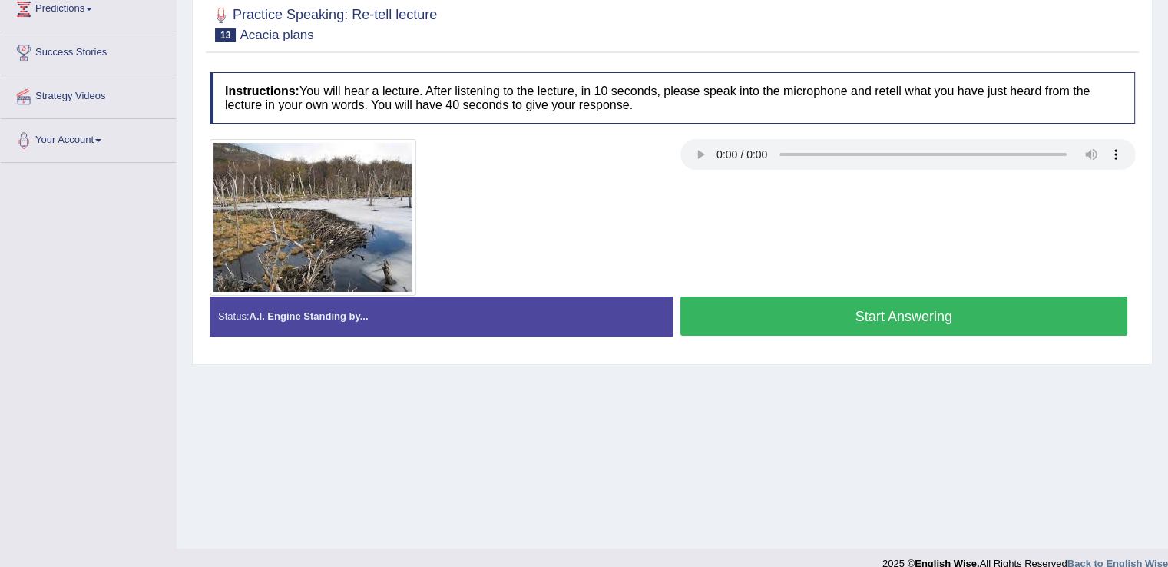
scroll to position [223, 0]
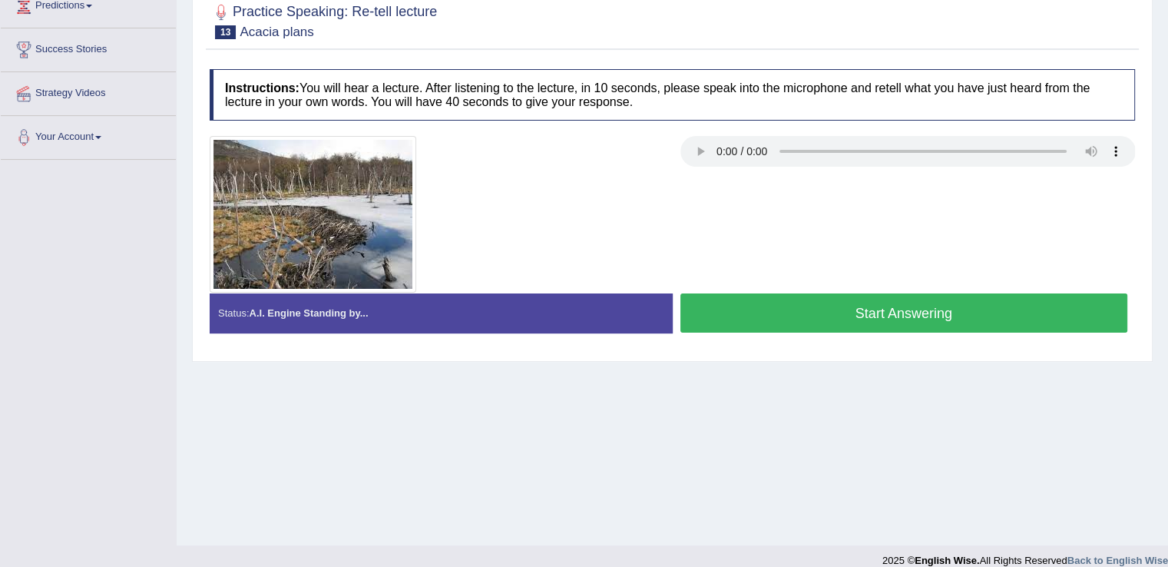
click at [880, 317] on button "Start Answering" at bounding box center [904, 312] width 448 height 39
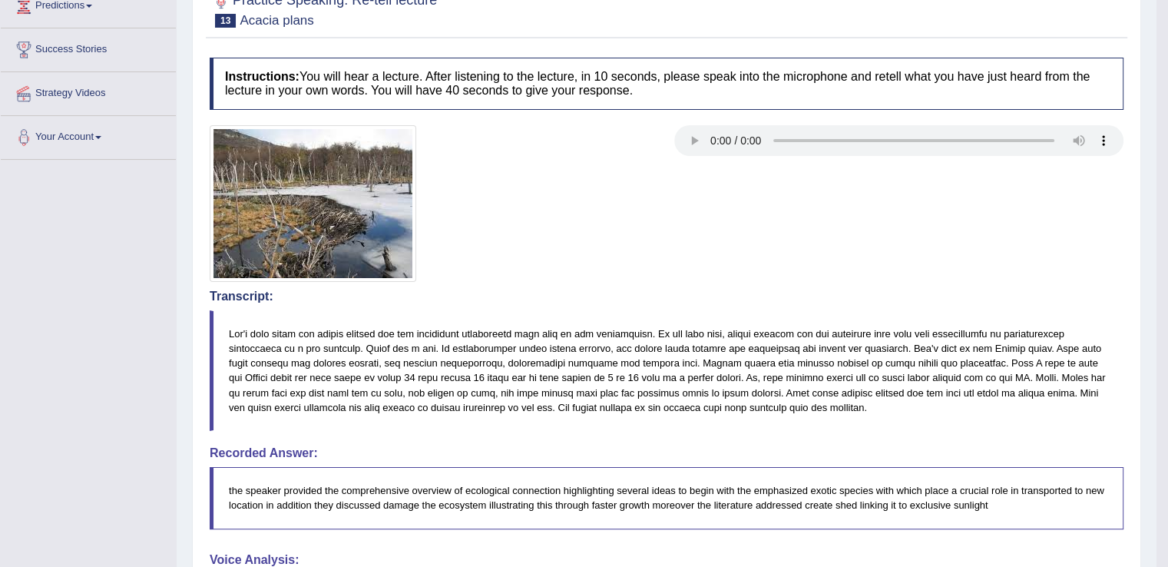
click at [1167, 178] on html "Toggle navigation Home Practice Questions Speaking Practice Read Aloud Repeat S…" at bounding box center [584, 60] width 1168 height 567
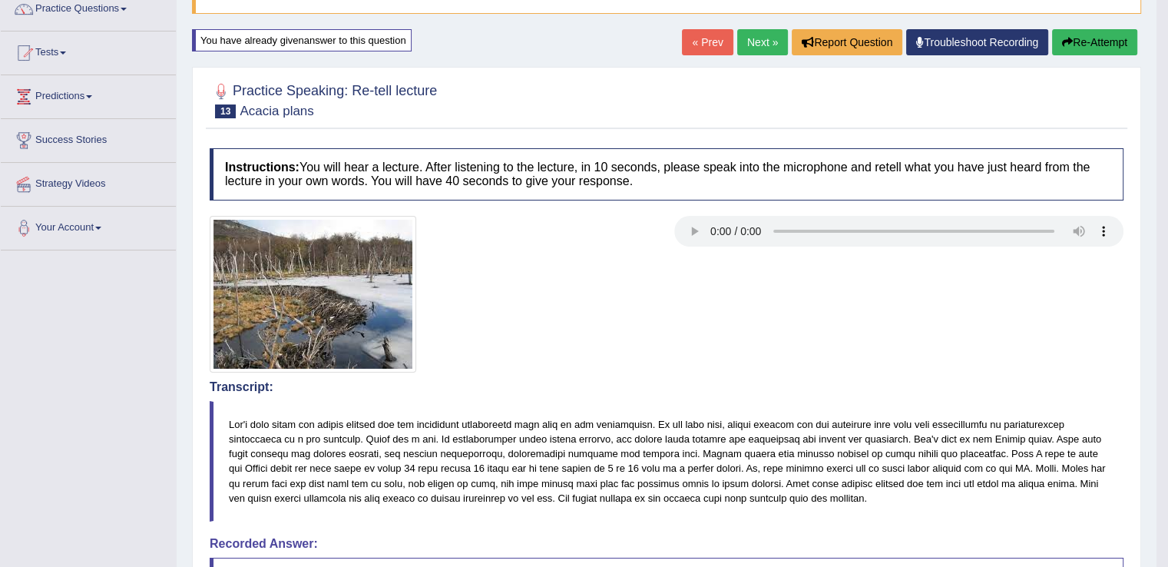
scroll to position [134, 0]
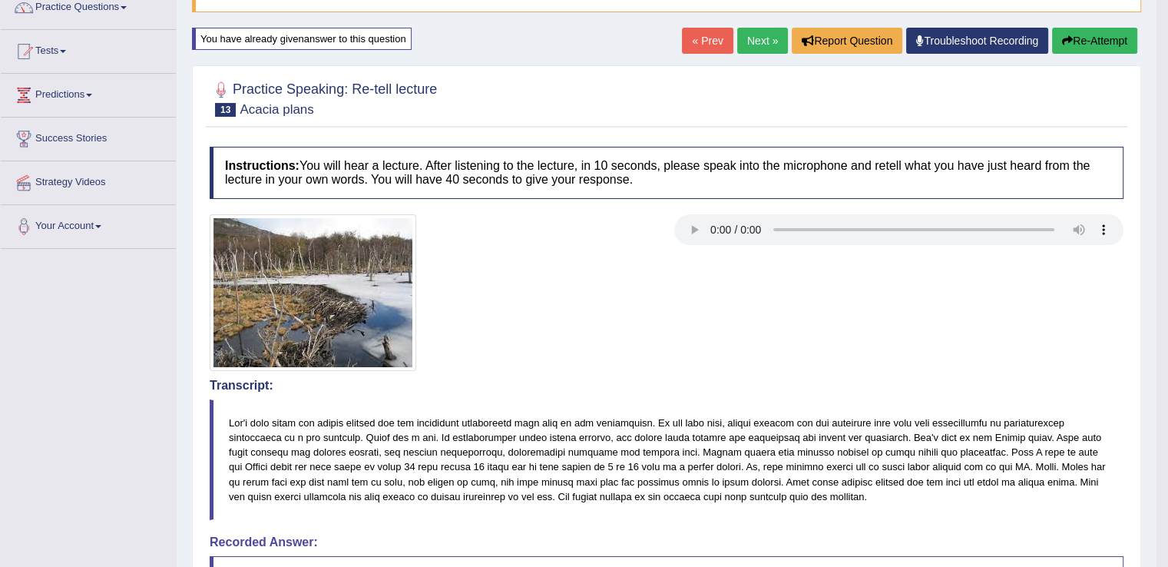
click at [1094, 44] on button "Re-Attempt" at bounding box center [1094, 41] width 85 height 26
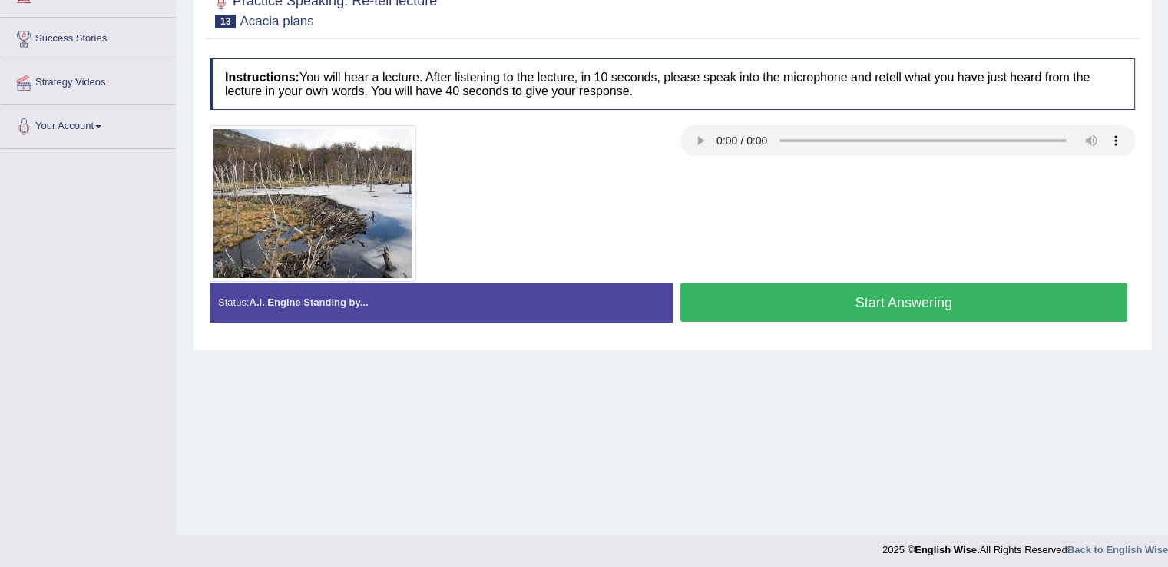
scroll to position [240, 0]
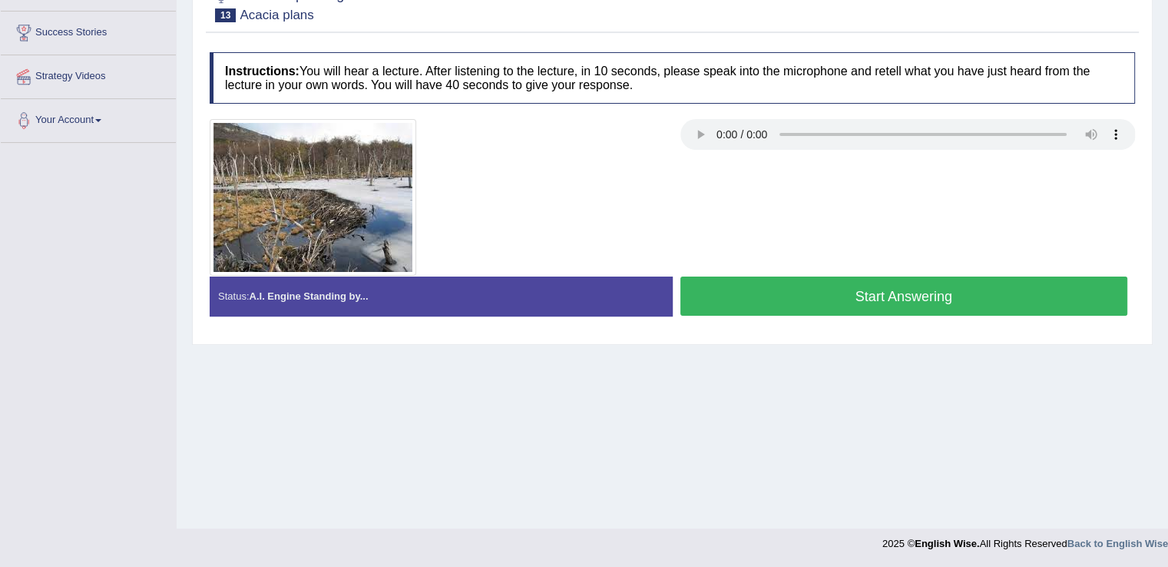
click at [931, 290] on button "Start Answering" at bounding box center [904, 295] width 448 height 39
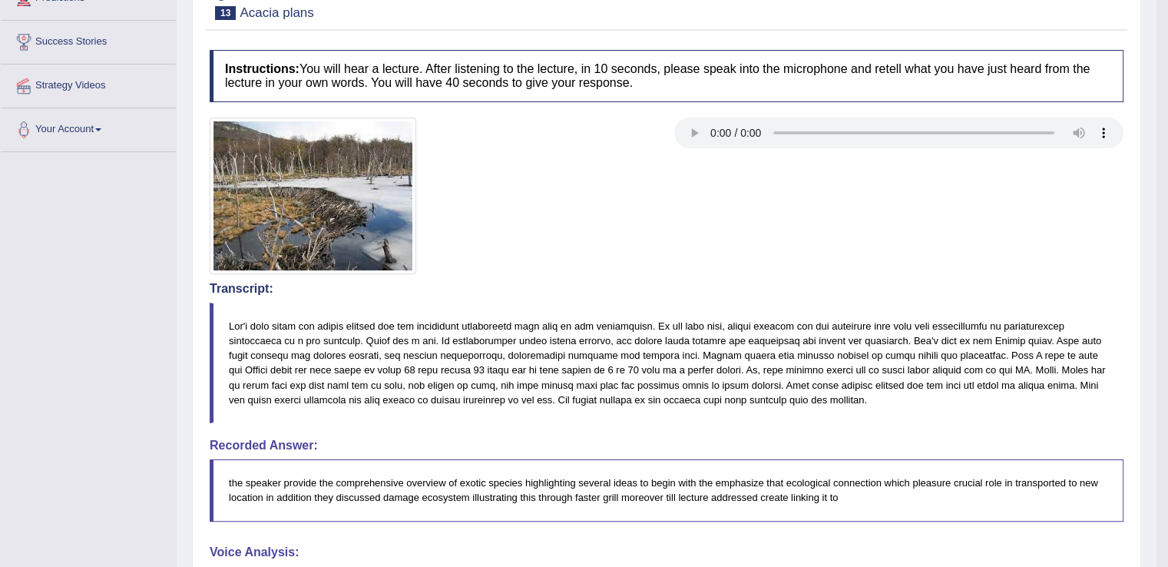
scroll to position [0, 0]
